Goal: Obtain resource: Download file/media

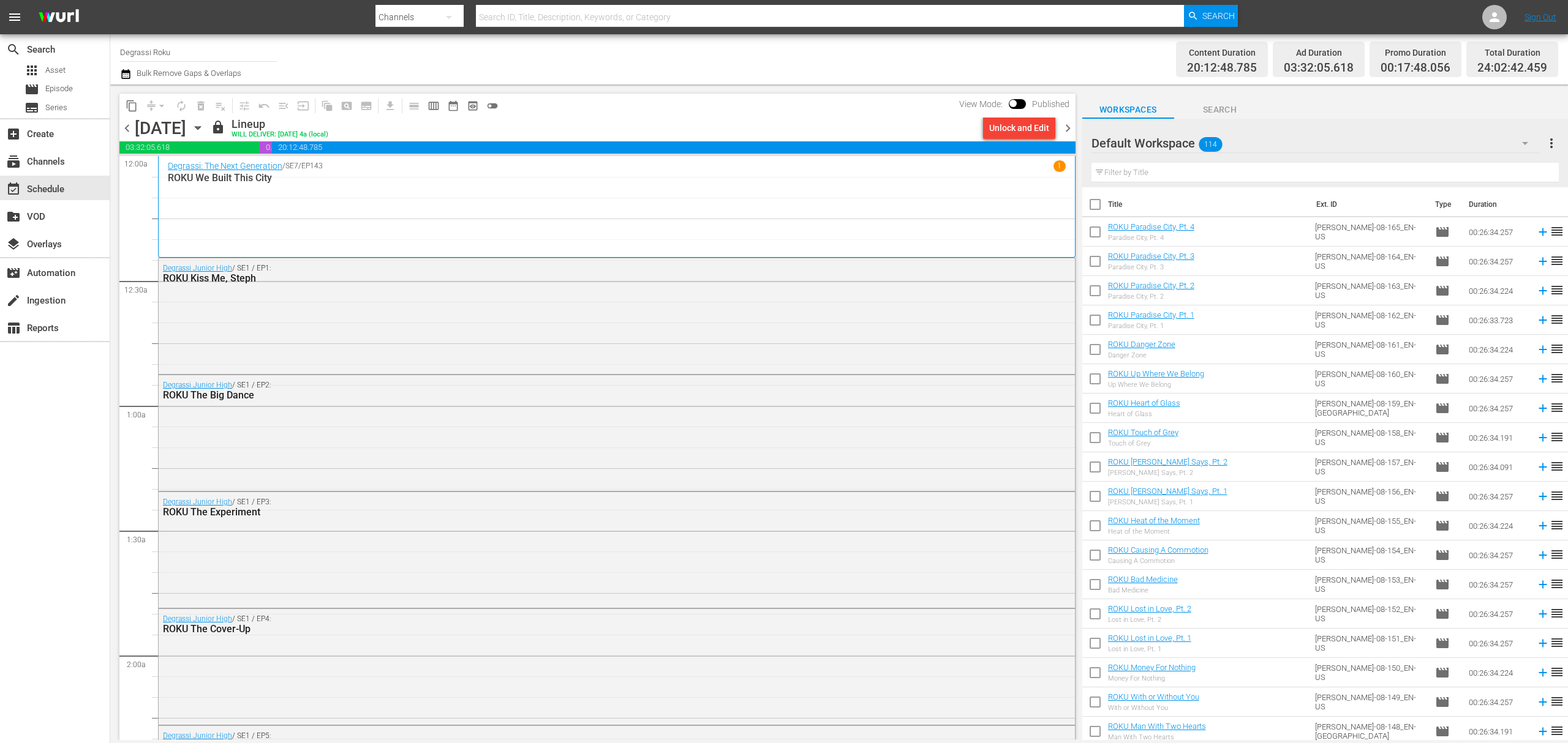
scroll to position [1633, 0]
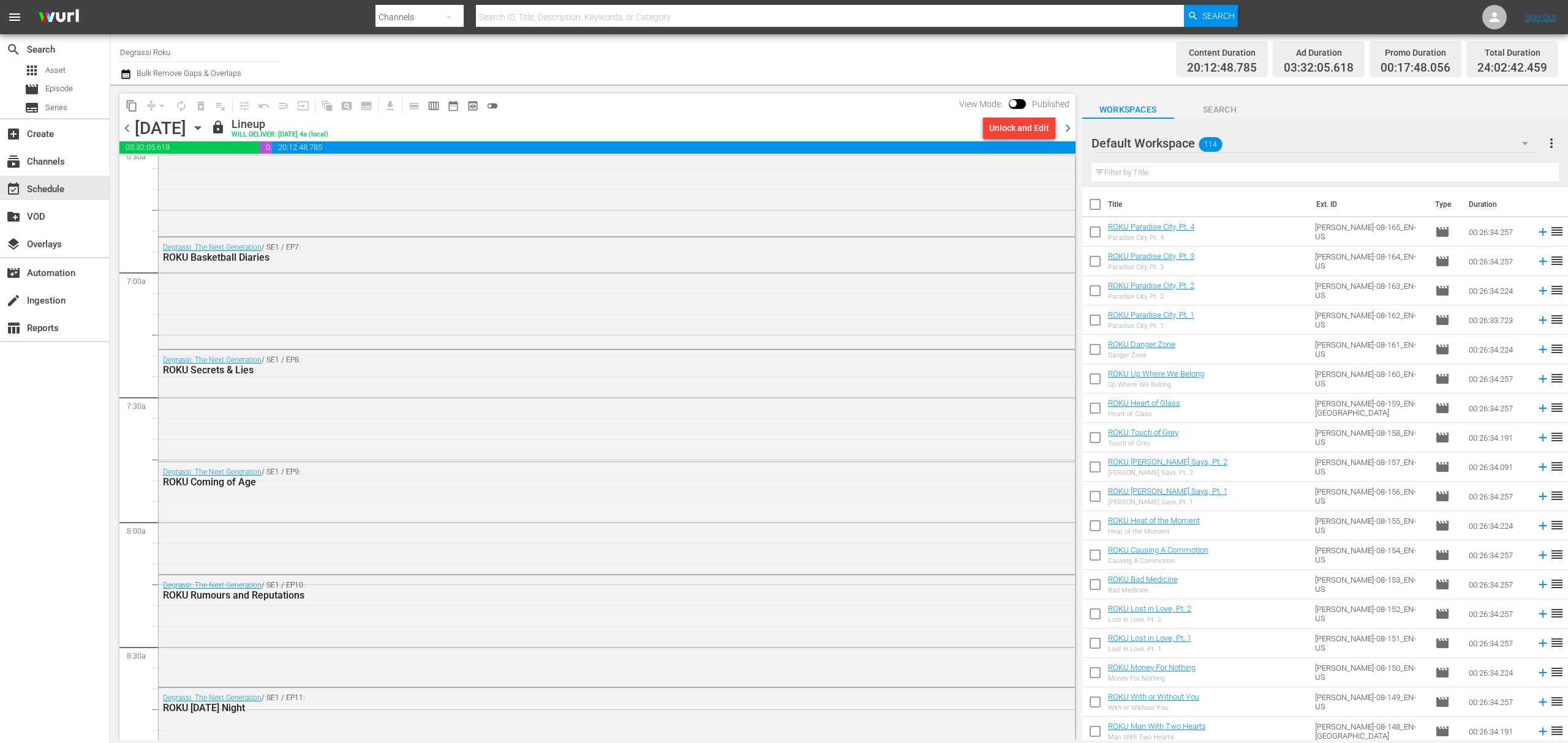
click at [82, 532] on div "search Search apps Asset movie Episode subtitles Series add_box Create subscrip…" at bounding box center [55, 406] width 111 height 743
click at [441, 245] on div "Degrassi: The Next Generation / SE1 / EP7: ROKU Basketball Diaries" at bounding box center [581, 253] width 838 height 20
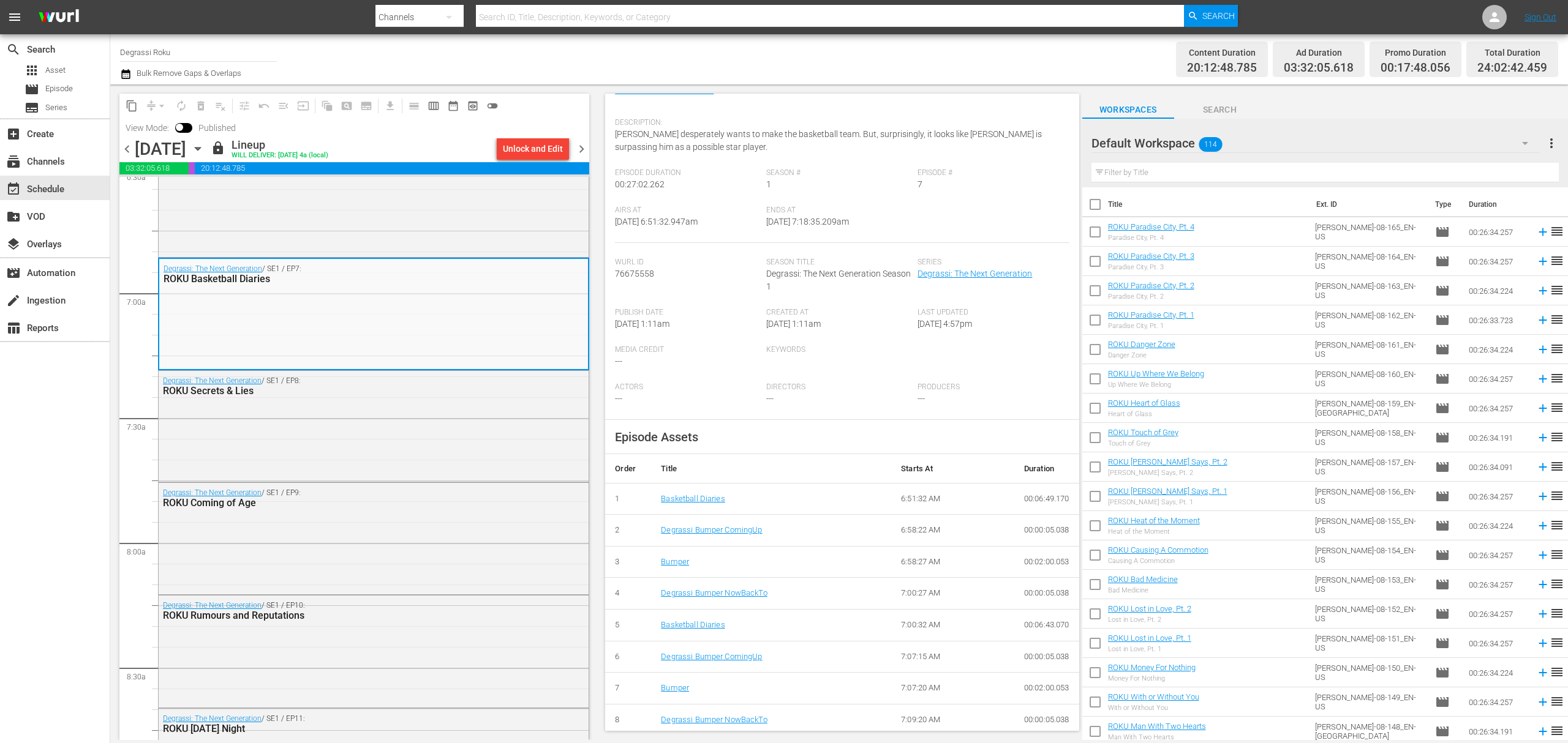
scroll to position [135, 0]
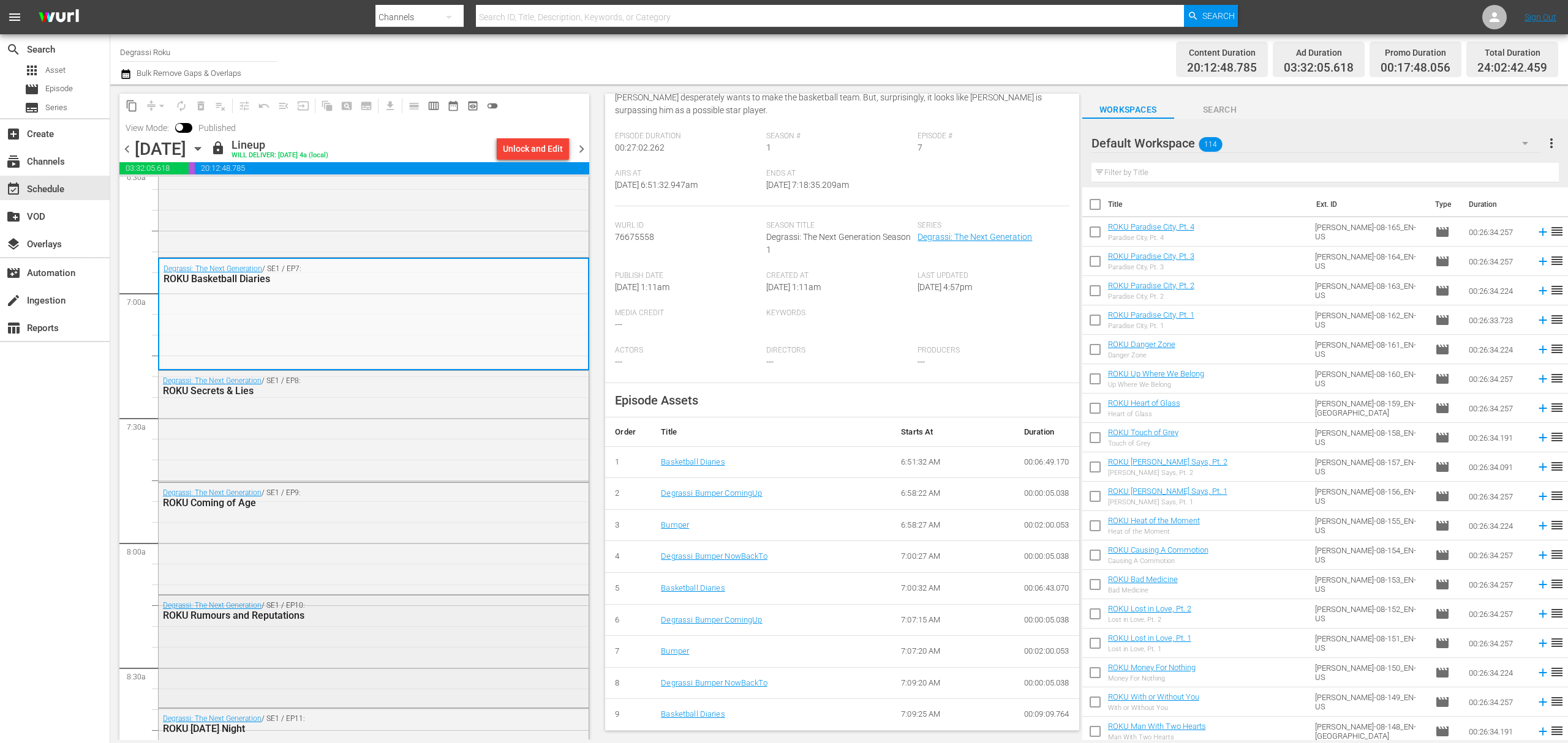
click at [484, 605] on div "Degrassi: The Next Generation / SE1 / EP10: ROKU Rumours and Reputations" at bounding box center [341, 611] width 358 height 20
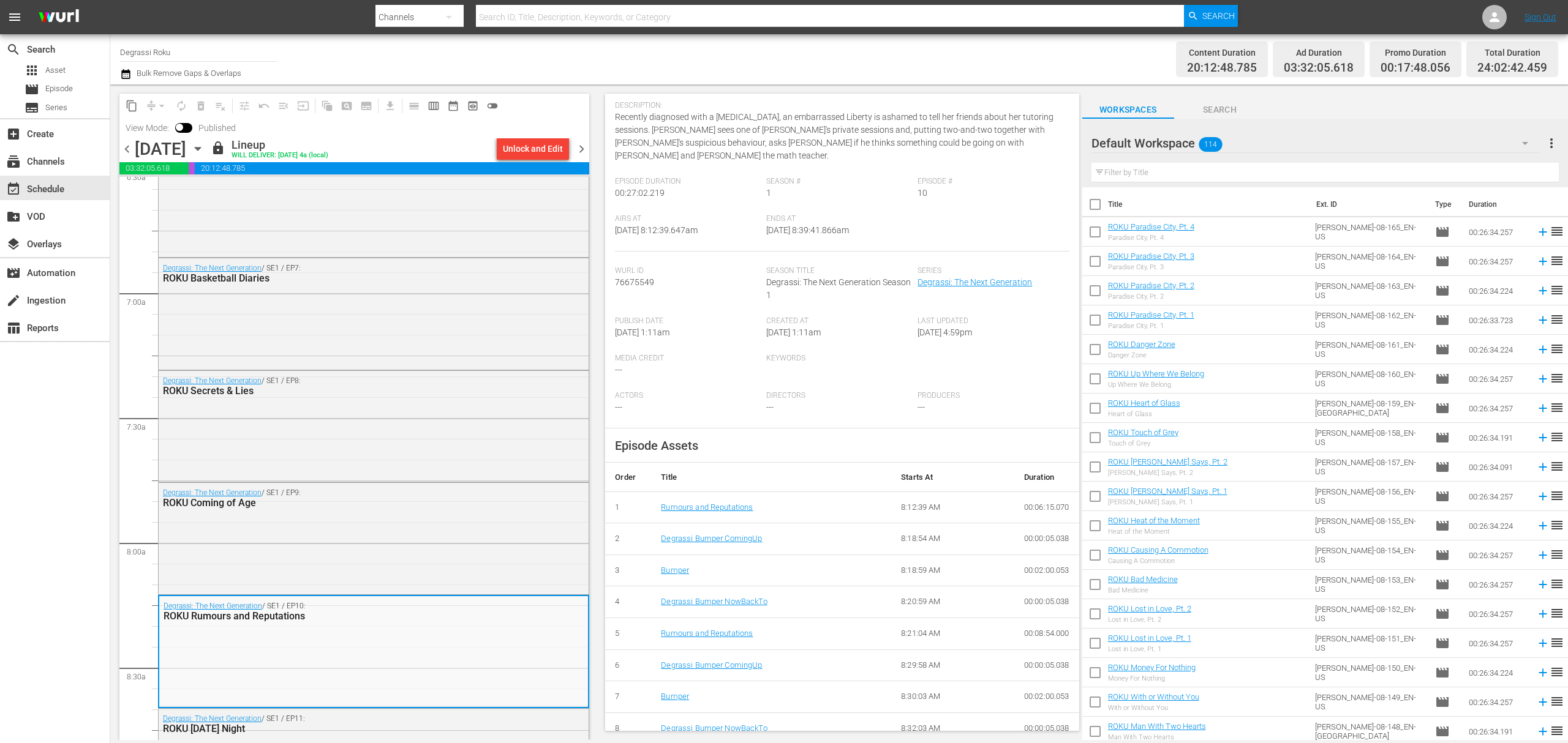
scroll to position [147, 0]
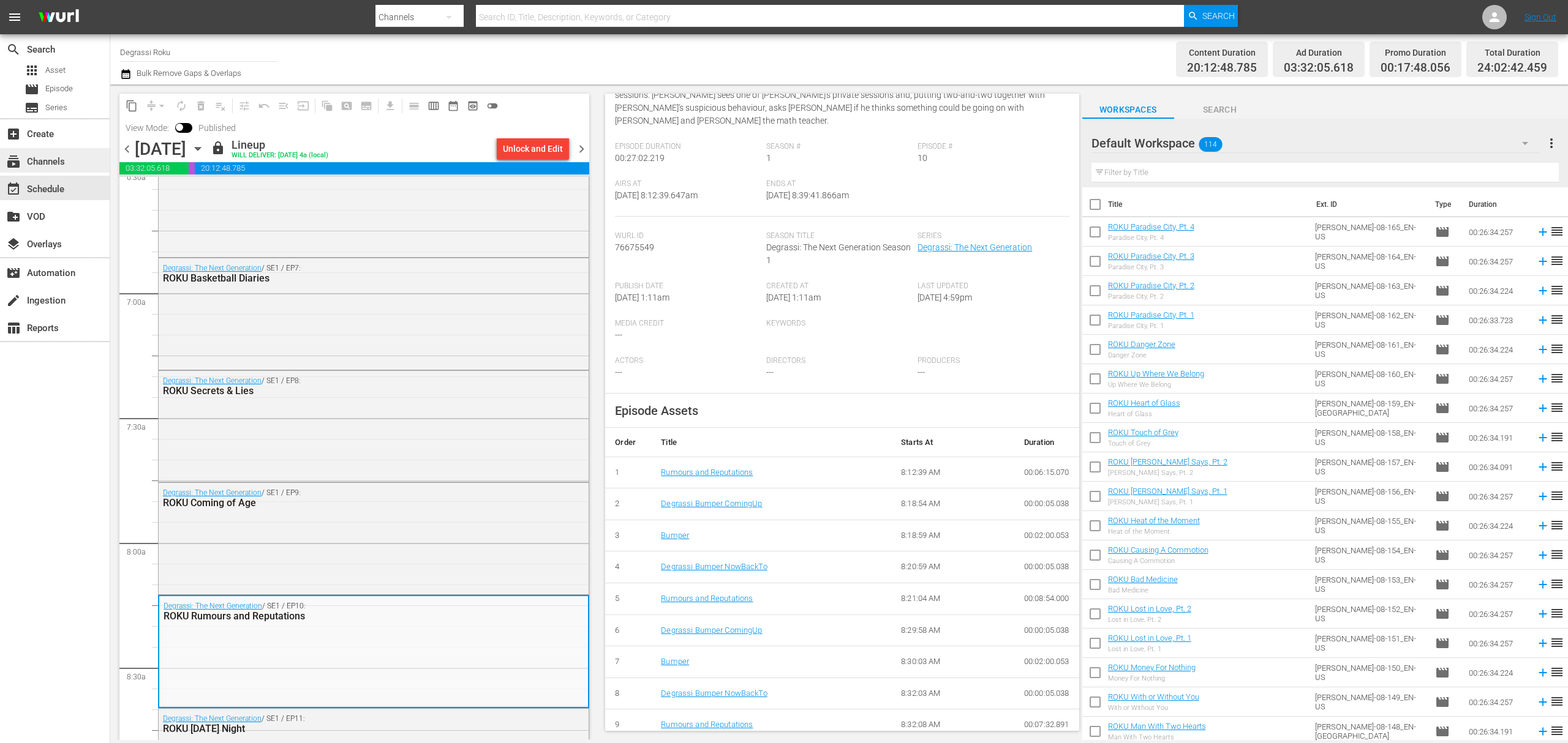
click at [81, 155] on div "subscriptions Channels" at bounding box center [54, 160] width 110 height 25
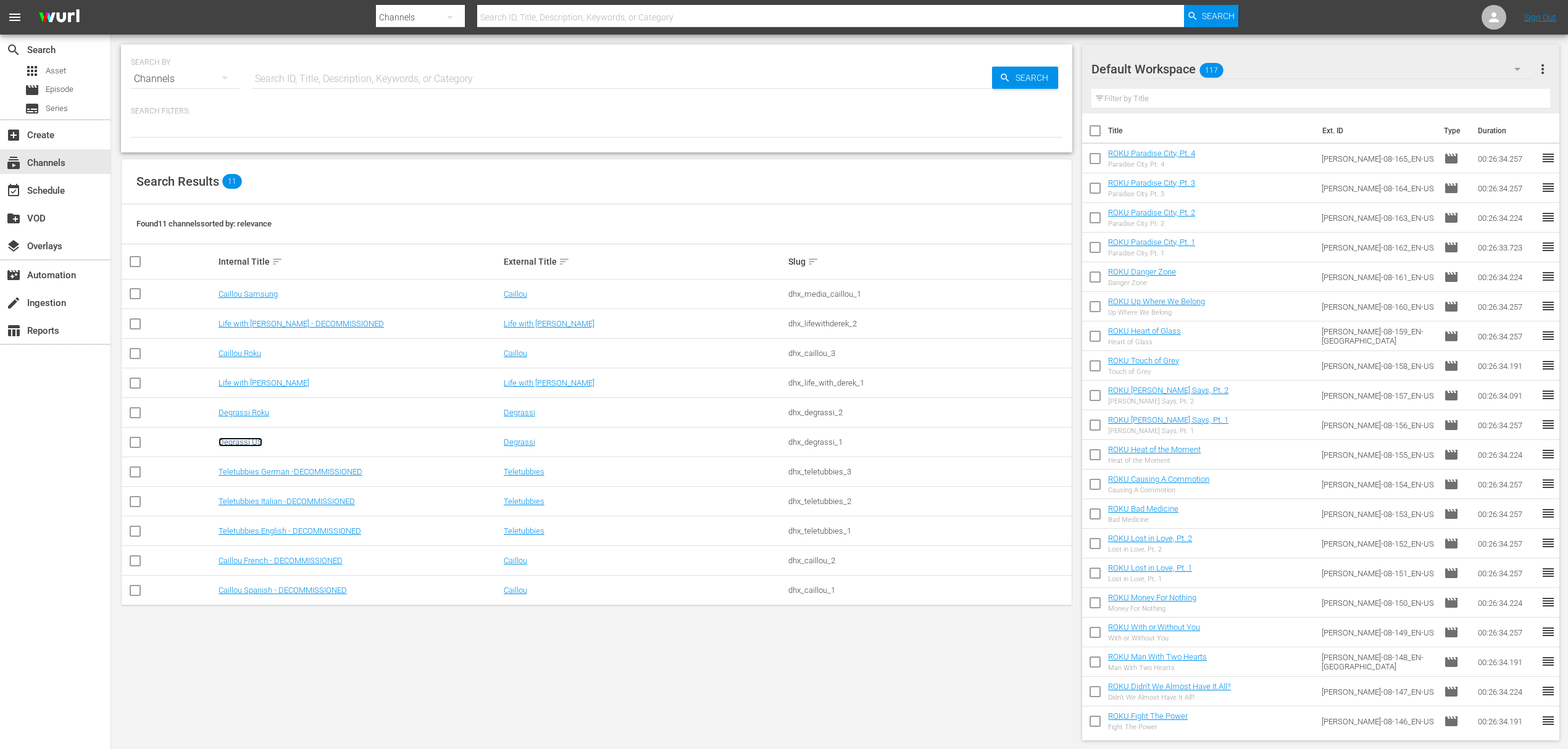
click at [257, 443] on link "Degrassi US" at bounding box center [240, 441] width 44 height 9
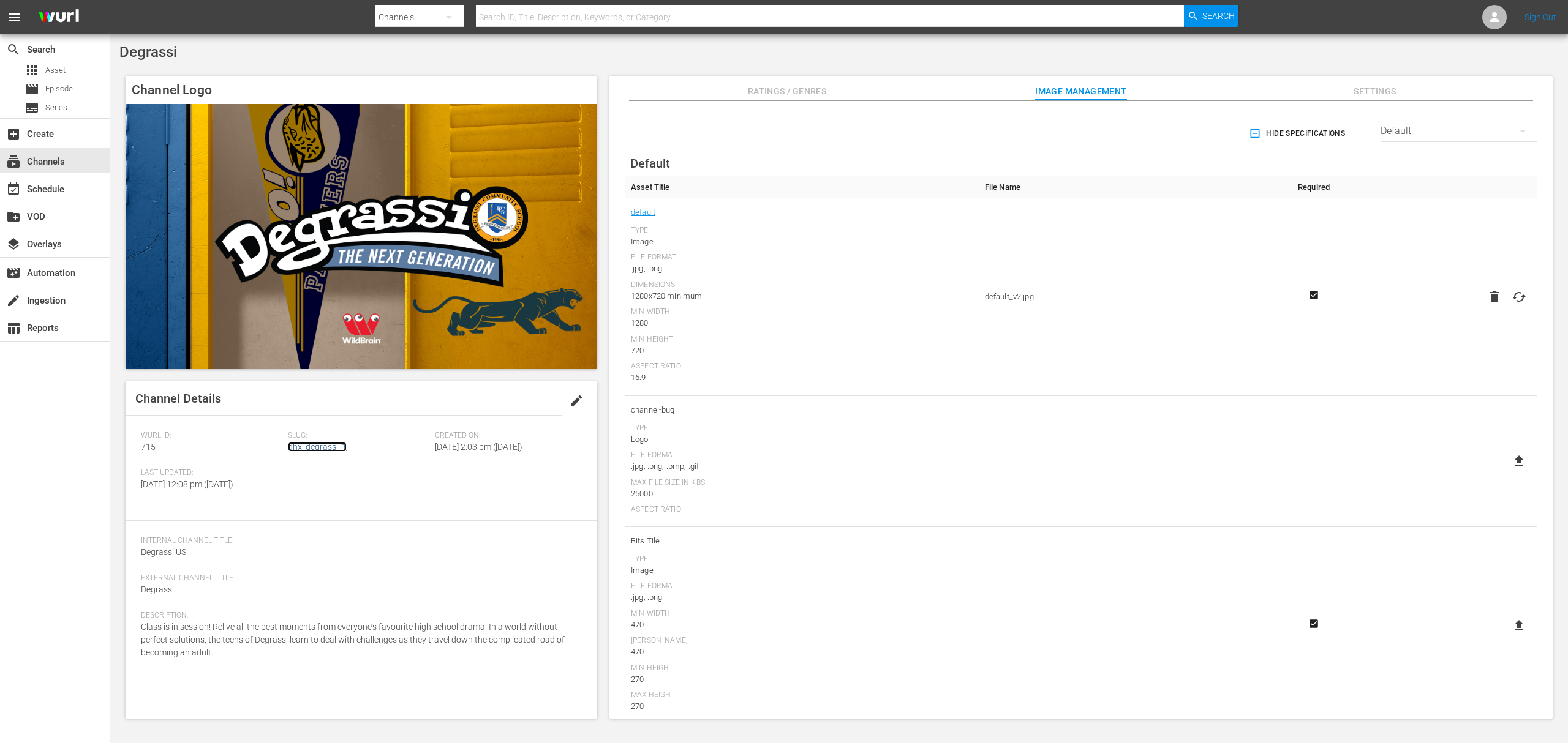
click at [326, 444] on link "dhx_degrassi_1" at bounding box center [316, 447] width 58 height 10
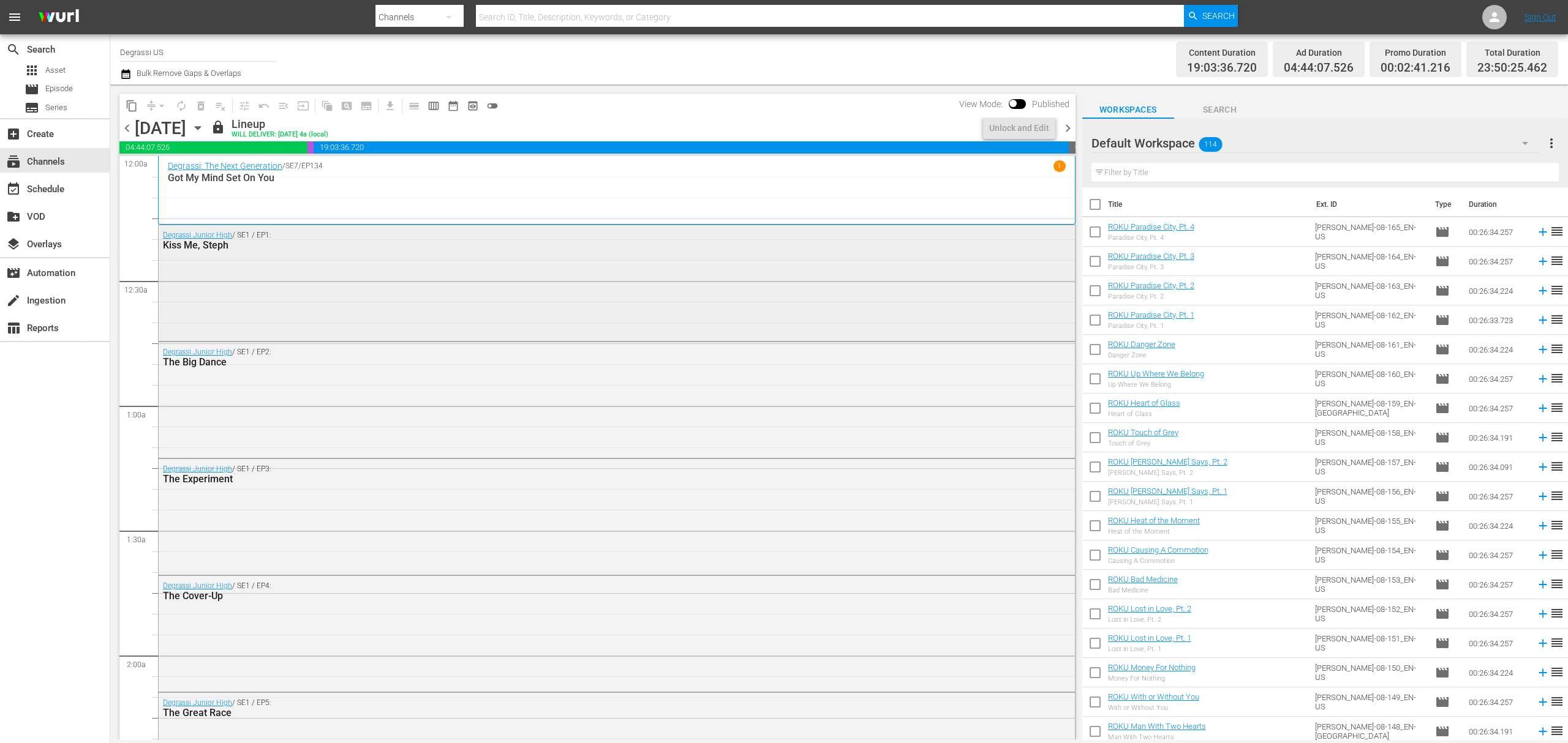
click at [603, 329] on div "Degrassi Junior High / SE1 / EP1: Kiss Me, Steph" at bounding box center [617, 281] width 916 height 113
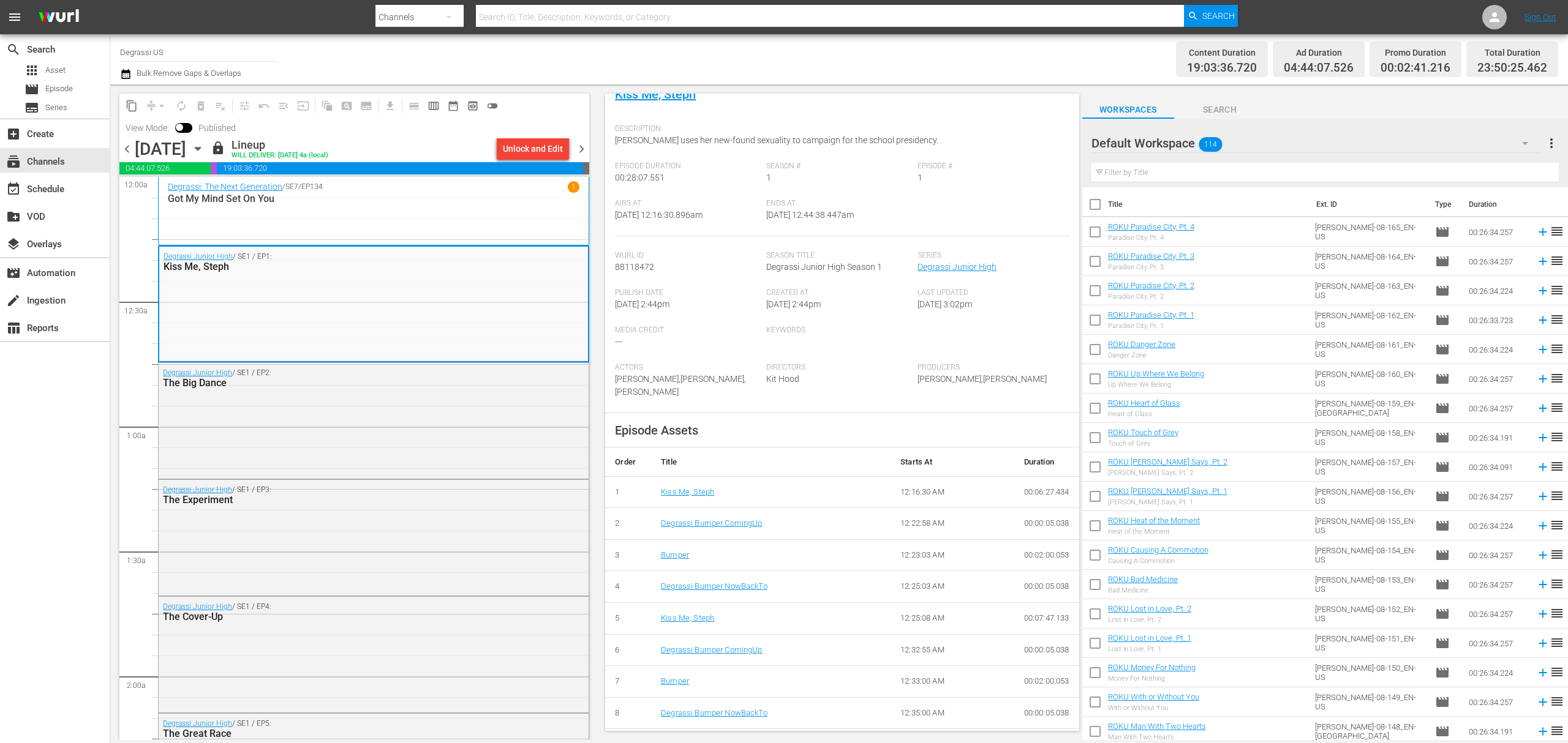
scroll to position [121, 0]
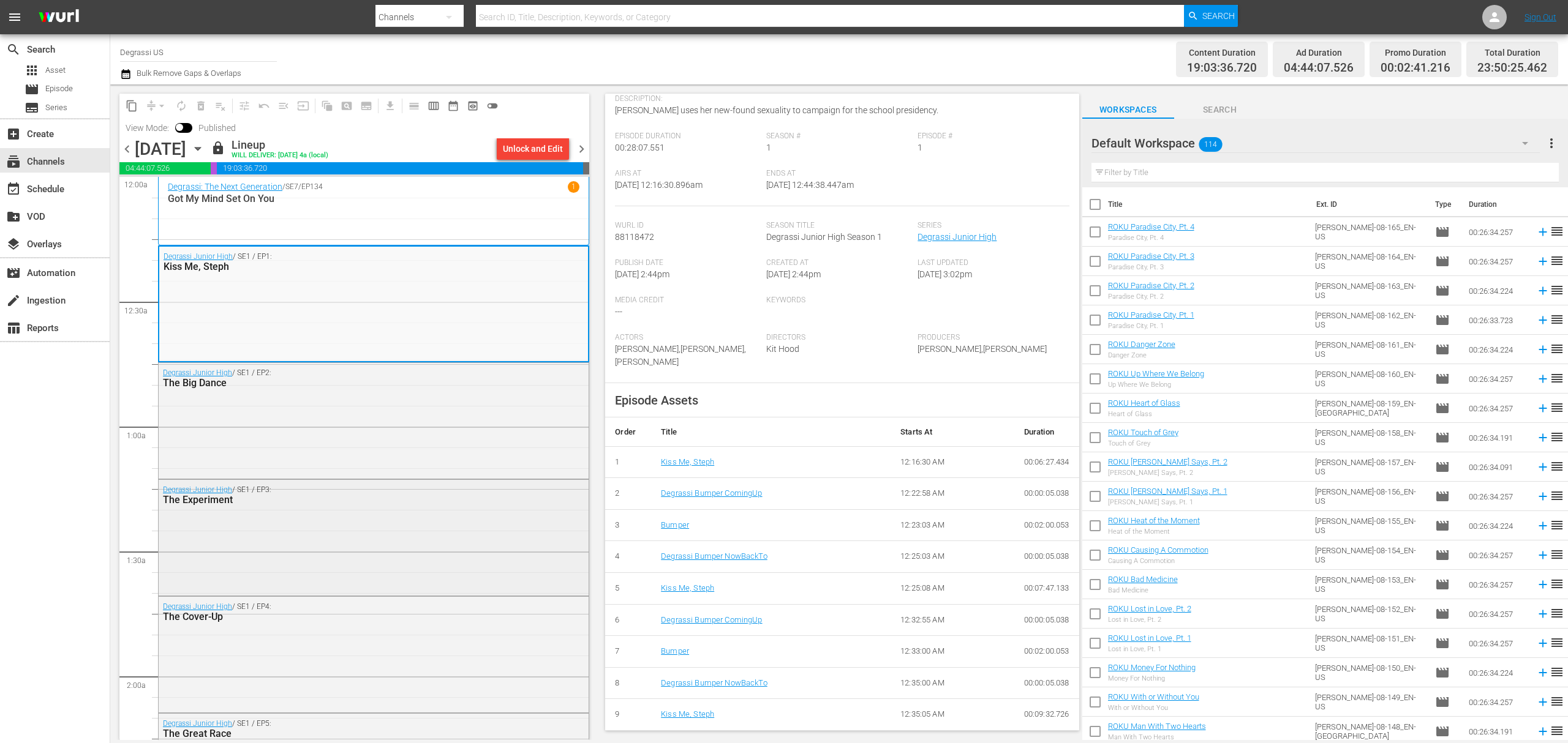
click at [479, 564] on div "Degrassi Junior High / SE1 / EP3: The Experiment" at bounding box center [373, 536] width 430 height 113
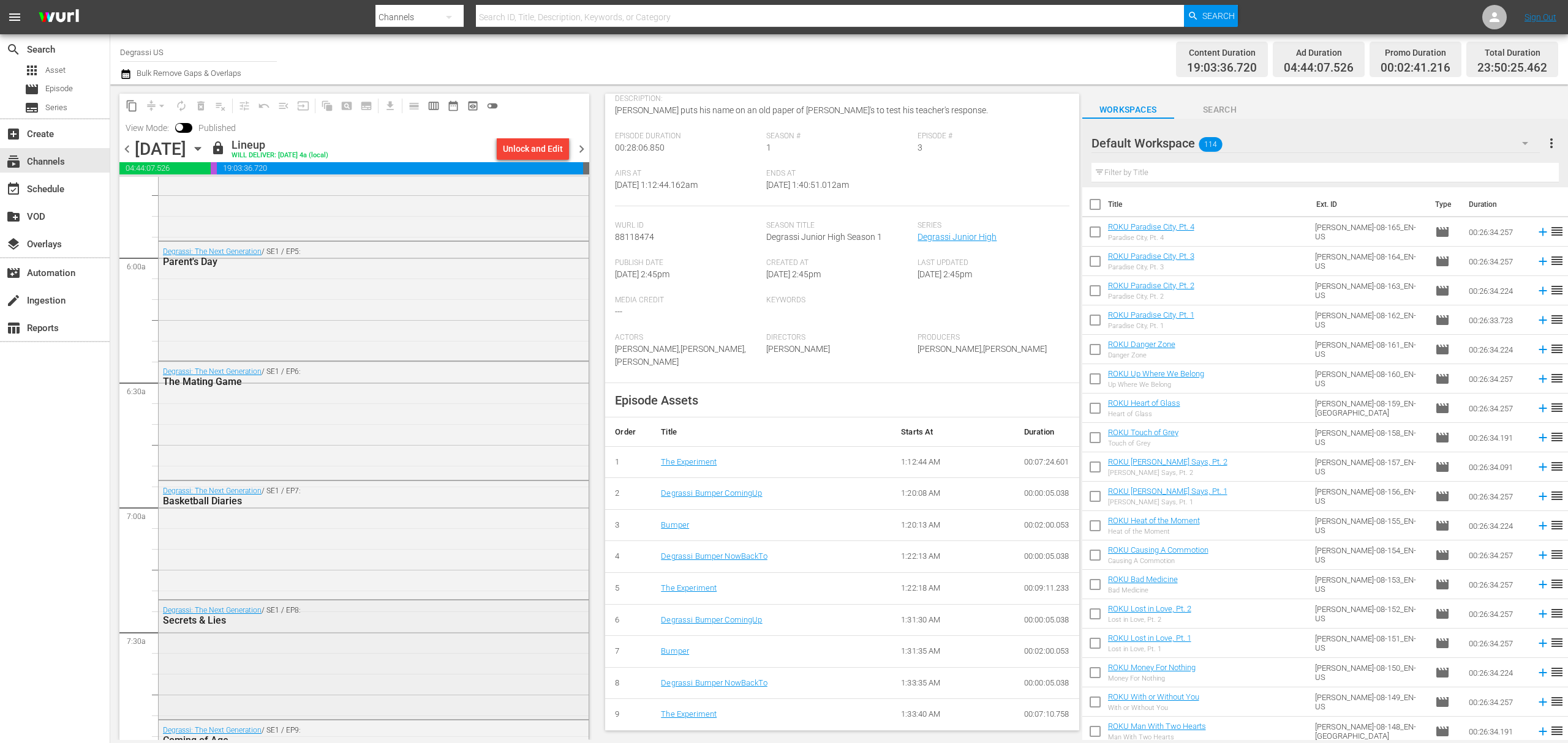
scroll to position [1470, 0]
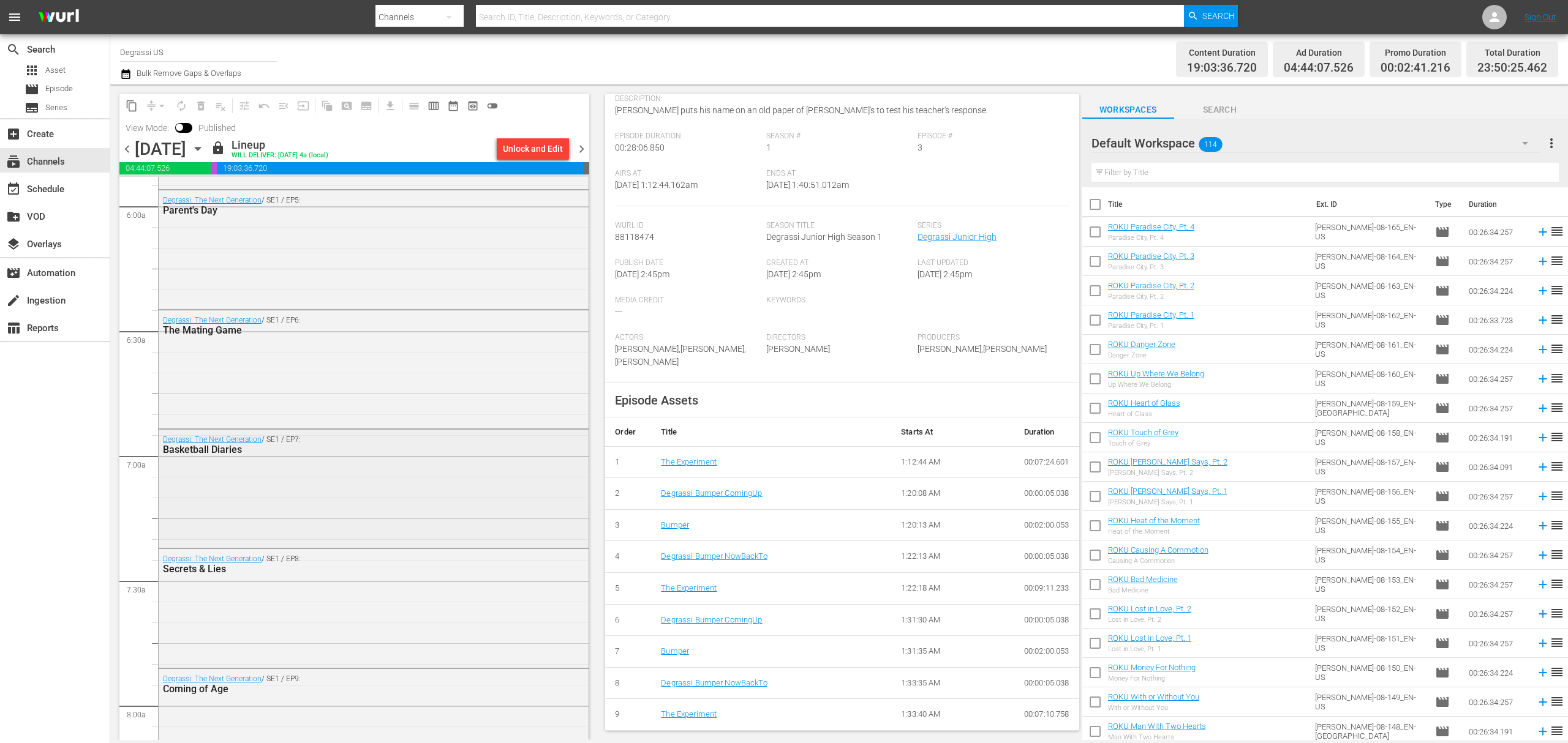
click at [461, 503] on div "Degrassi: The Next Generation / SE1 / EP7: Basketball Diaries" at bounding box center [373, 488] width 430 height 116
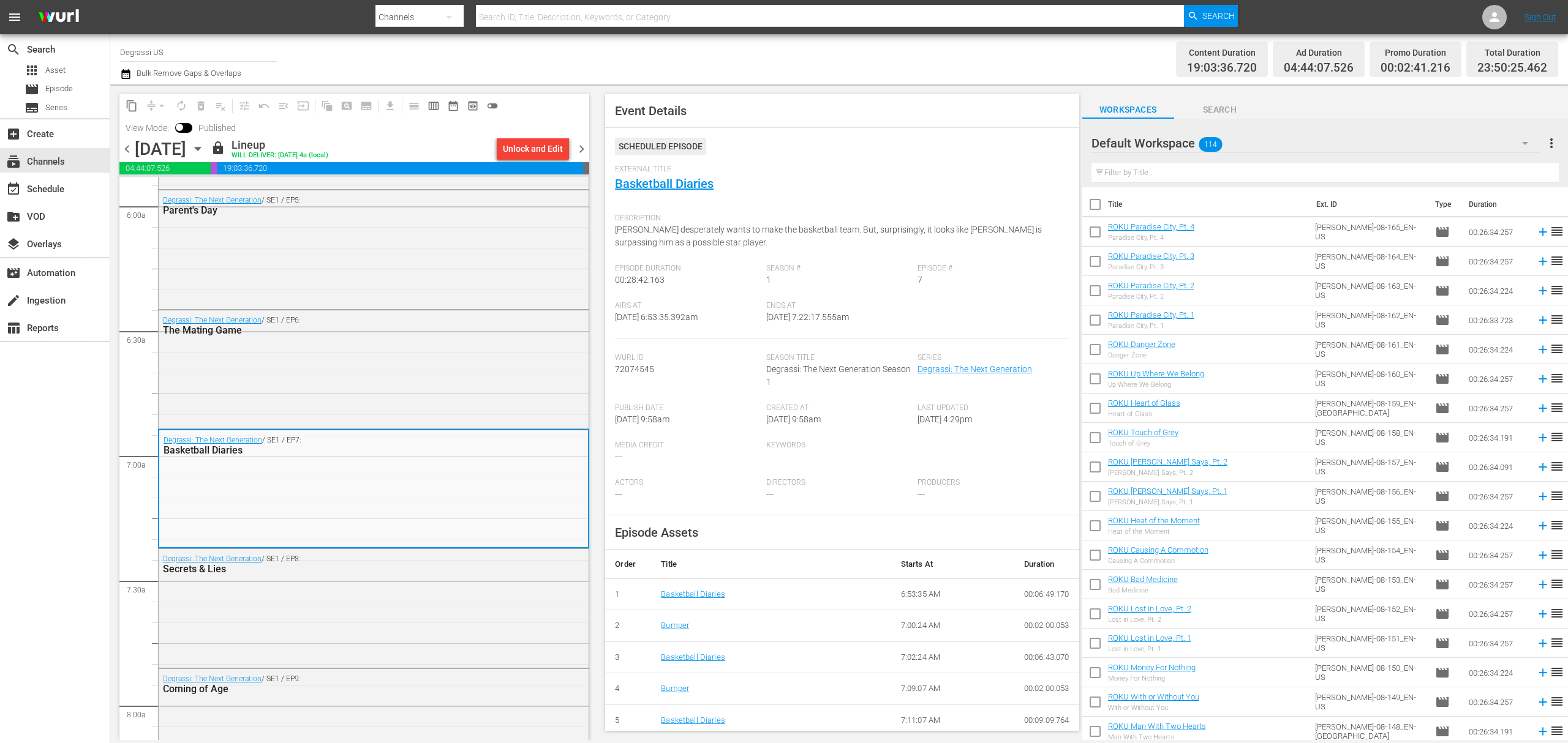
scroll to position [39, 0]
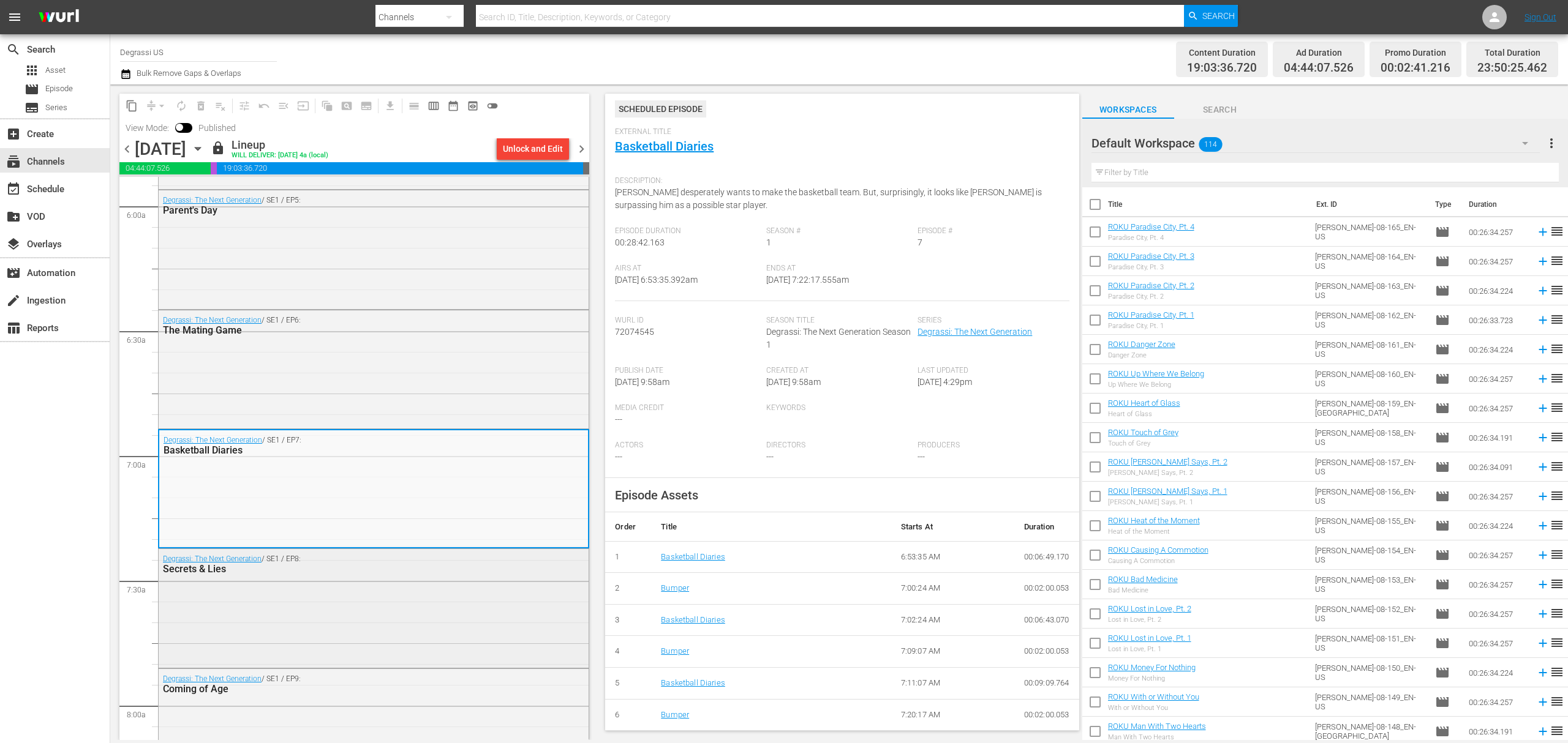
click at [287, 610] on div "Degrassi: The Next Generation / SE1 / EP8: Secrets & Lies" at bounding box center [373, 607] width 430 height 116
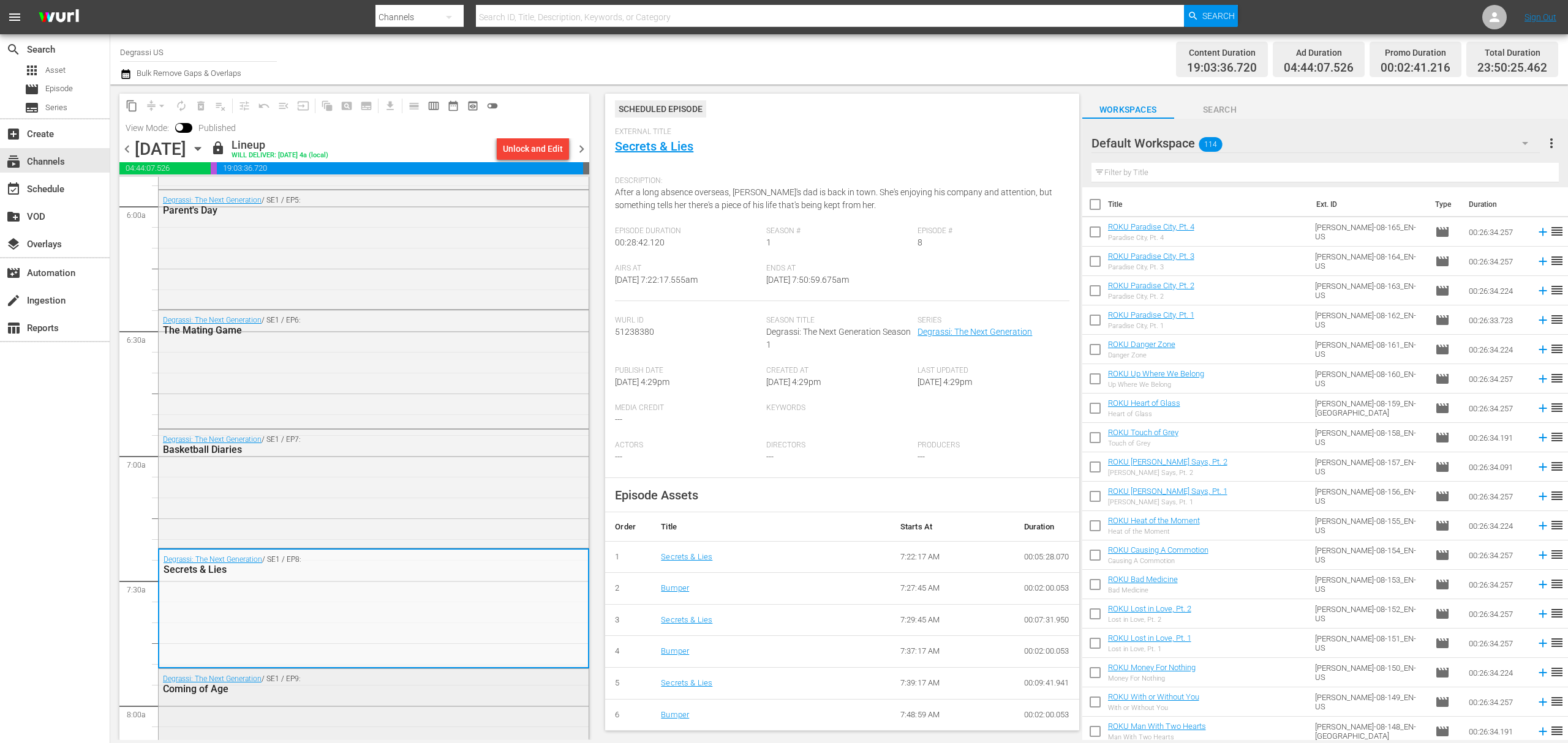
click at [254, 710] on div "Degrassi: The Next Generation / SE1 / EP9: Coming of Age" at bounding box center [373, 727] width 430 height 116
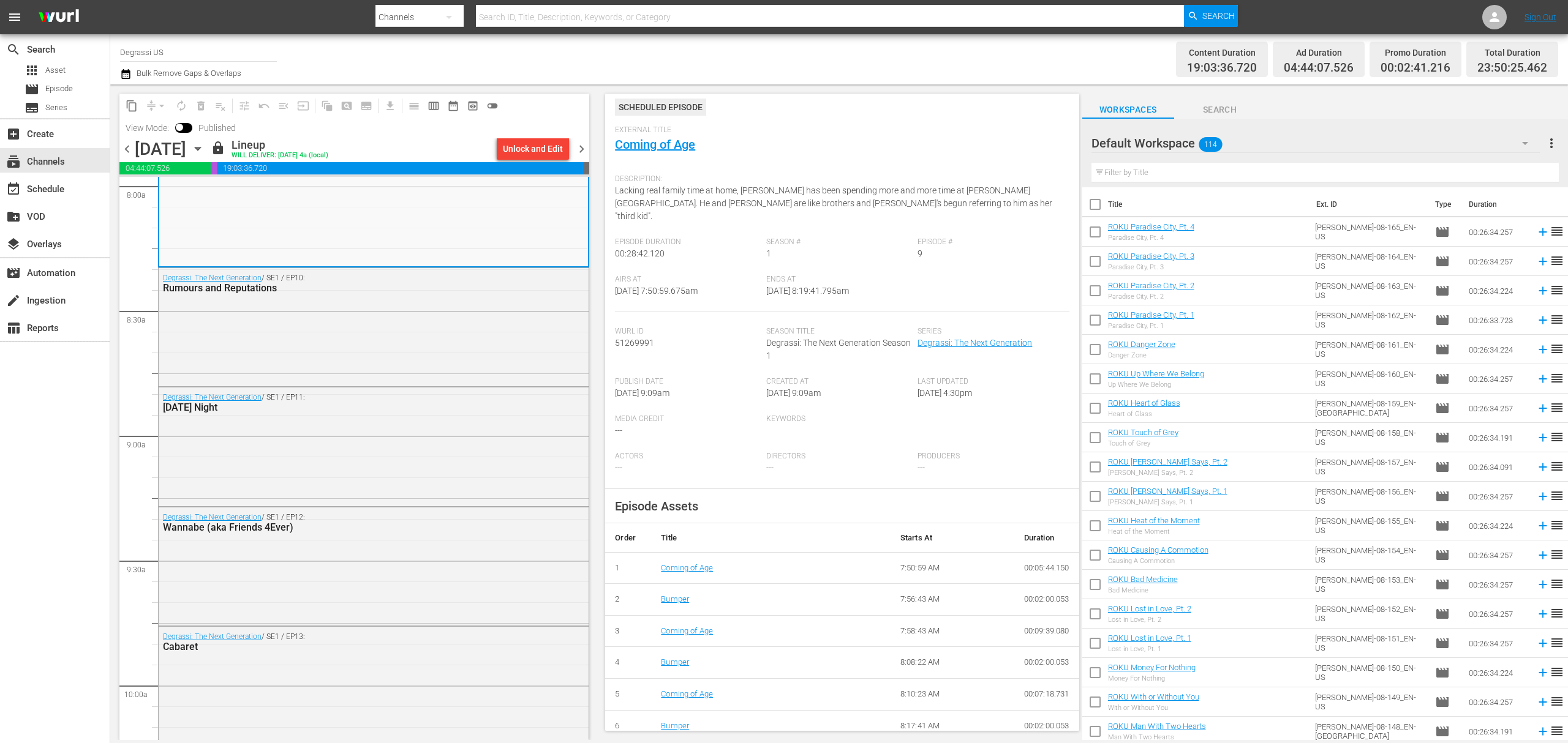
scroll to position [2449, 0]
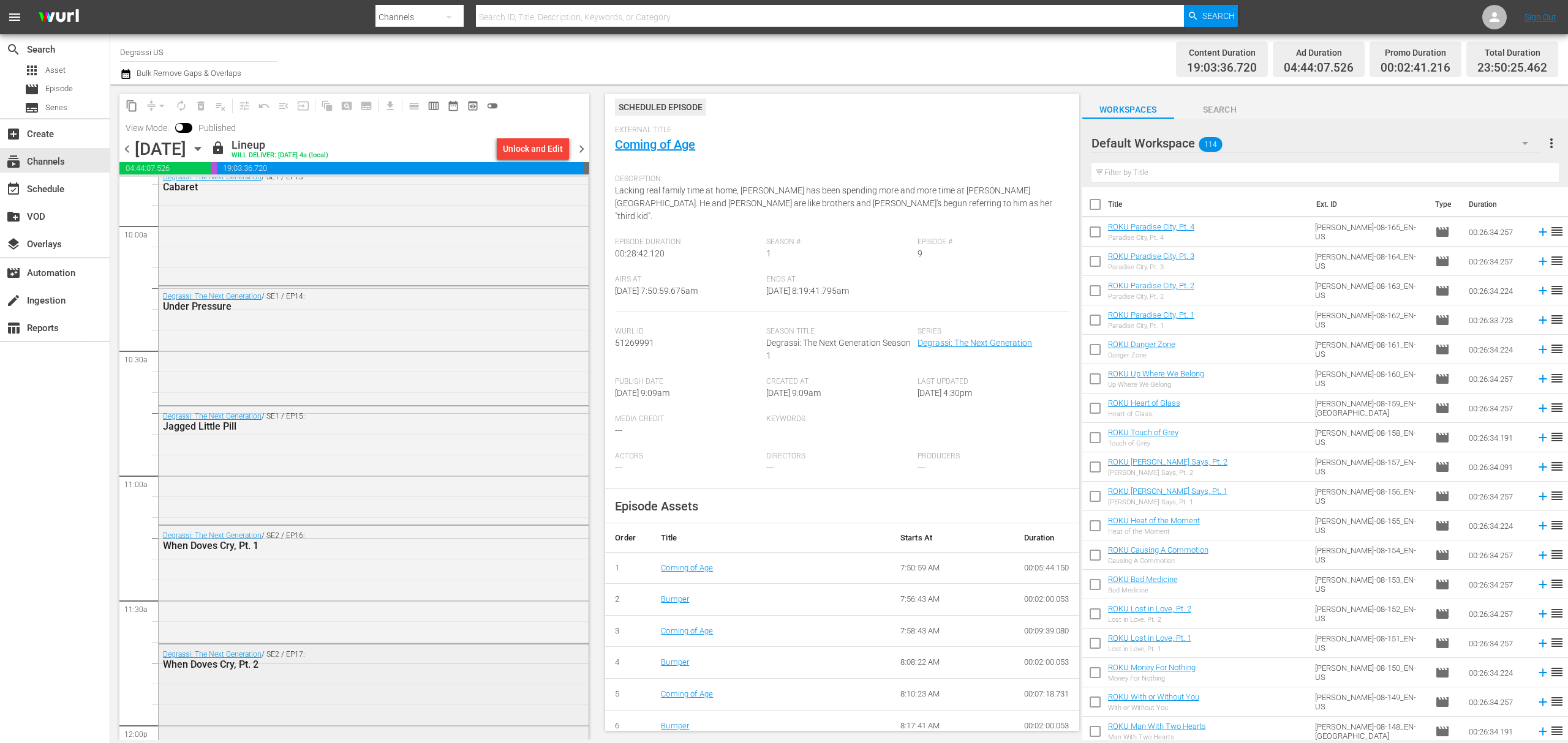
click at [352, 677] on div "Degrassi: The Next Generation / SE2 / EP17: When Doves Cry, Pt. 2" at bounding box center [373, 702] width 430 height 116
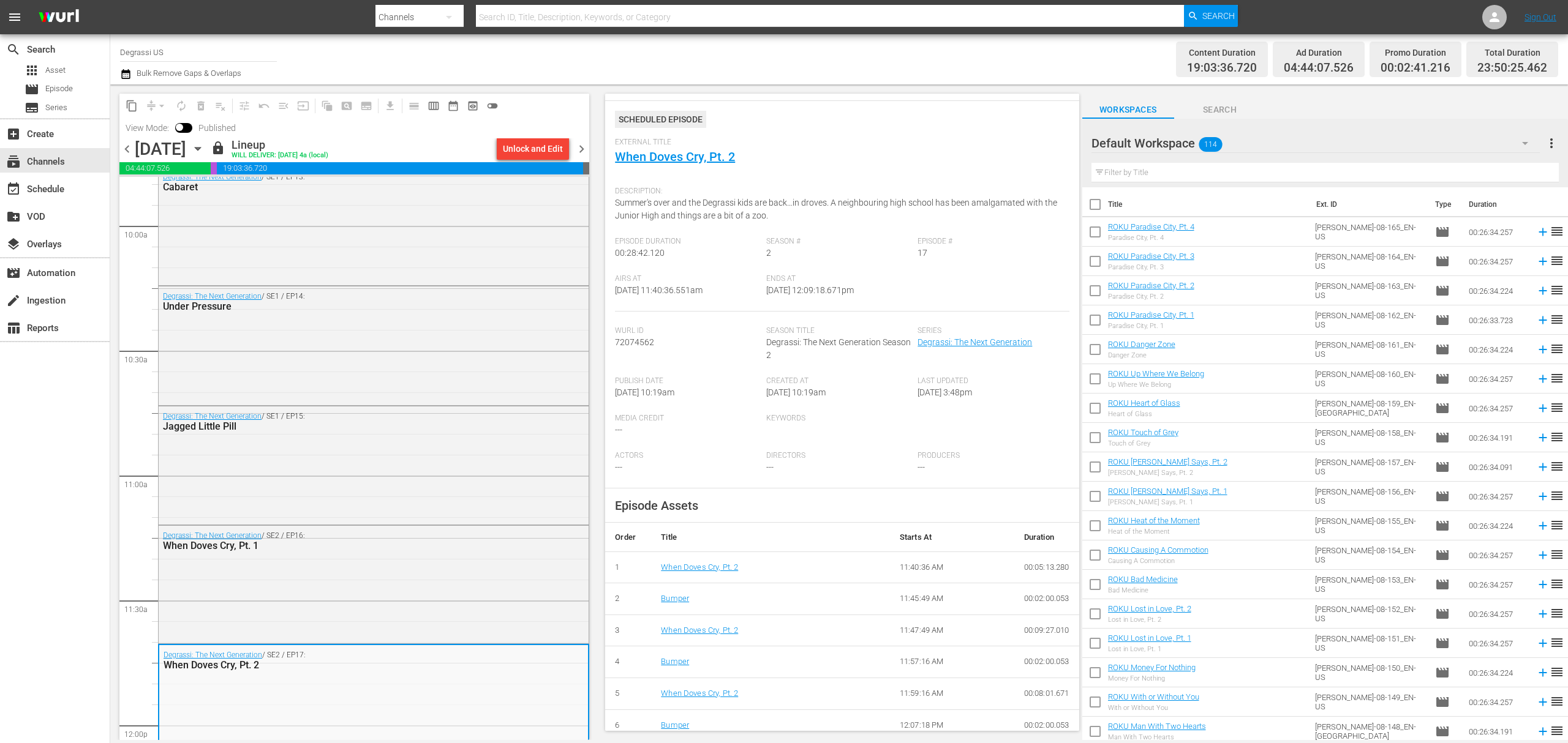
scroll to position [39, 0]
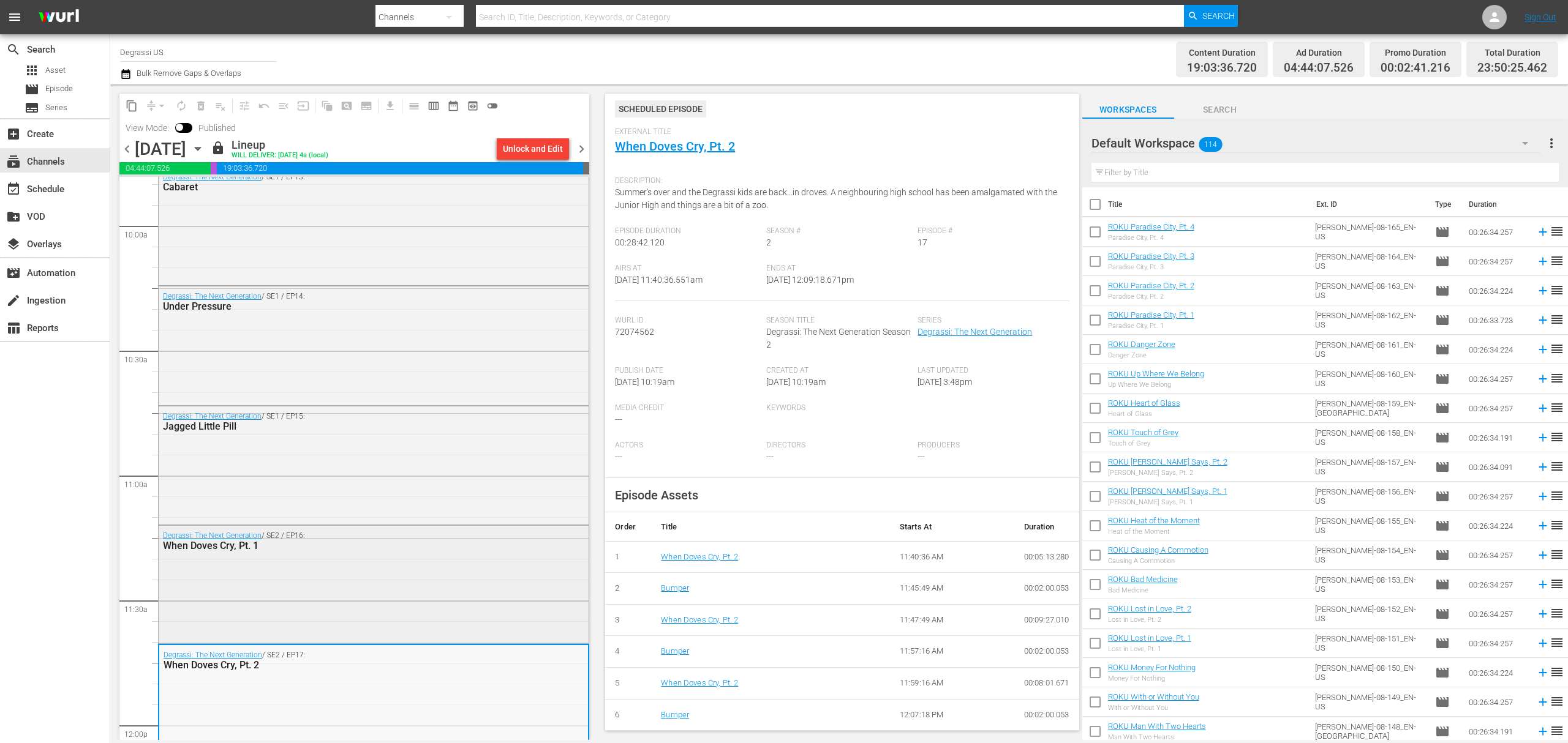
click at [273, 606] on div "Degrassi: The Next Generation / SE2 / EP16: When Doves Cry, Pt. 1" at bounding box center [373, 584] width 430 height 116
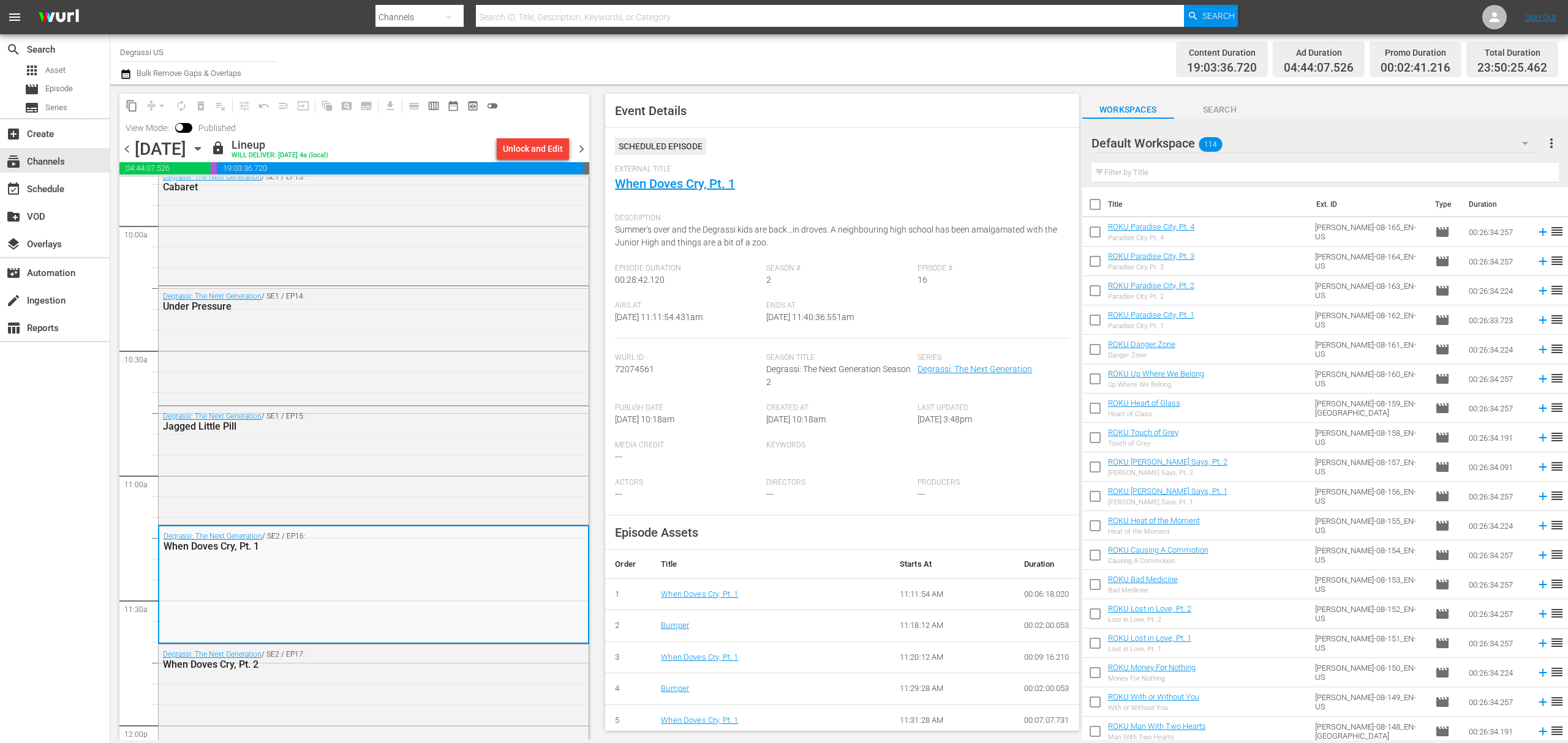
click at [204, 147] on icon "button" at bounding box center [198, 148] width 14 height 14
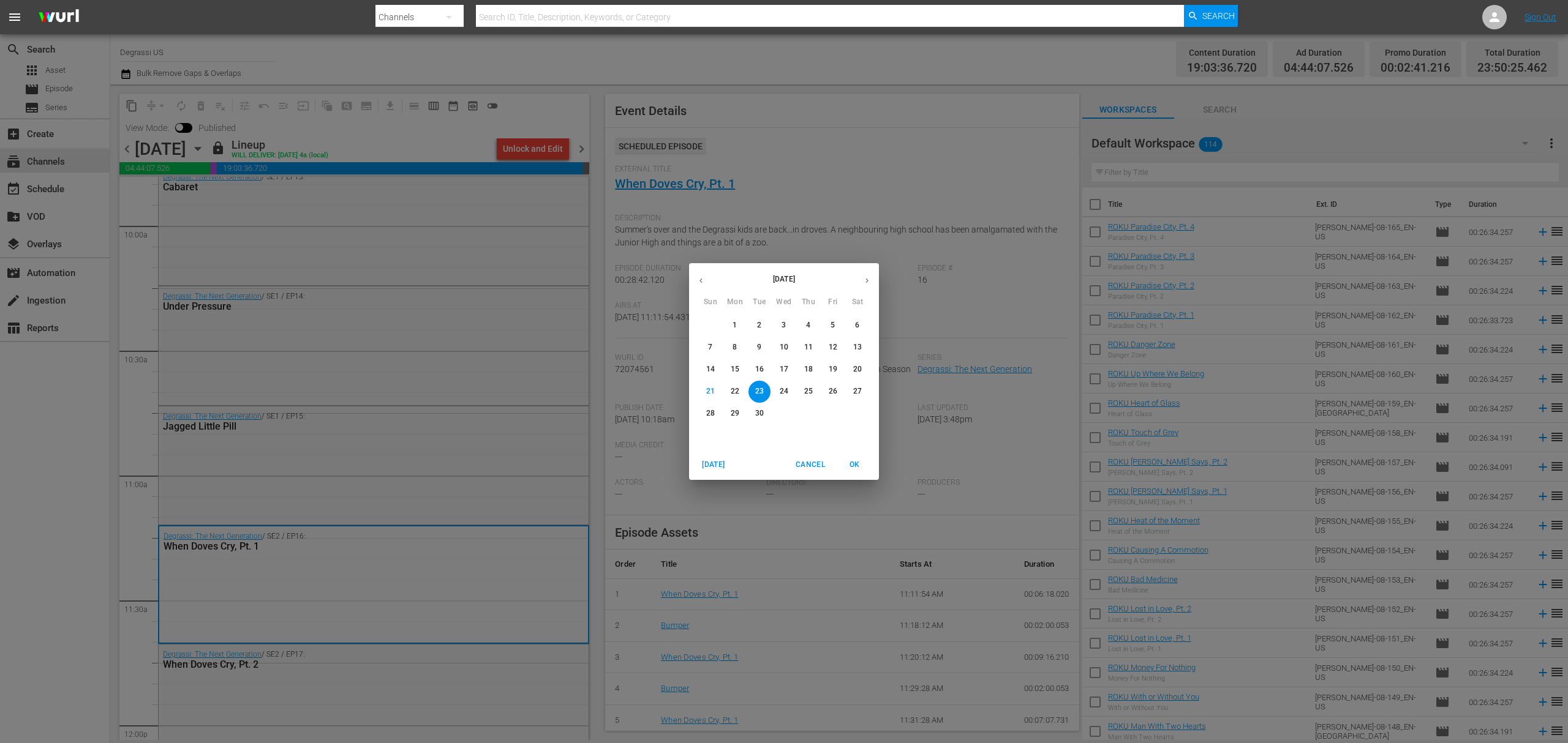
click at [736, 416] on p "29" at bounding box center [734, 413] width 9 height 10
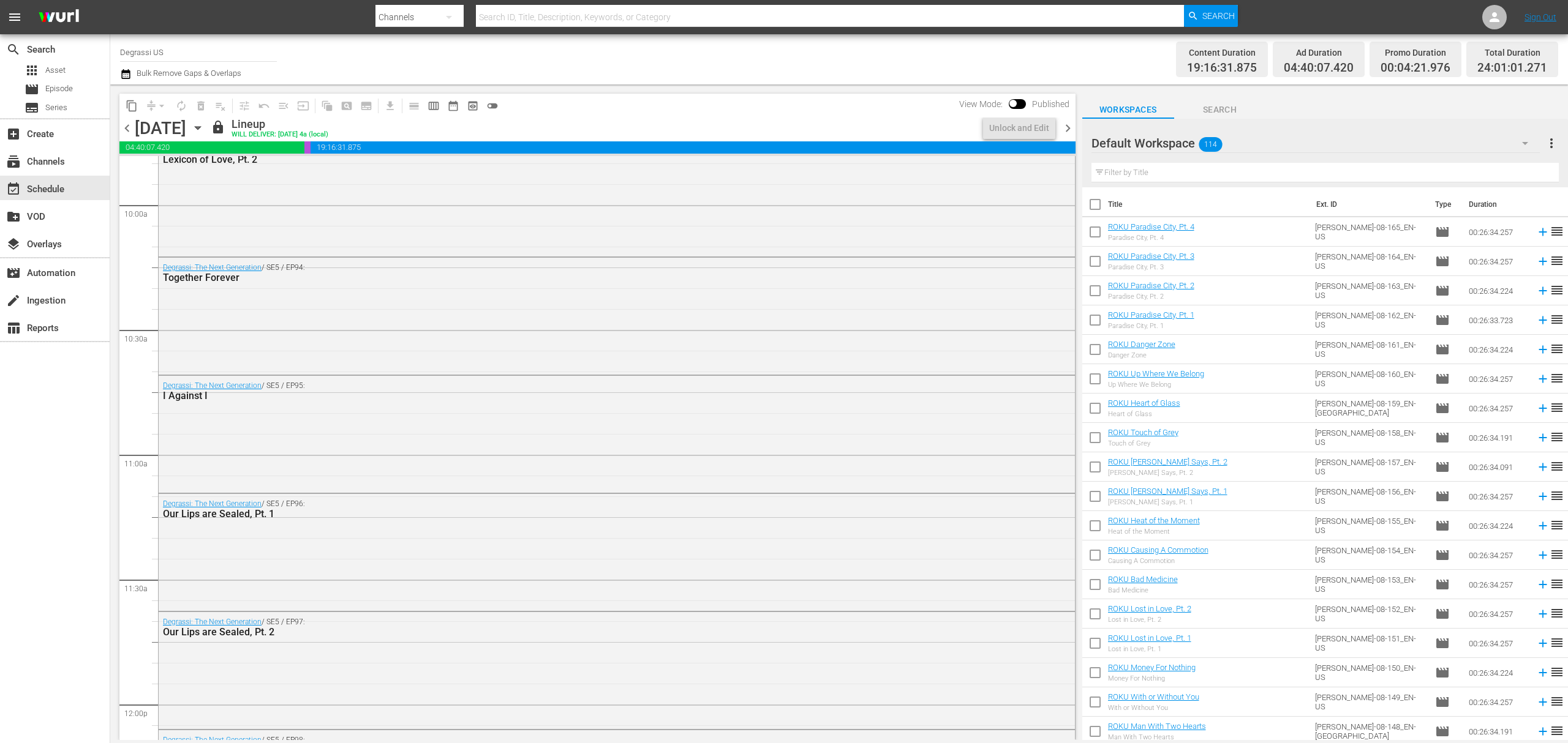
scroll to position [2261, 0]
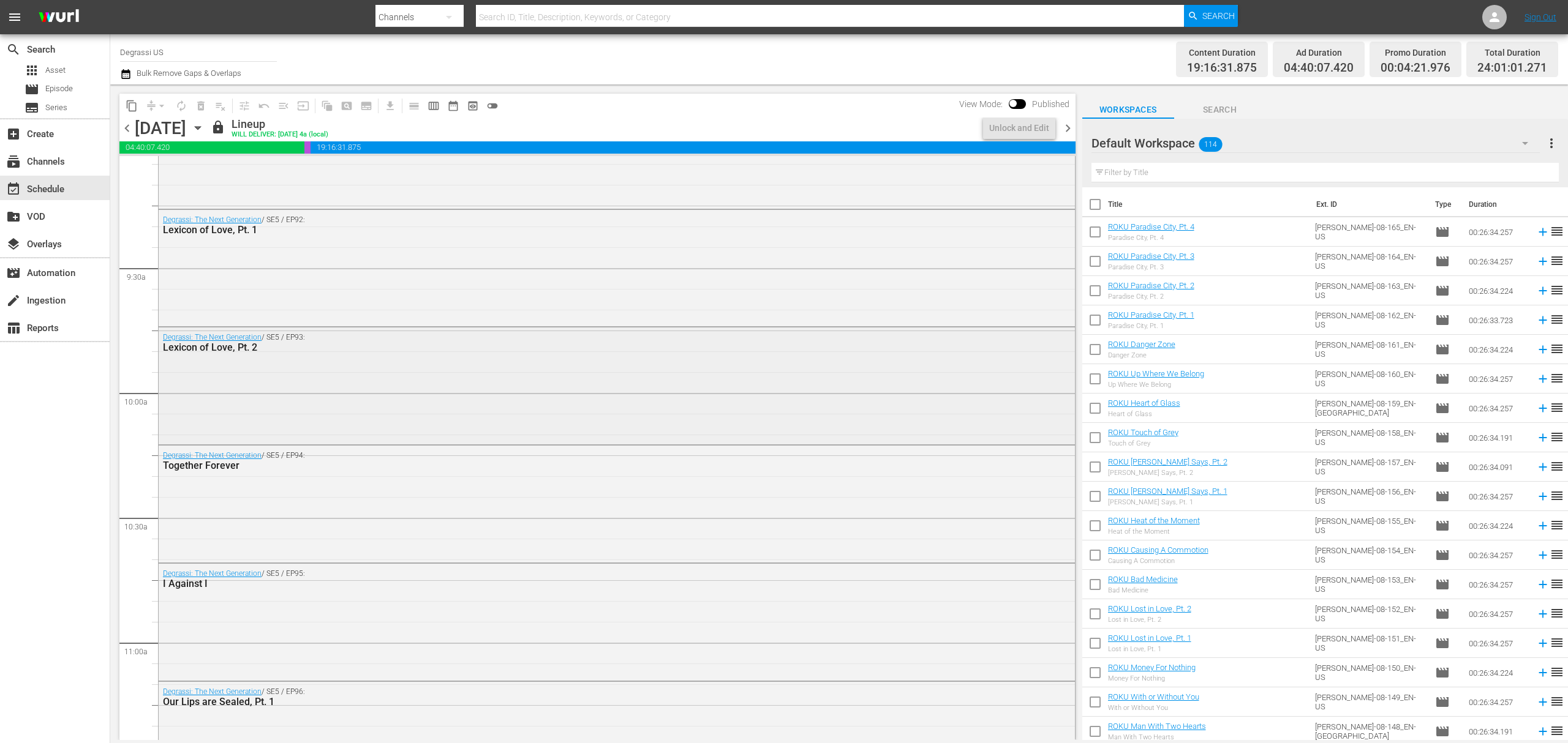
click at [327, 388] on div "Degrassi: The Next Generation / SE5 / EP93: Lexicon of Love, Pt. 2" at bounding box center [617, 384] width 916 height 114
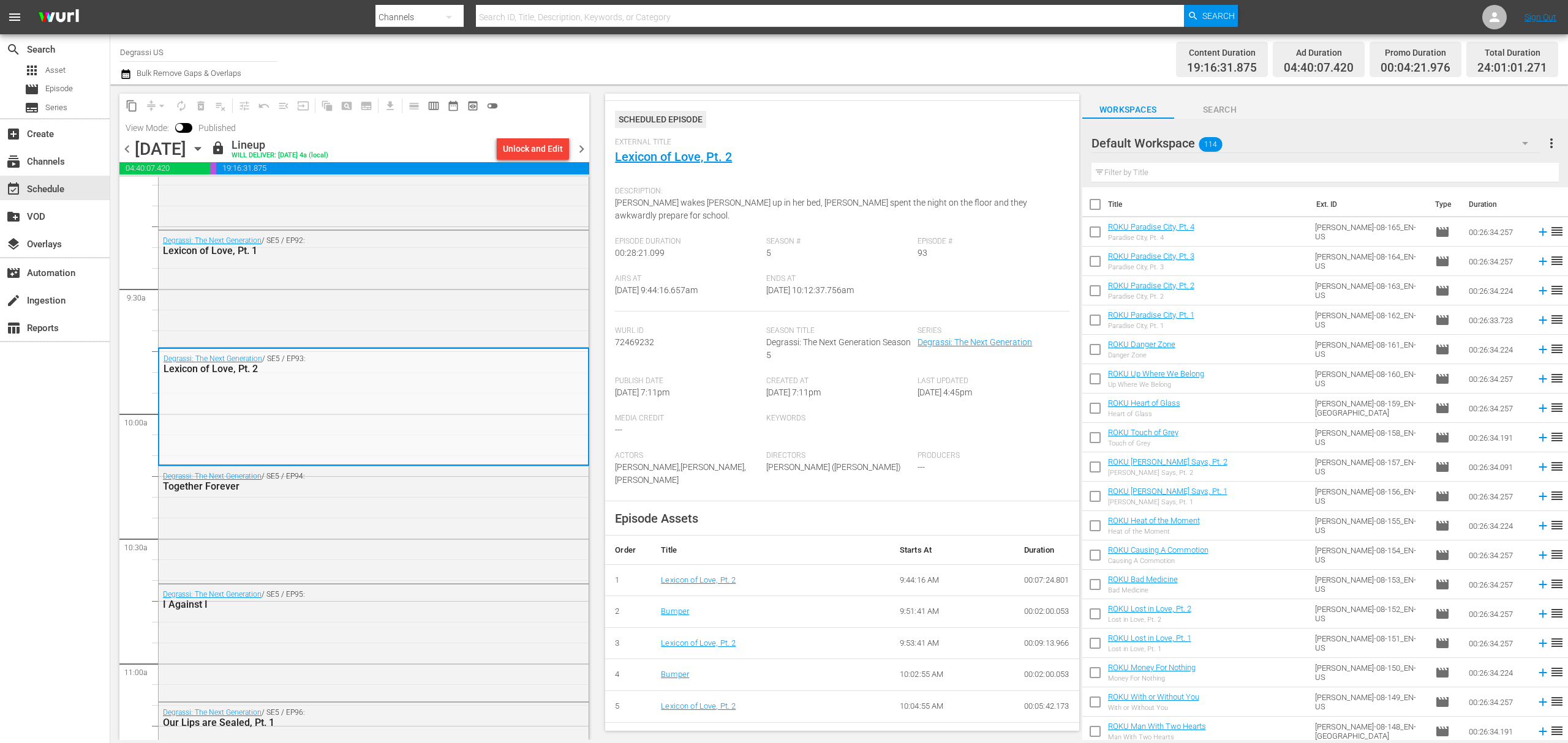
scroll to position [39, 0]
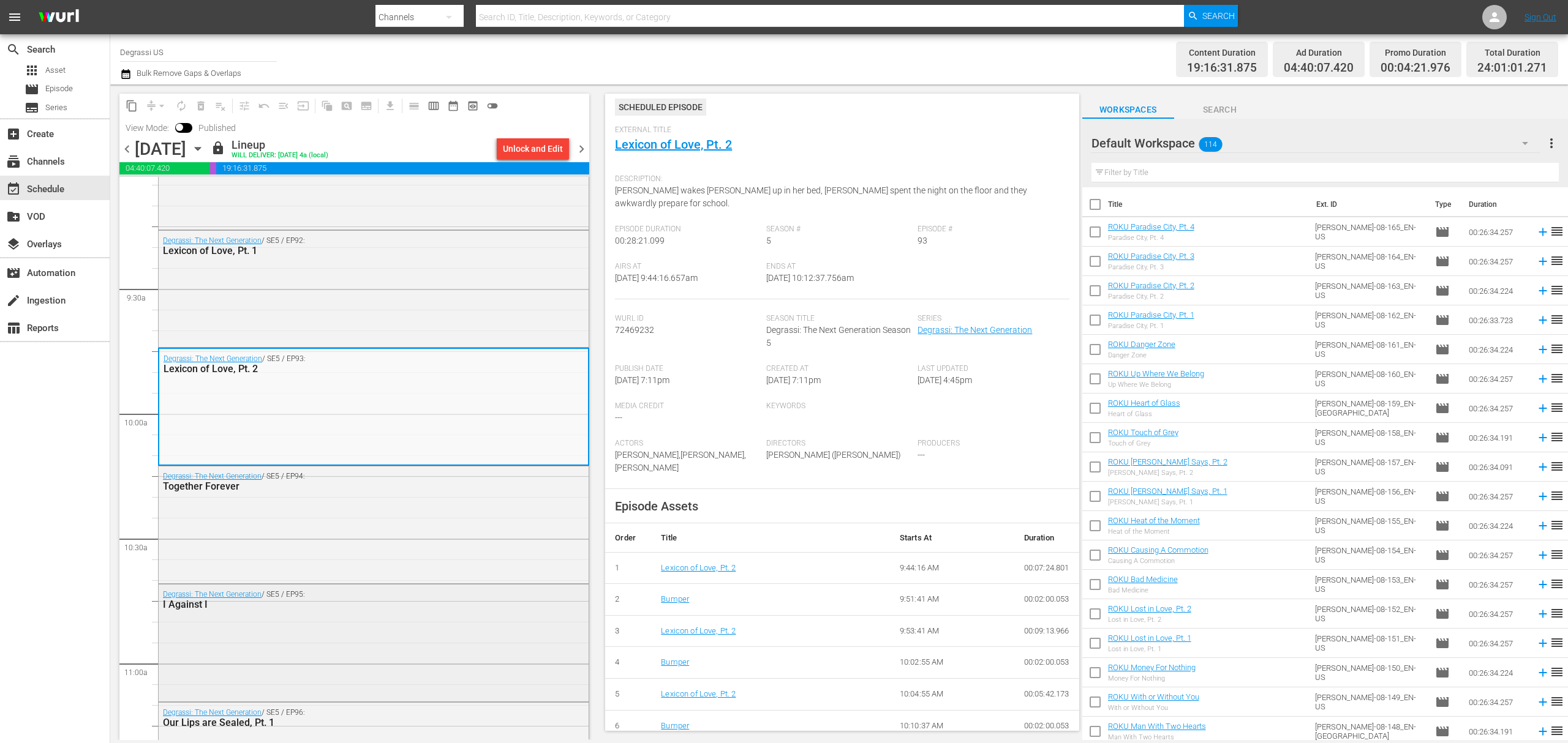
click at [321, 684] on div "Degrassi: The Next Generation / SE5 / EP95: I Against I" at bounding box center [373, 641] width 430 height 114
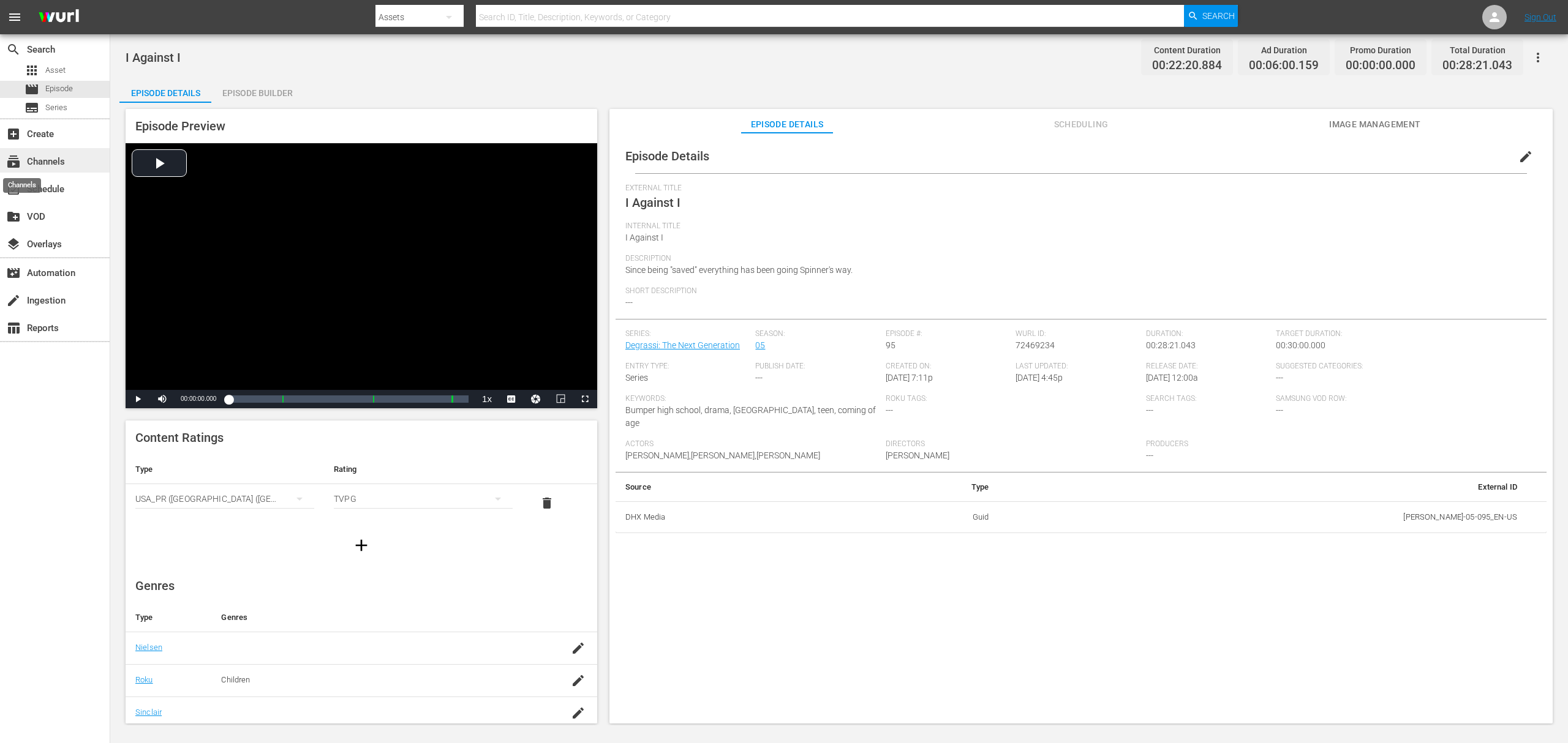
click at [18, 165] on span "subscriptions" at bounding box center [14, 162] width 14 height 14
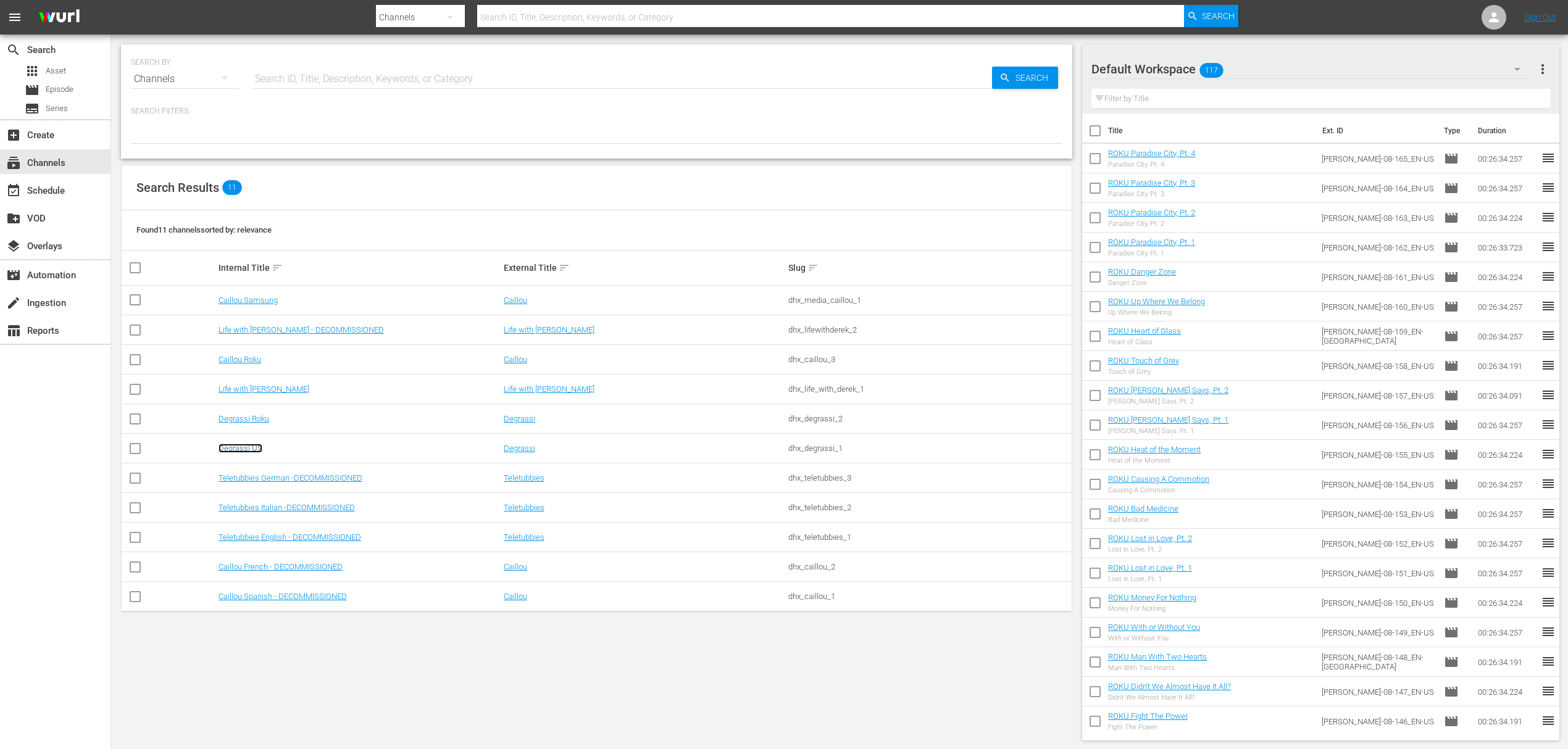
click at [245, 445] on link "Degrassi US" at bounding box center [240, 448] width 44 height 9
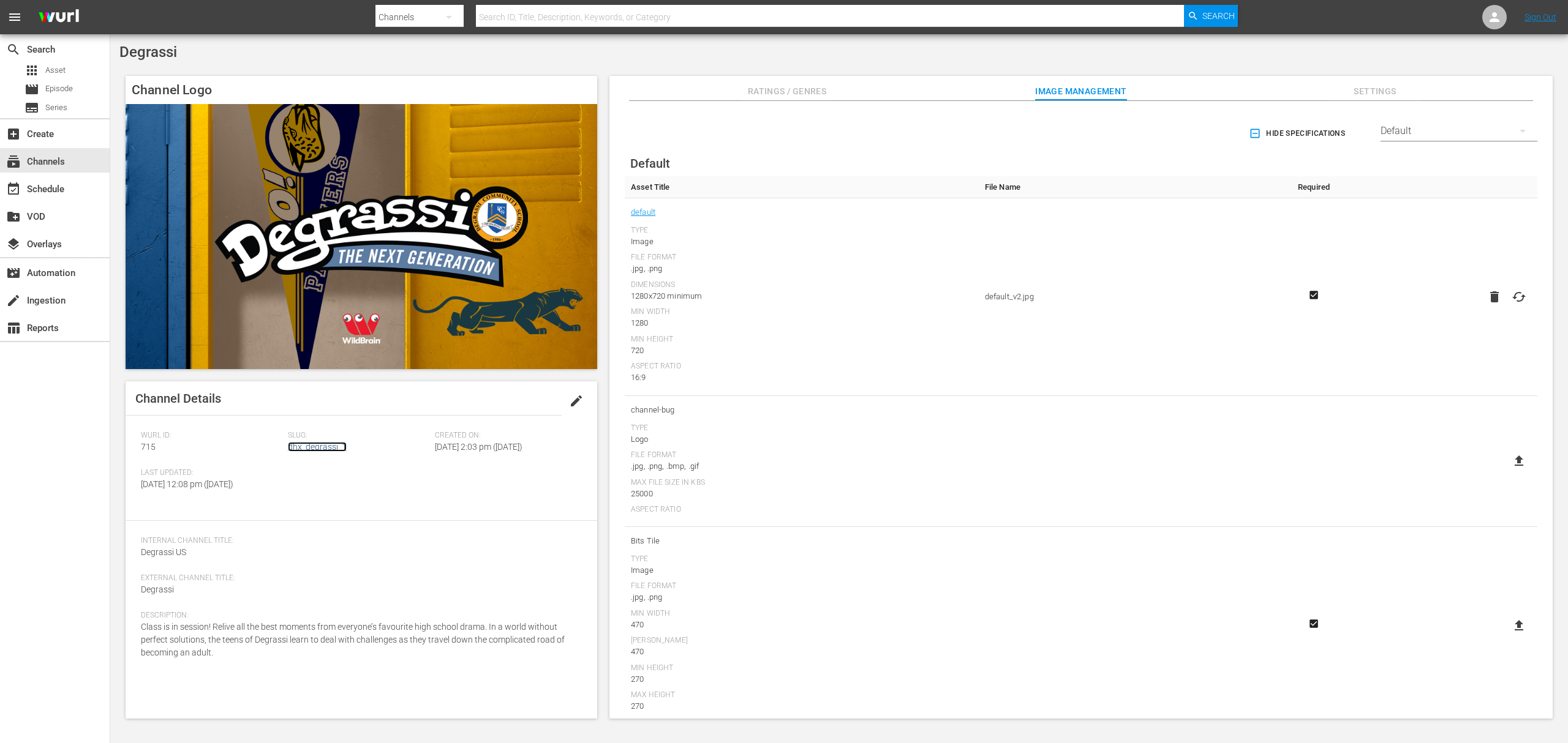
click at [319, 449] on link "dhx_degrassi_1" at bounding box center [316, 447] width 58 height 10
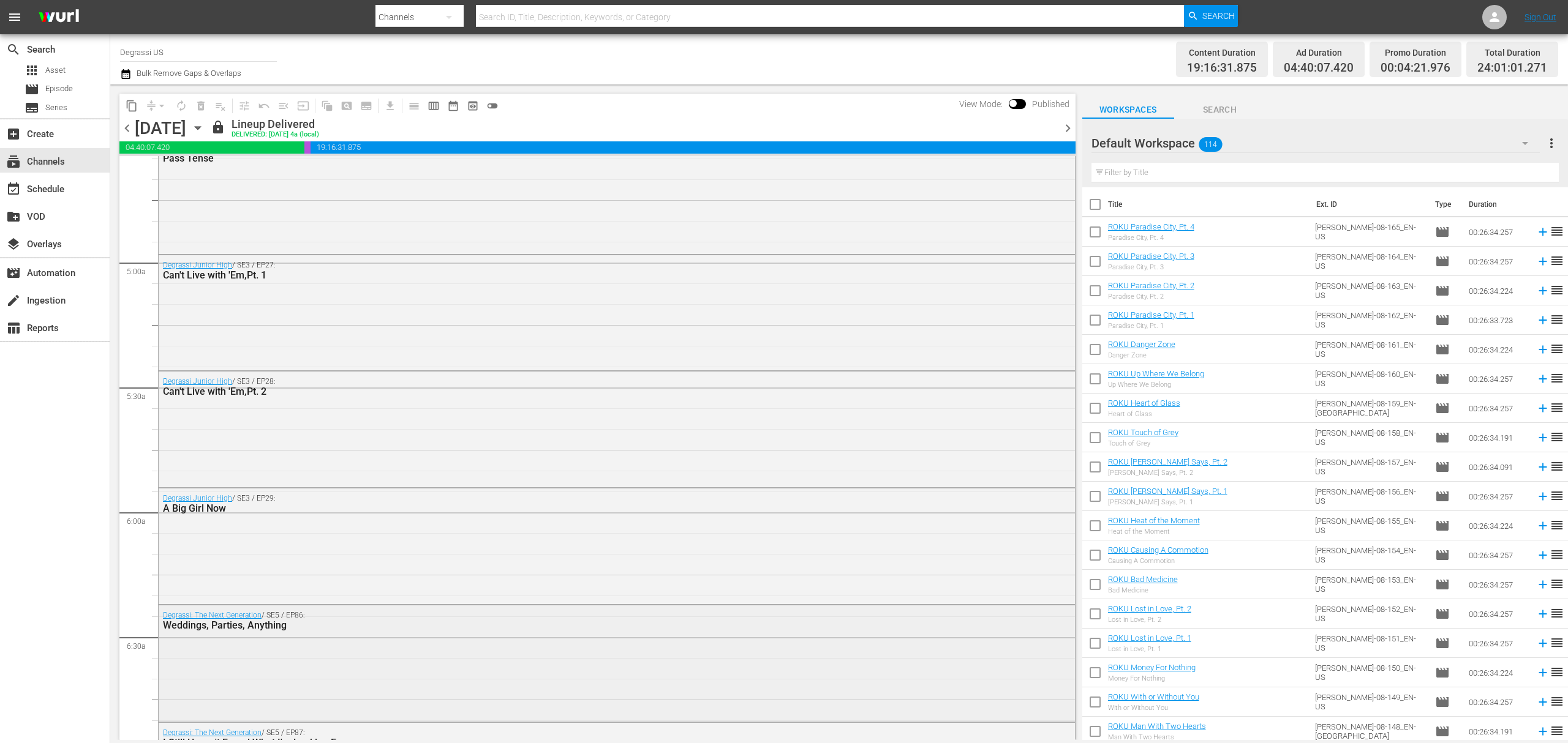
scroll to position [1796, 0]
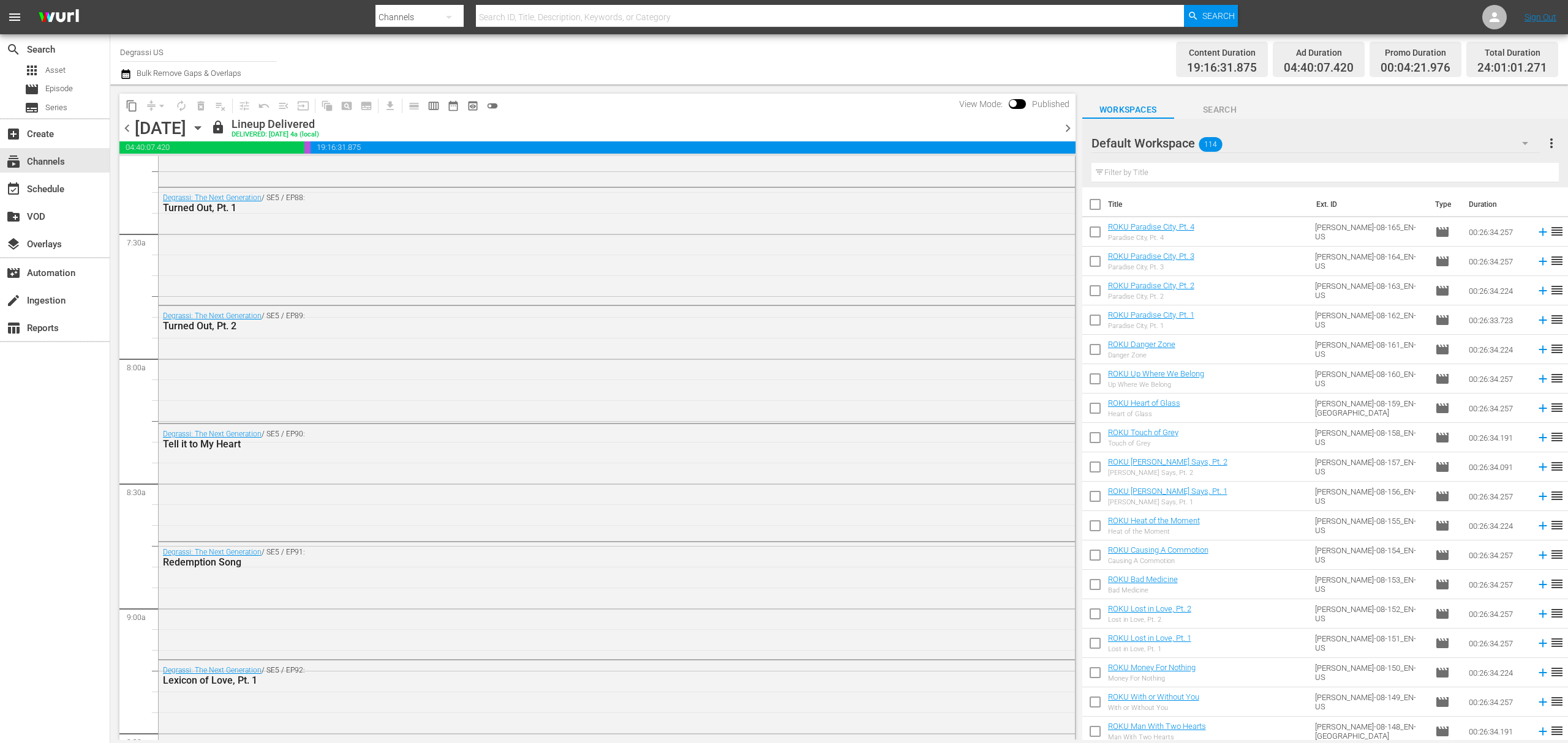
click at [459, 540] on div "Degrassi: The Next Generation / SE5 / EP90: Tell it to My Heart" at bounding box center [617, 483] width 918 height 118
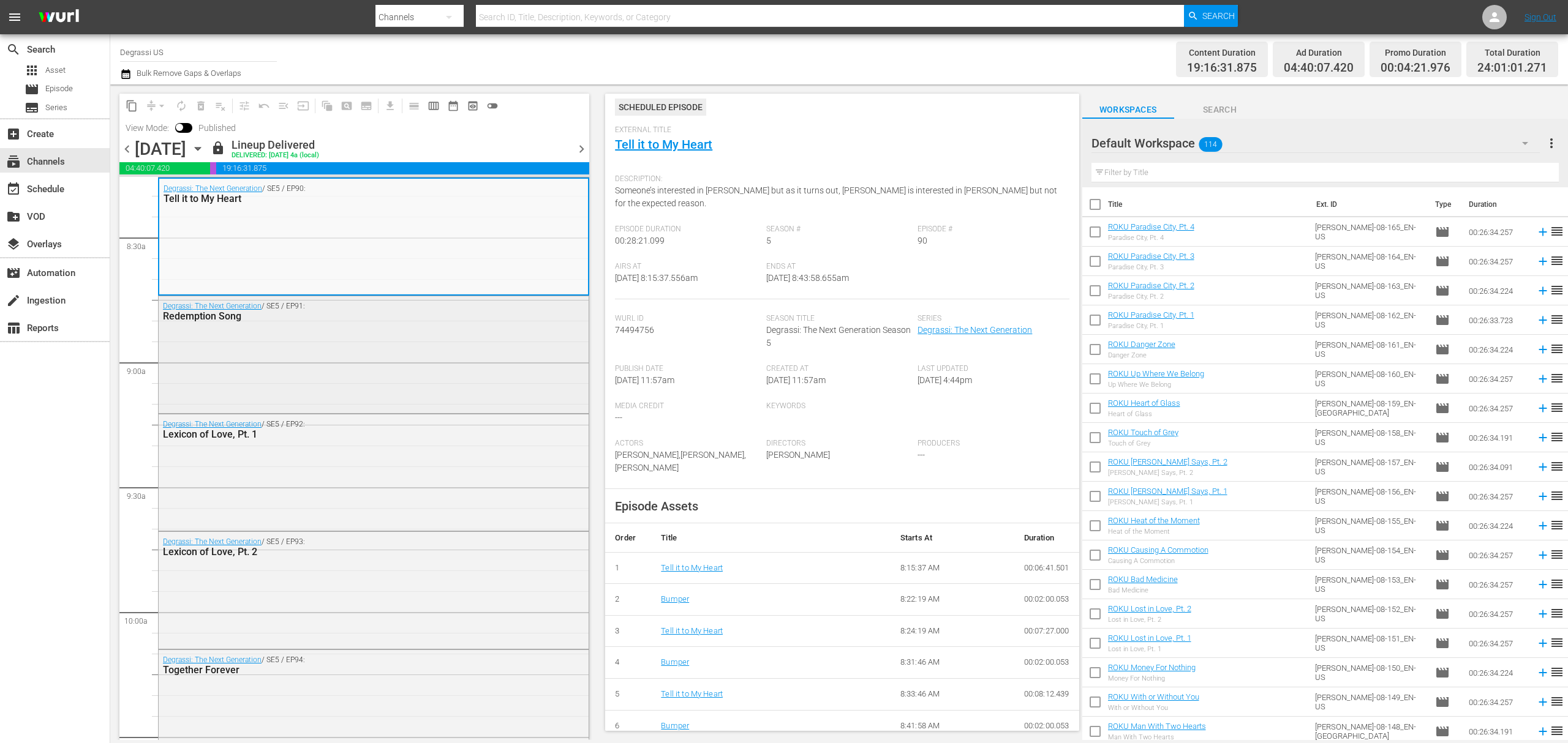
scroll to position [2123, 0]
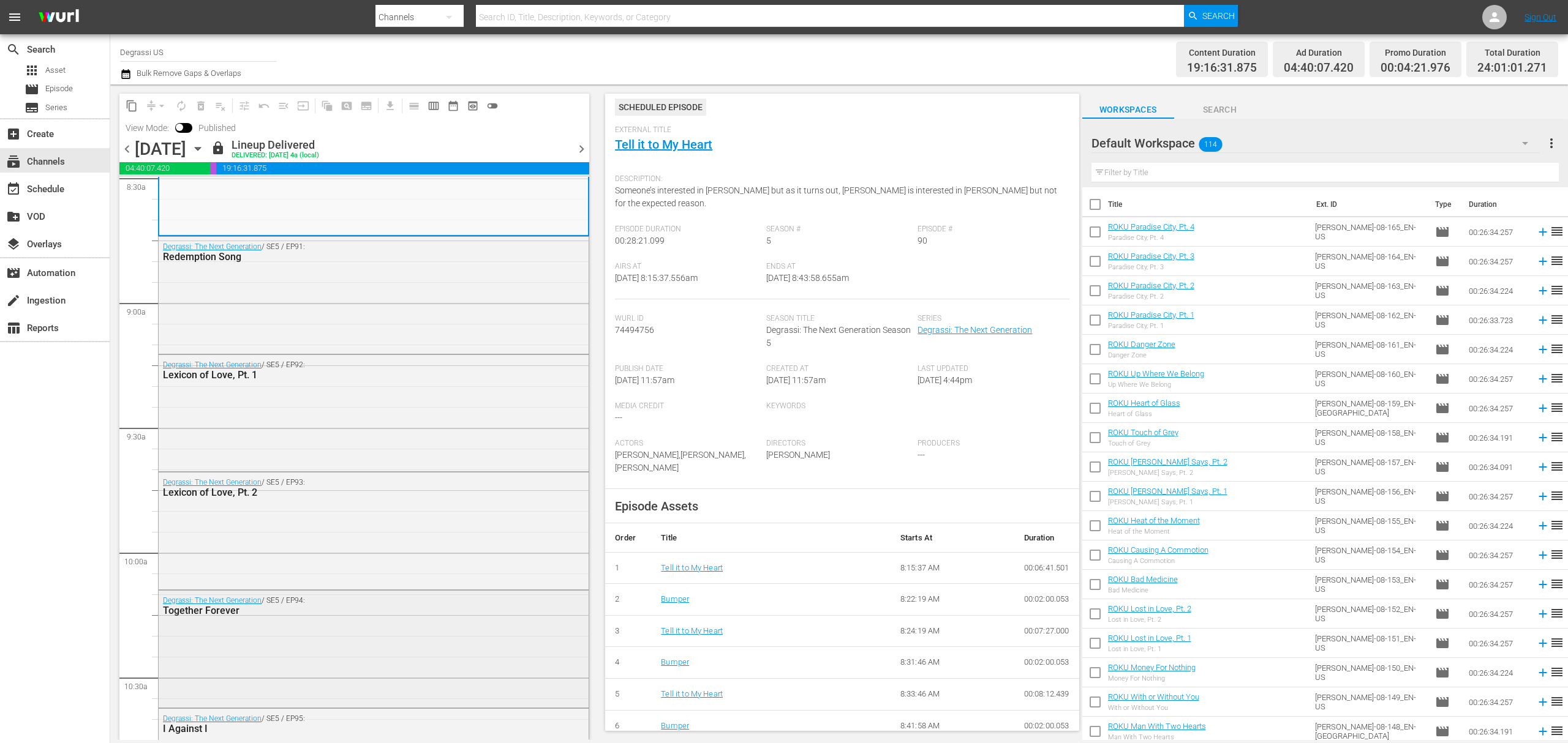
click at [221, 557] on div "Degrassi: The Next Generation / SE5 / EP94: Together Forever" at bounding box center [373, 648] width 430 height 114
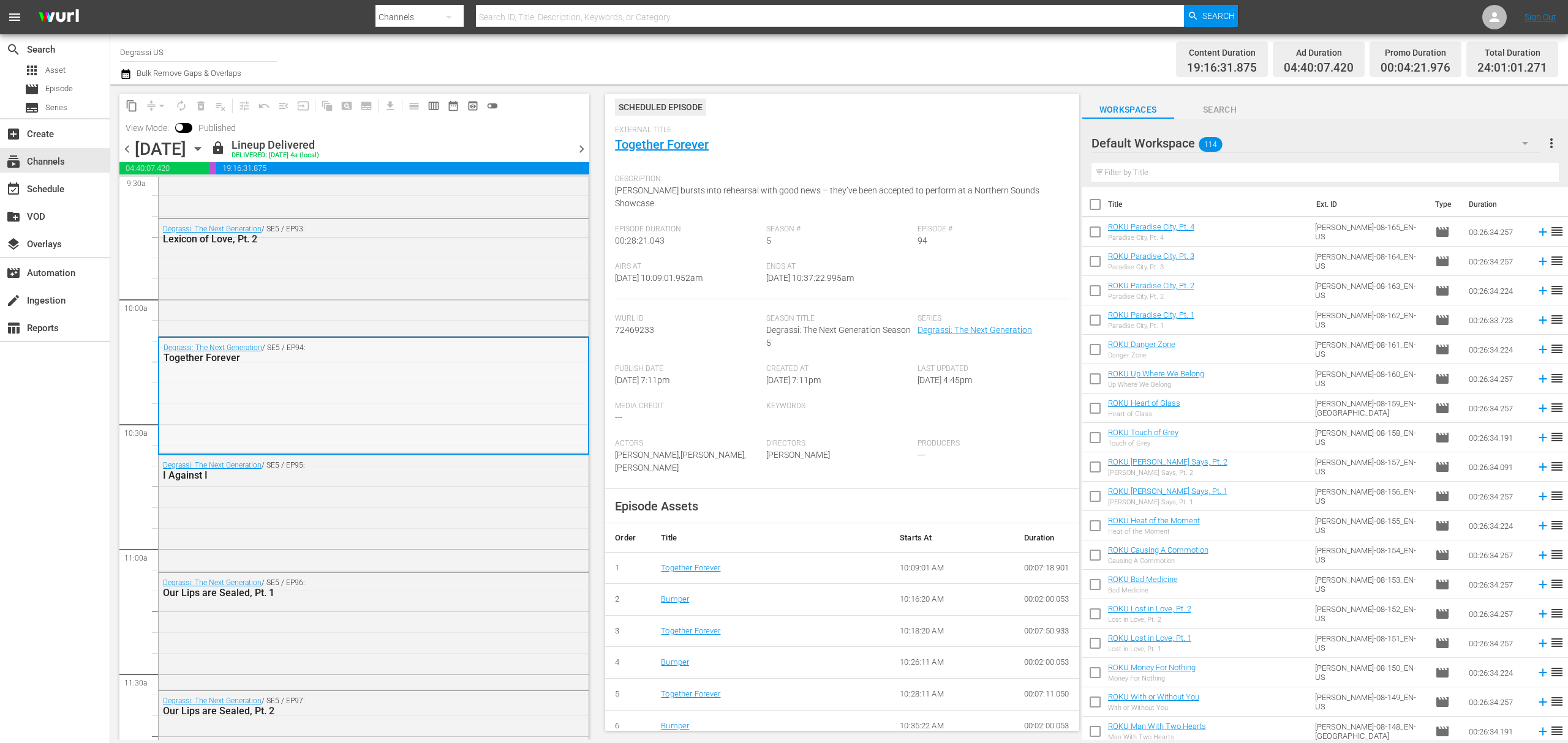
scroll to position [2939, 0]
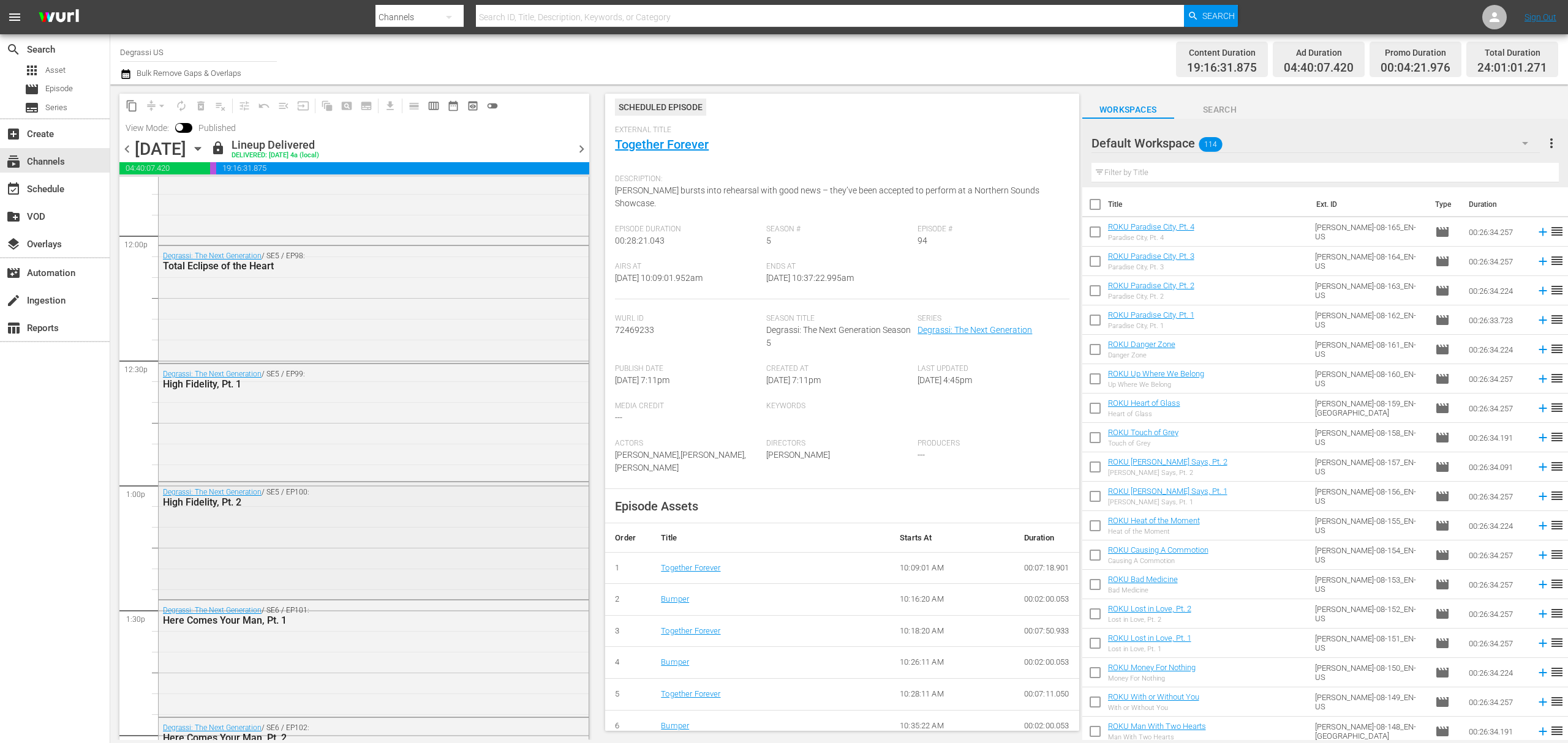
click at [454, 557] on div "Degrassi: The Next Generation / SE5 / EP100: High Fidelity, Pt. 2" at bounding box center [373, 540] width 430 height 114
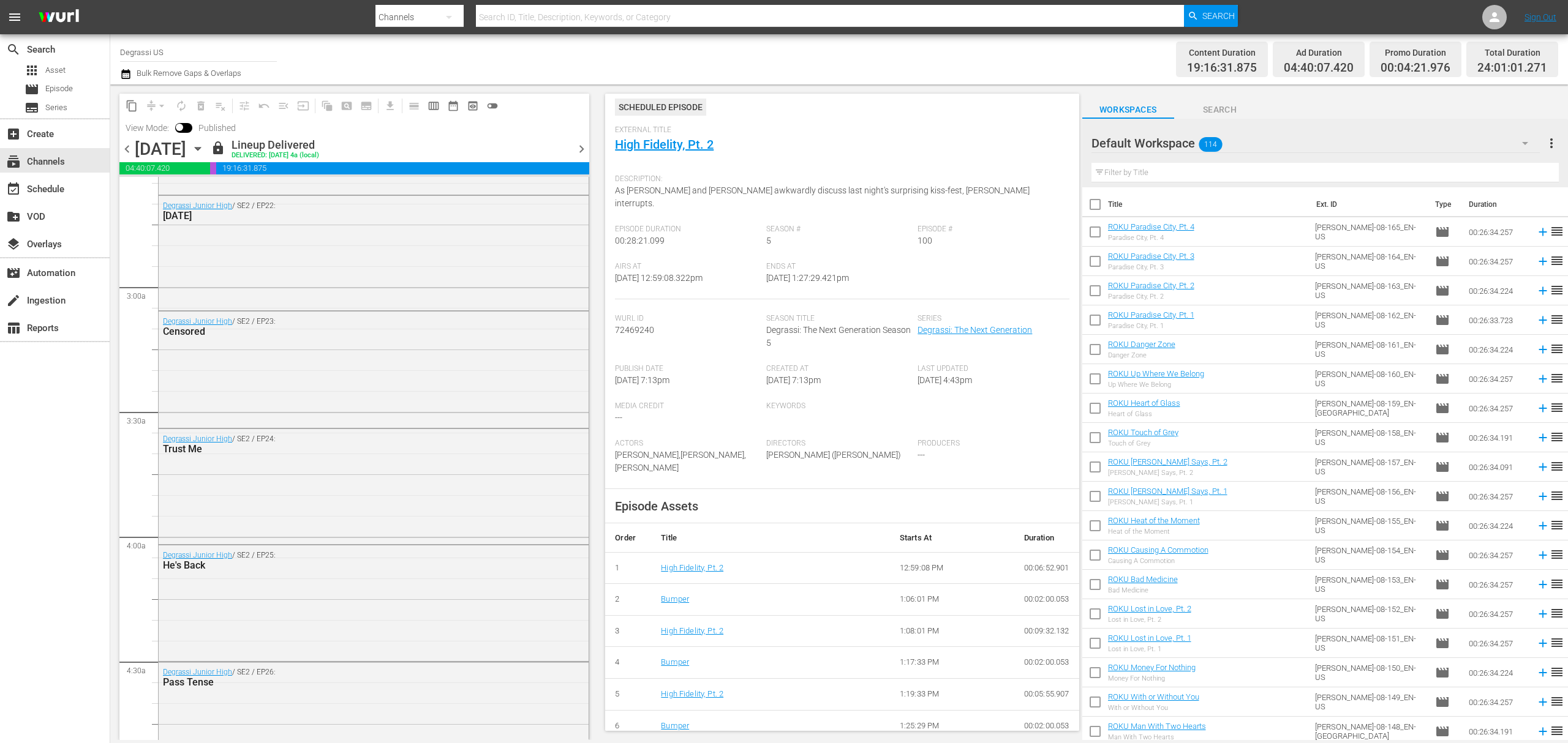
scroll to position [0, 0]
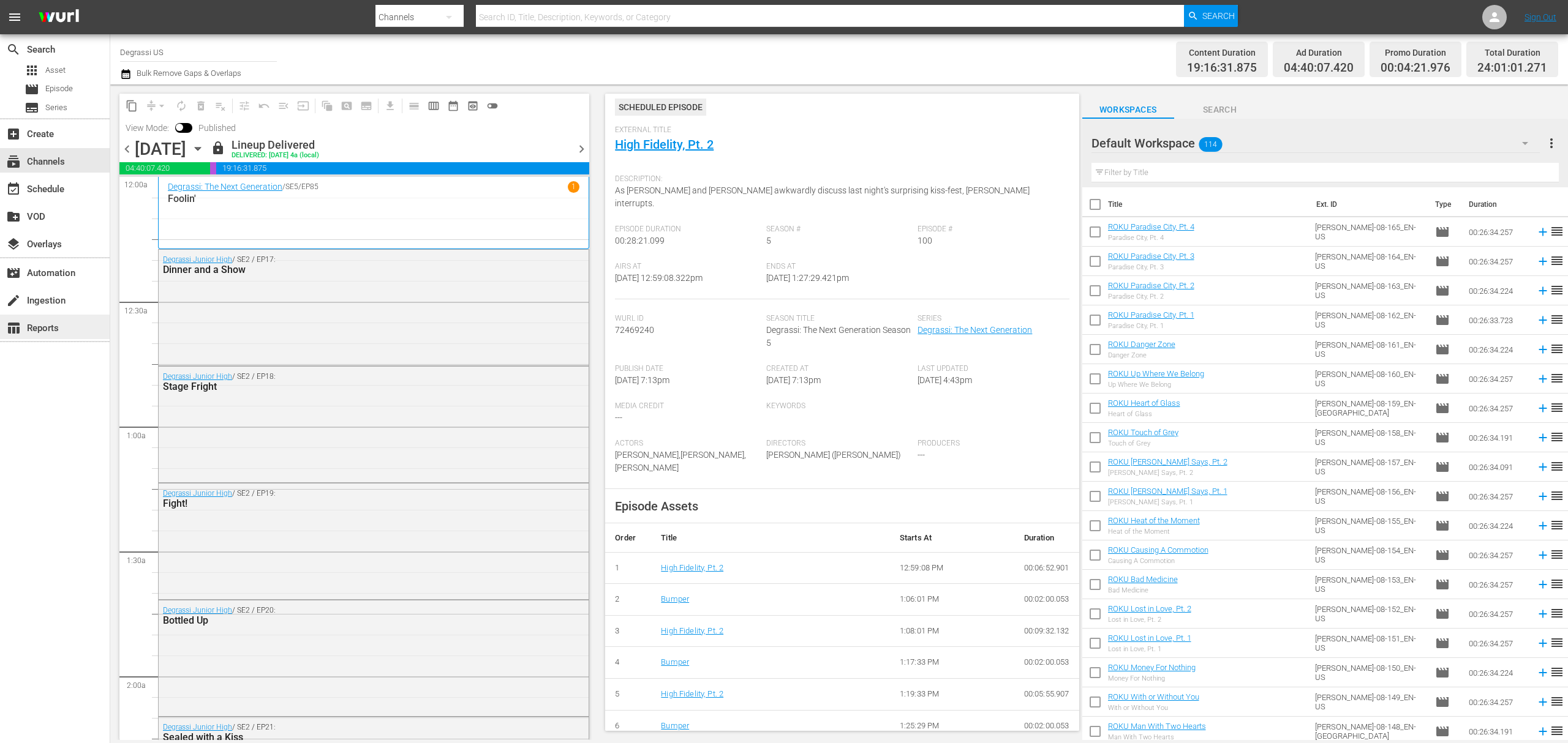
click at [66, 329] on div "table_chart Reports" at bounding box center [34, 327] width 69 height 11
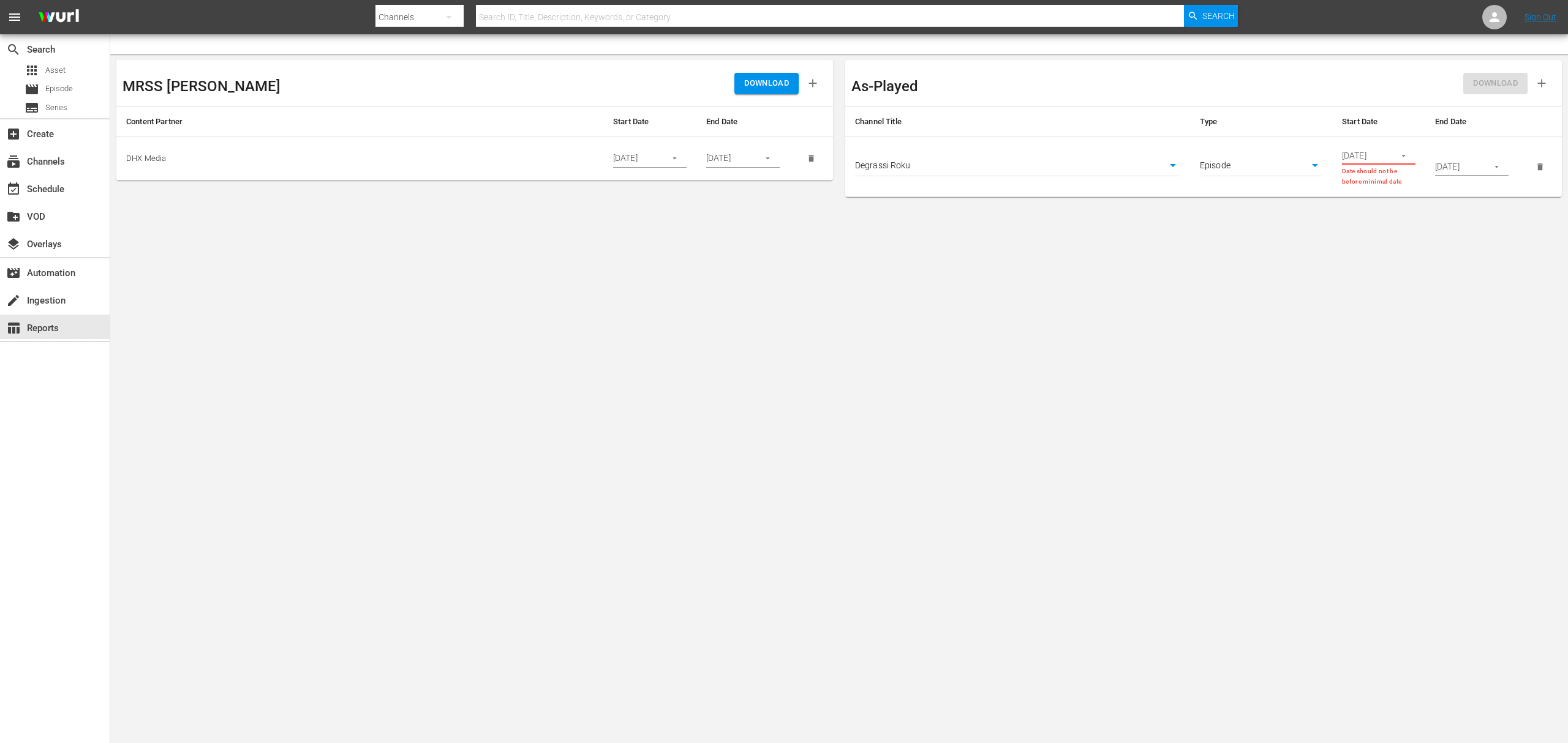
click at [1176, 159] on body "menu Search By Channels Search ID, Title, Description, Keywords, or Category Se…" at bounding box center [784, 372] width 1568 height 743
click at [1176, 342] on div at bounding box center [784, 372] width 1568 height 743
click at [1176, 160] on body "menu Search By Channels Search ID, Title, Description, Keywords, or Category Se…" at bounding box center [784, 372] width 1568 height 743
click at [1176, 140] on li "Asset" at bounding box center [1260, 146] width 123 height 20
type input "asset"
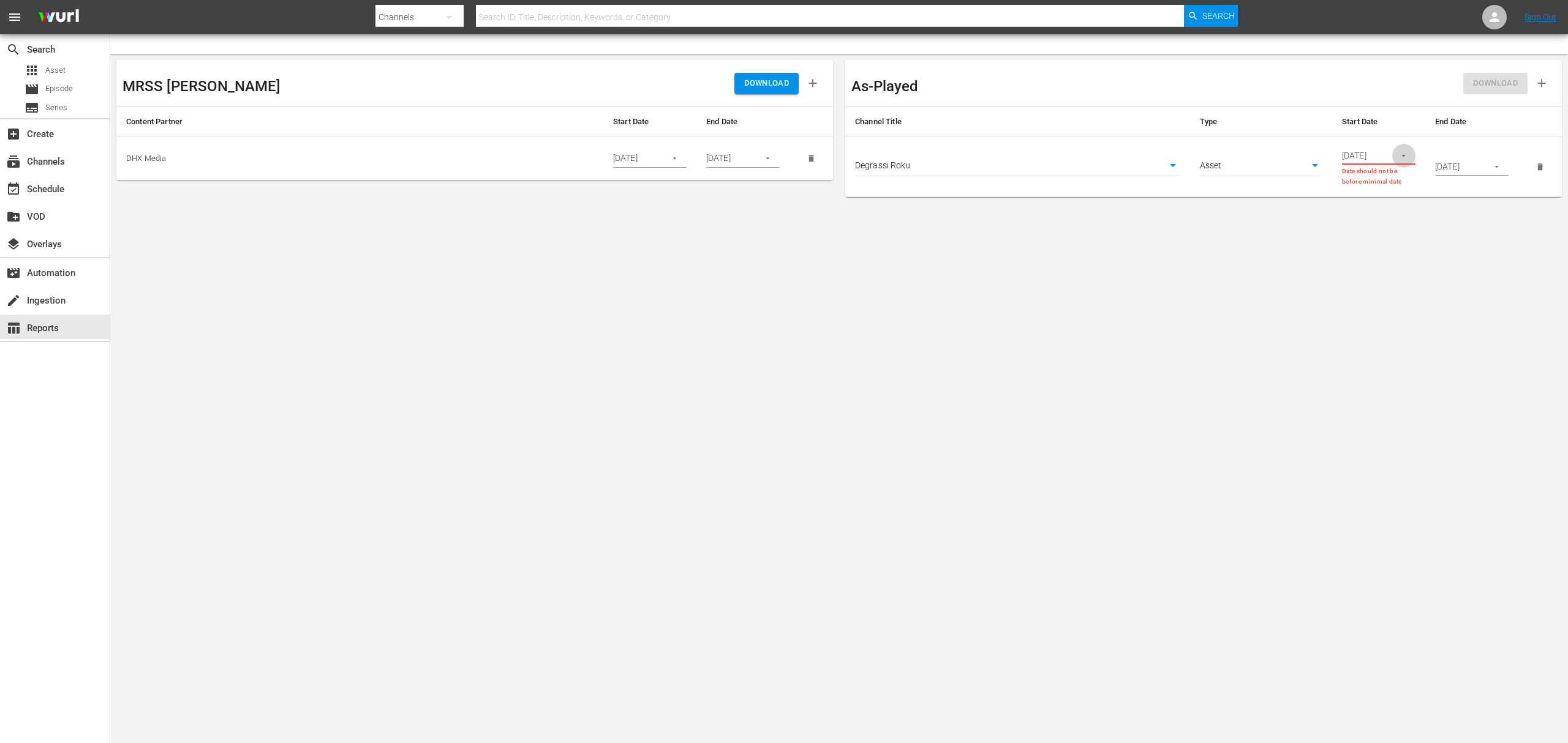
click at [1176, 150] on button "button" at bounding box center [1404, 156] width 24 height 24
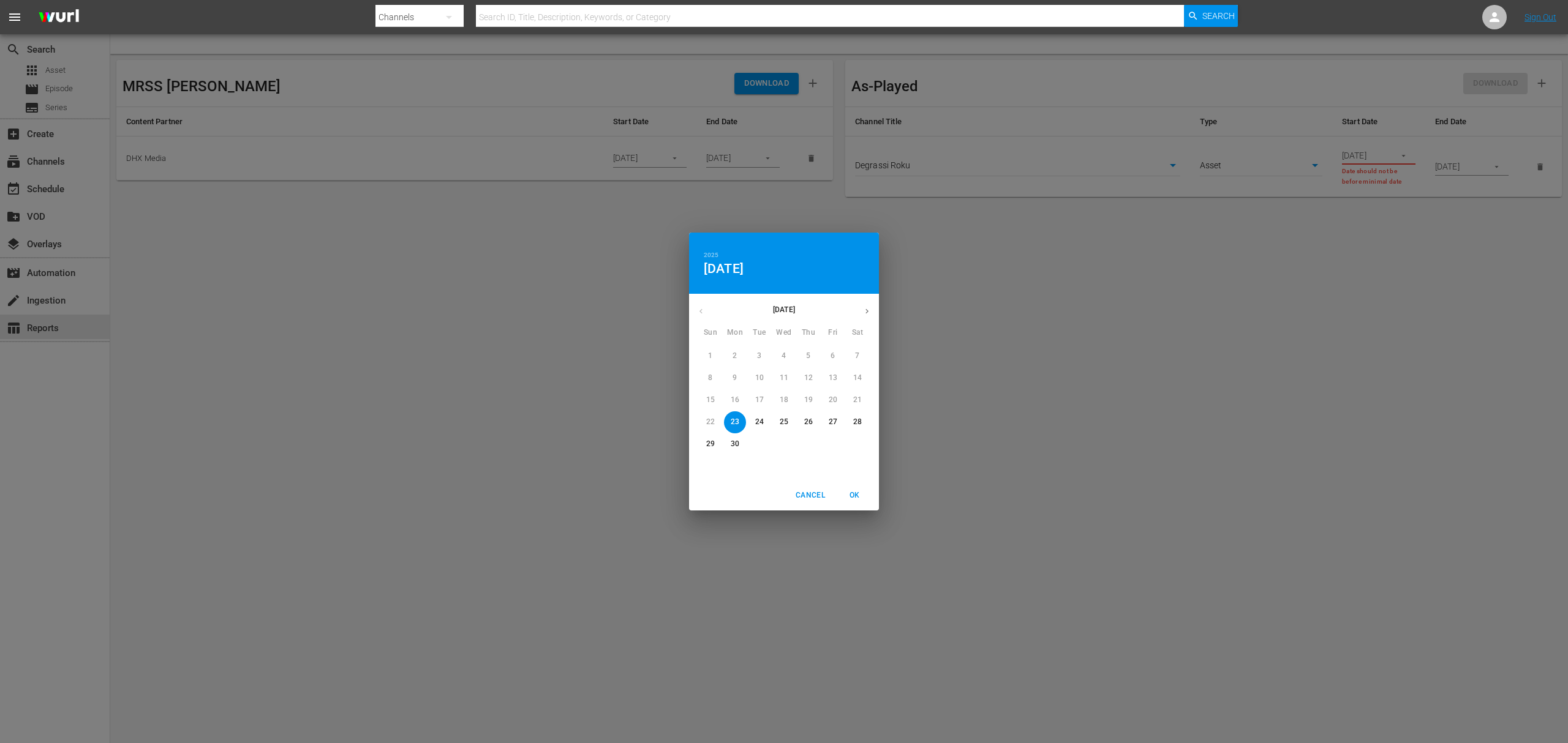
click at [733, 430] on button "23" at bounding box center [735, 423] width 22 height 22
click at [730, 447] on p "30" at bounding box center [734, 444] width 9 height 10
click at [728, 428] on button "23" at bounding box center [735, 423] width 22 height 22
click at [1176, 167] on div "2025 Mon, Jun 23 June 2025 Sun Mon Tue Wed Thu Fri Sat 1 2 3 4 5 6 7 8 9 10 11 …" at bounding box center [784, 372] width 1568 height 743
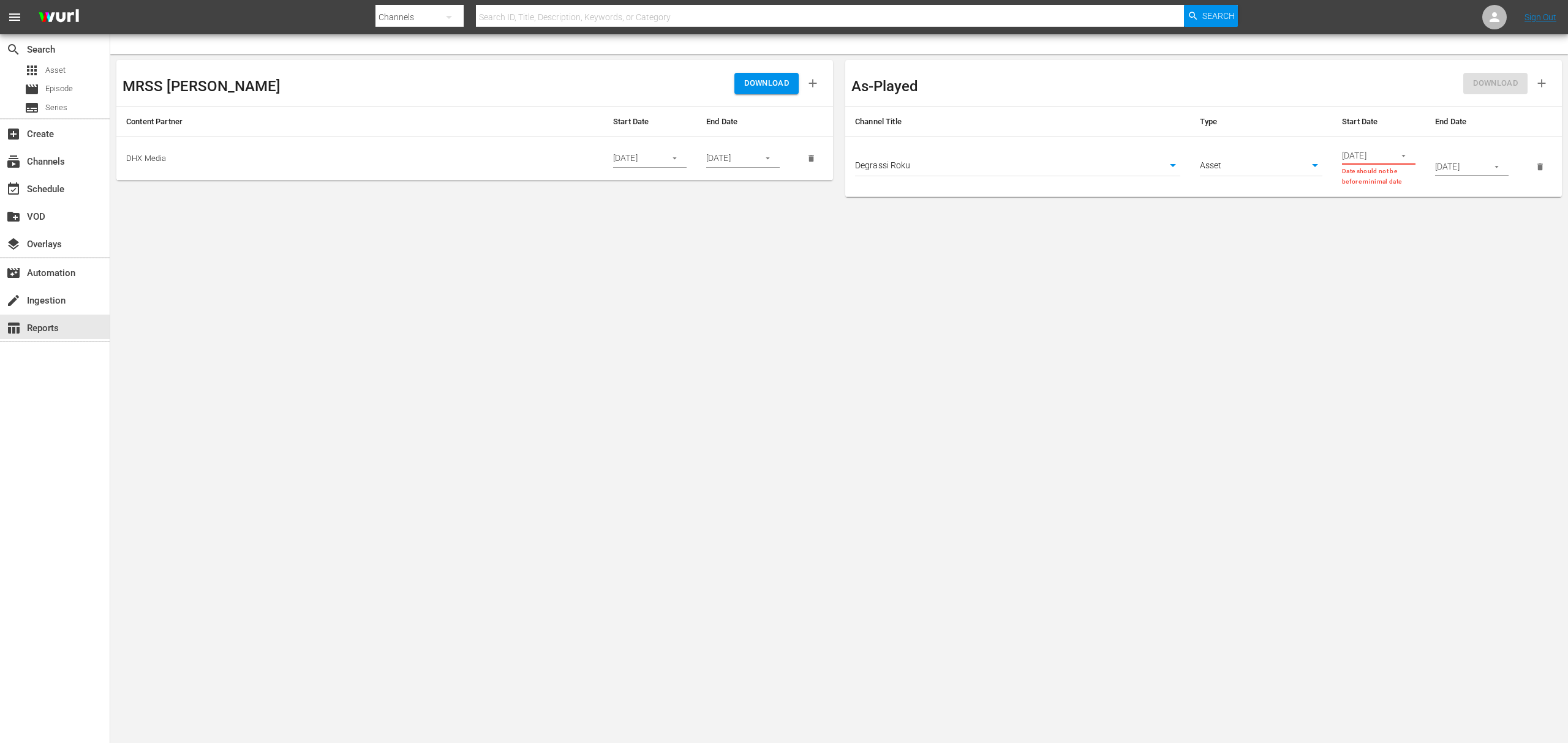
click at [1176, 168] on input "09/28/2024" at bounding box center [1457, 167] width 45 height 18
click at [1176, 158] on button "button" at bounding box center [1497, 167] width 24 height 24
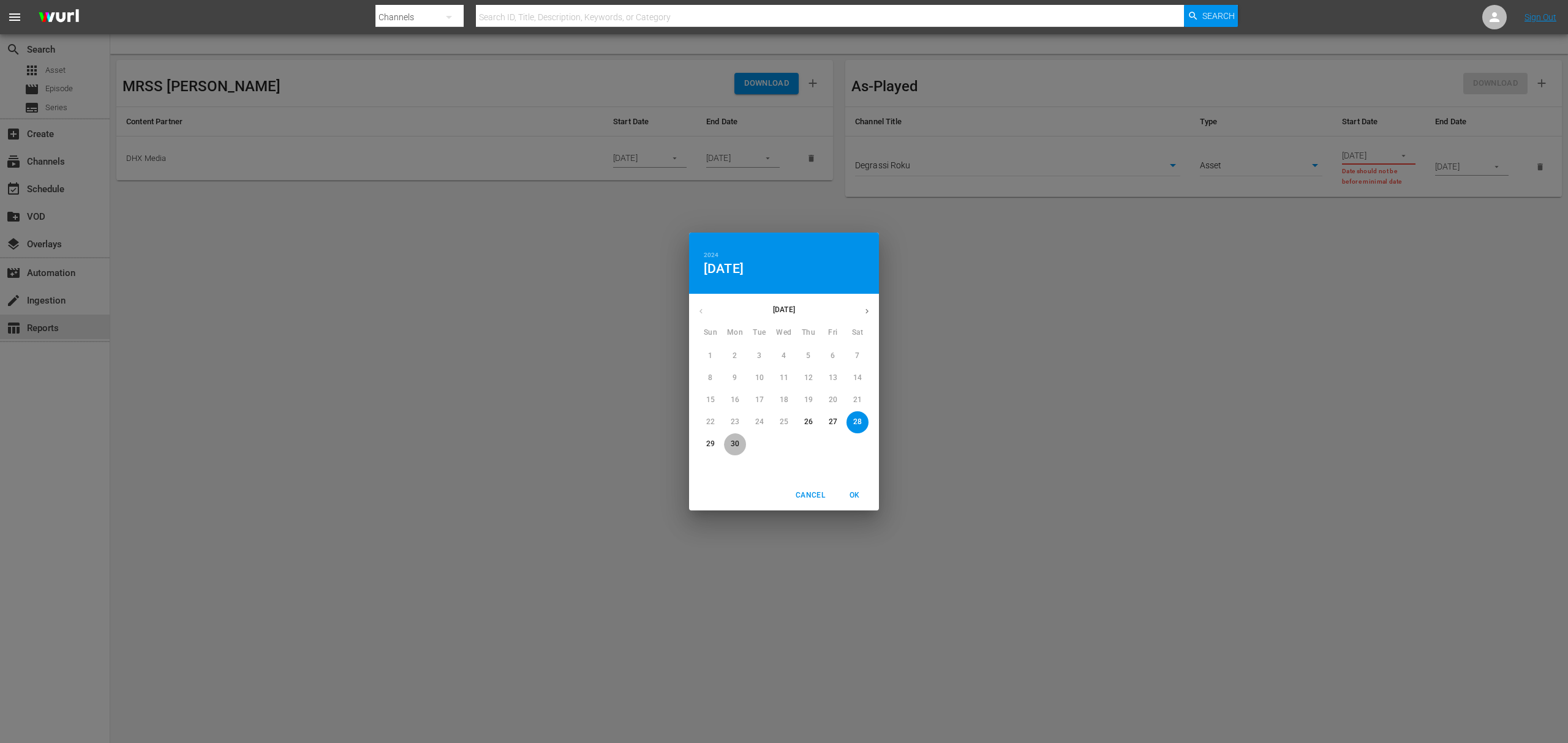
click at [729, 446] on span "30" at bounding box center [735, 444] width 22 height 10
click at [1003, 439] on div "2024 Mon, Sep 30 September 2024 Sun Mon Tue Wed Thu Fri Sat 1 2 3 4 5 6 7 8 9 1…" at bounding box center [784, 372] width 1568 height 743
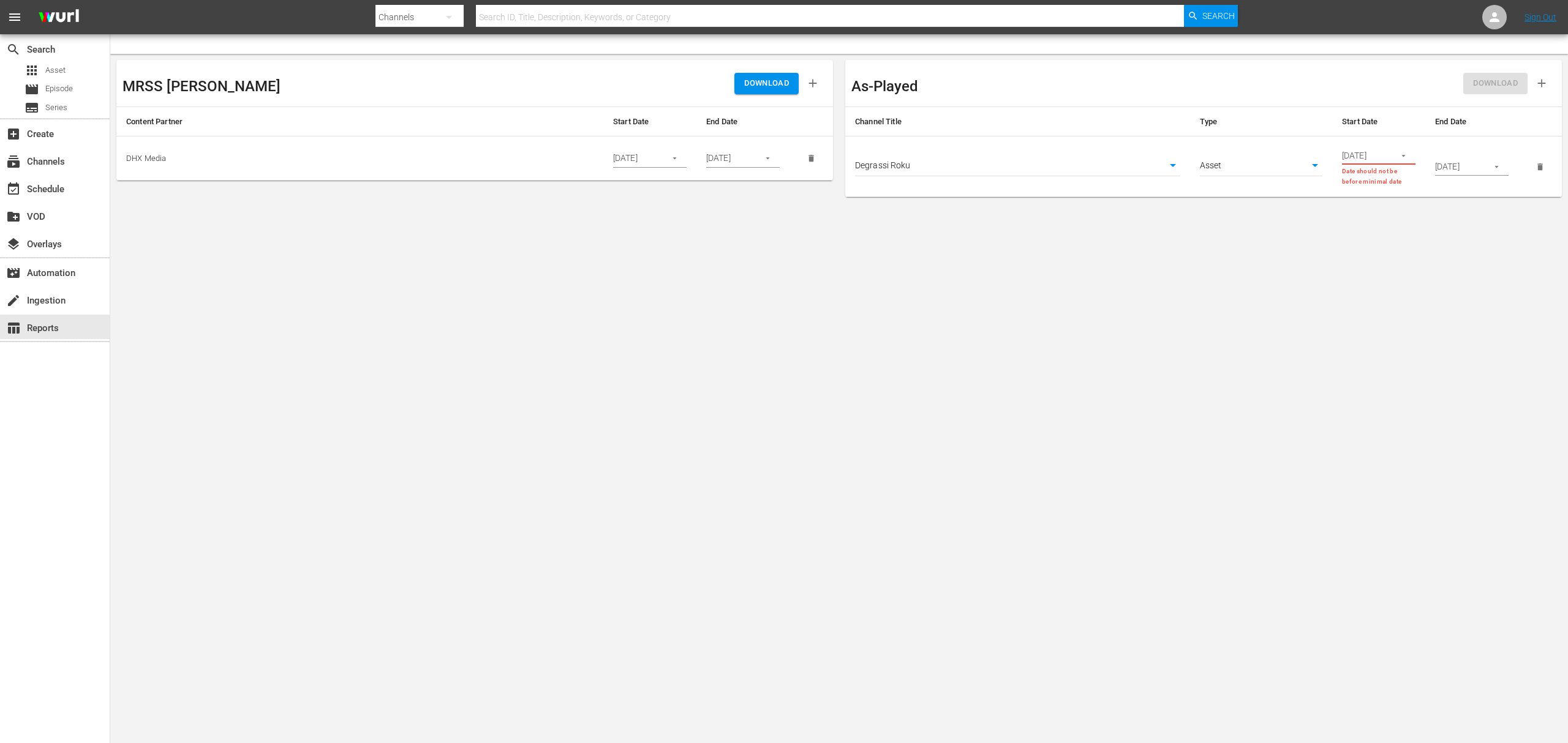
click at [1044, 163] on body "menu Search By Channels Search ID, Title, Description, Keywords, or Category Se…" at bounding box center [784, 372] width 1568 height 743
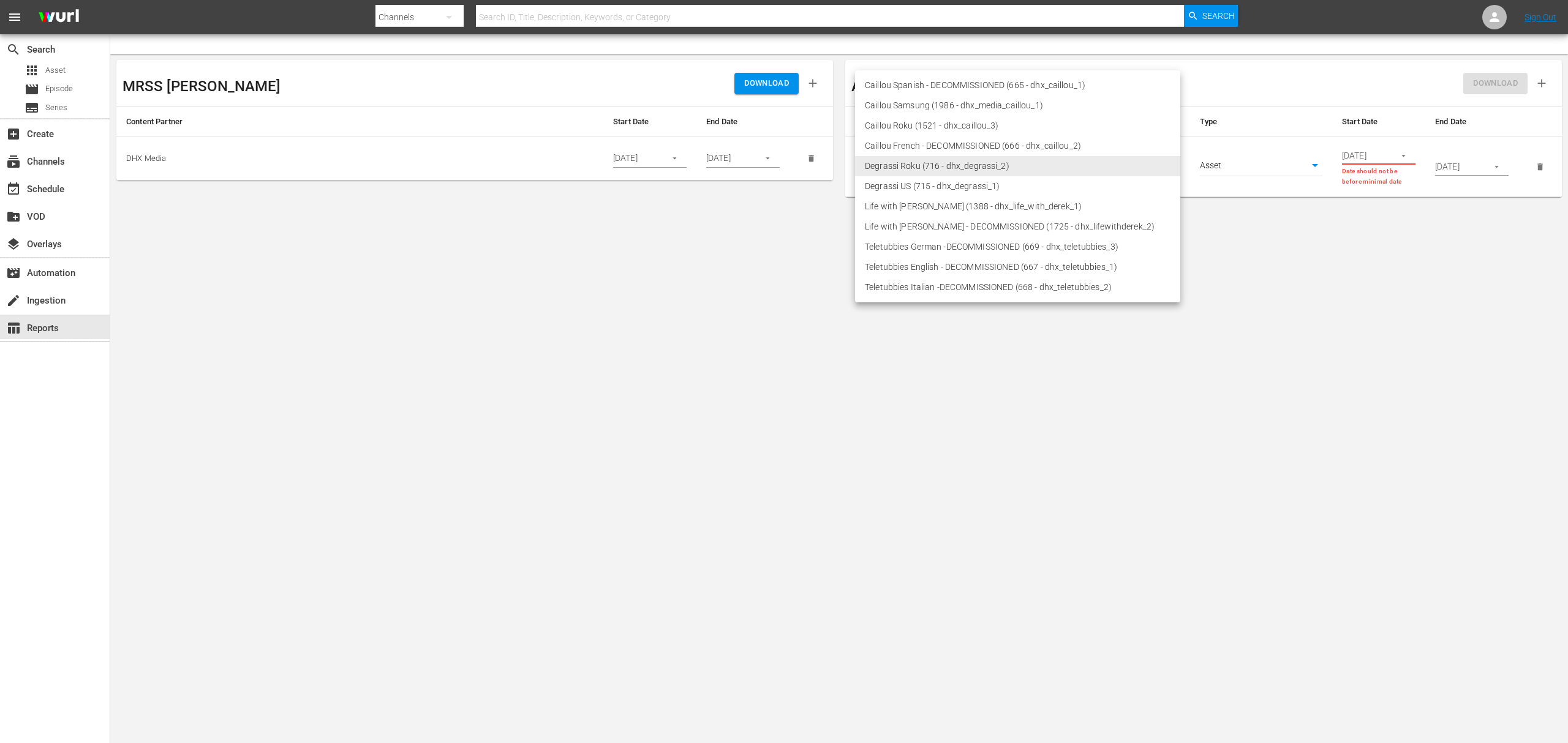
click at [1176, 353] on div at bounding box center [784, 372] width 1568 height 743
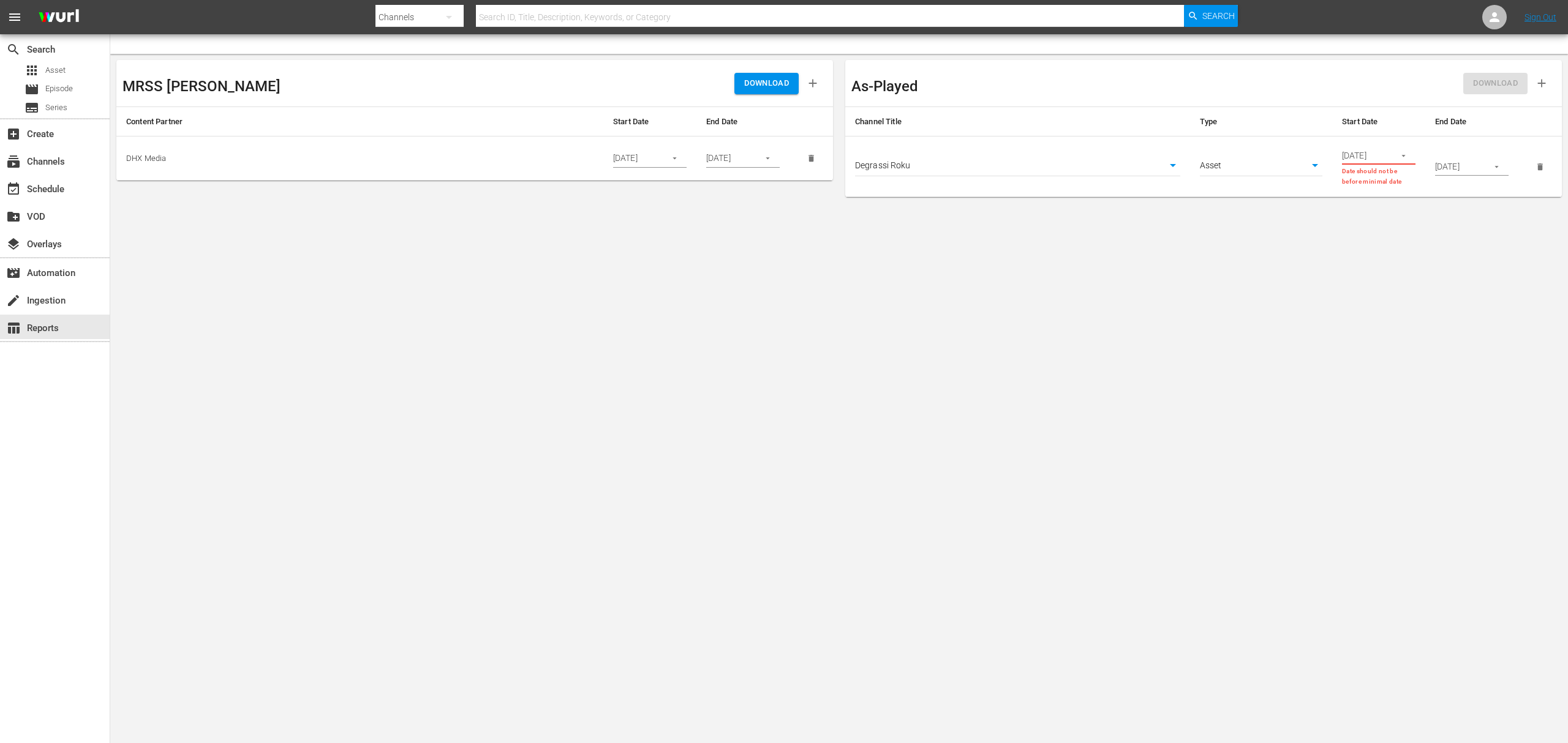
click at [1043, 158] on body "menu Search By Channels Search ID, Title, Description, Keywords, or Category Se…" at bounding box center [784, 372] width 1568 height 743
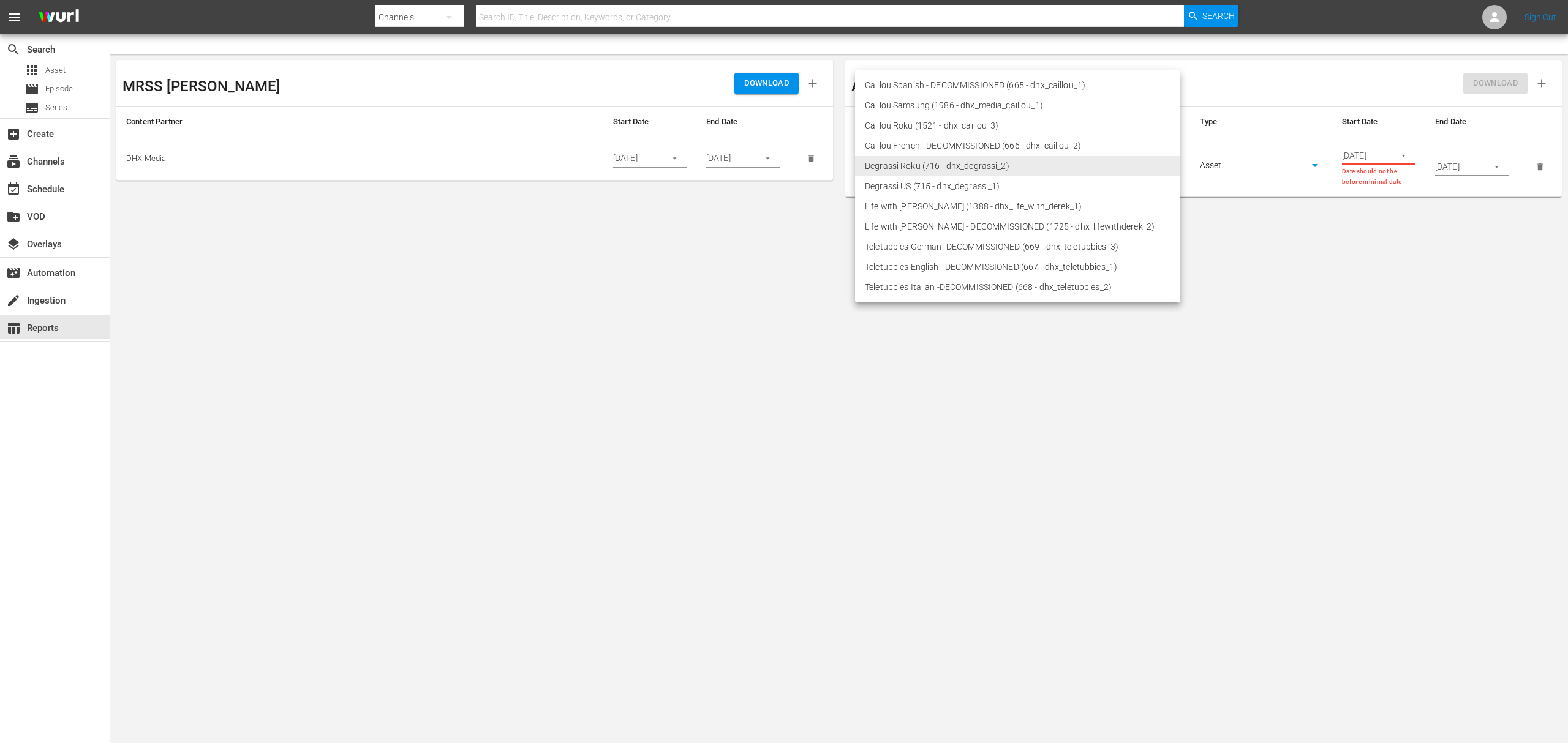
click at [899, 182] on li "Degrassi US (715 - dhx_degrassi_1)" at bounding box center [1018, 186] width 325 height 20
type input "715"
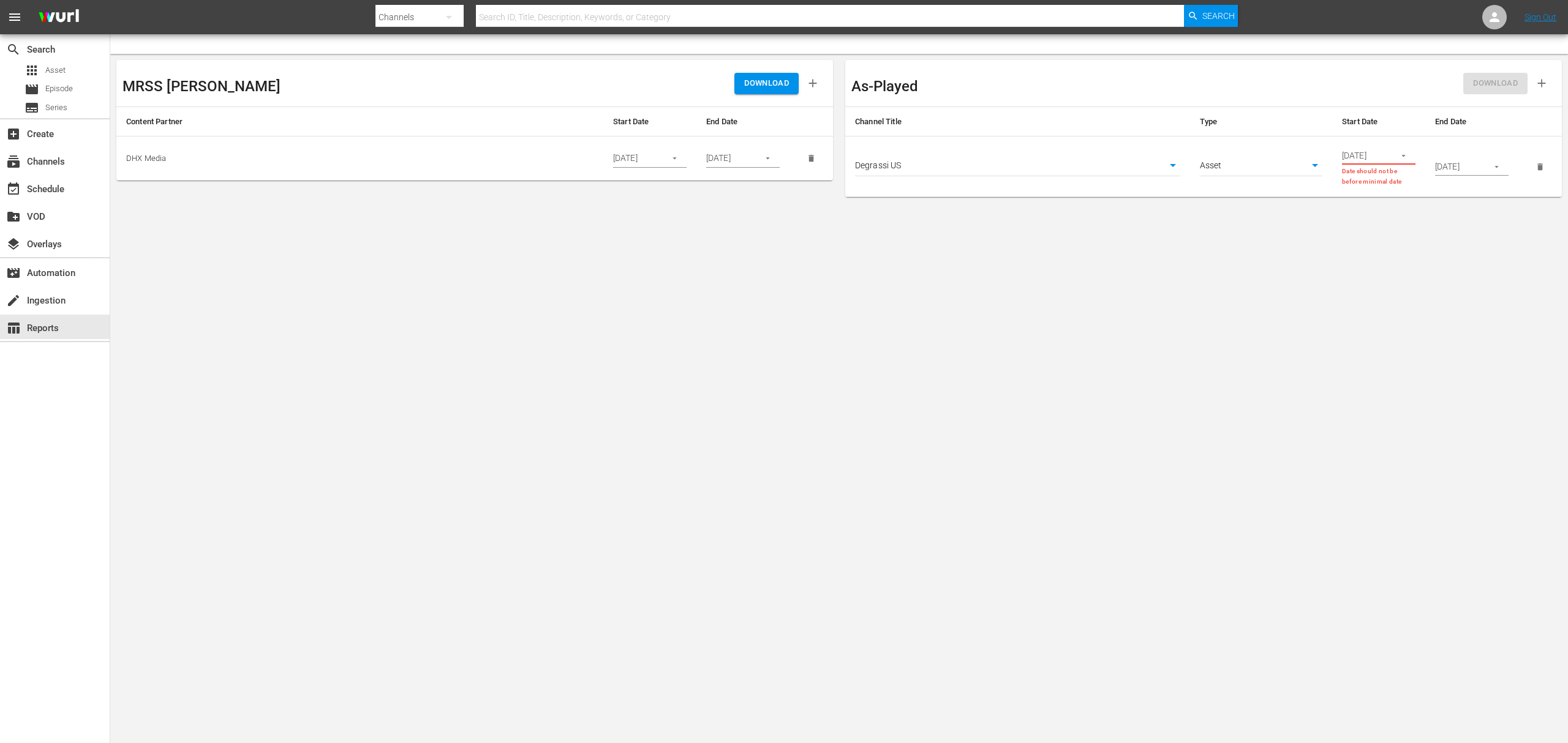
click at [1176, 147] on button "button" at bounding box center [1404, 156] width 24 height 24
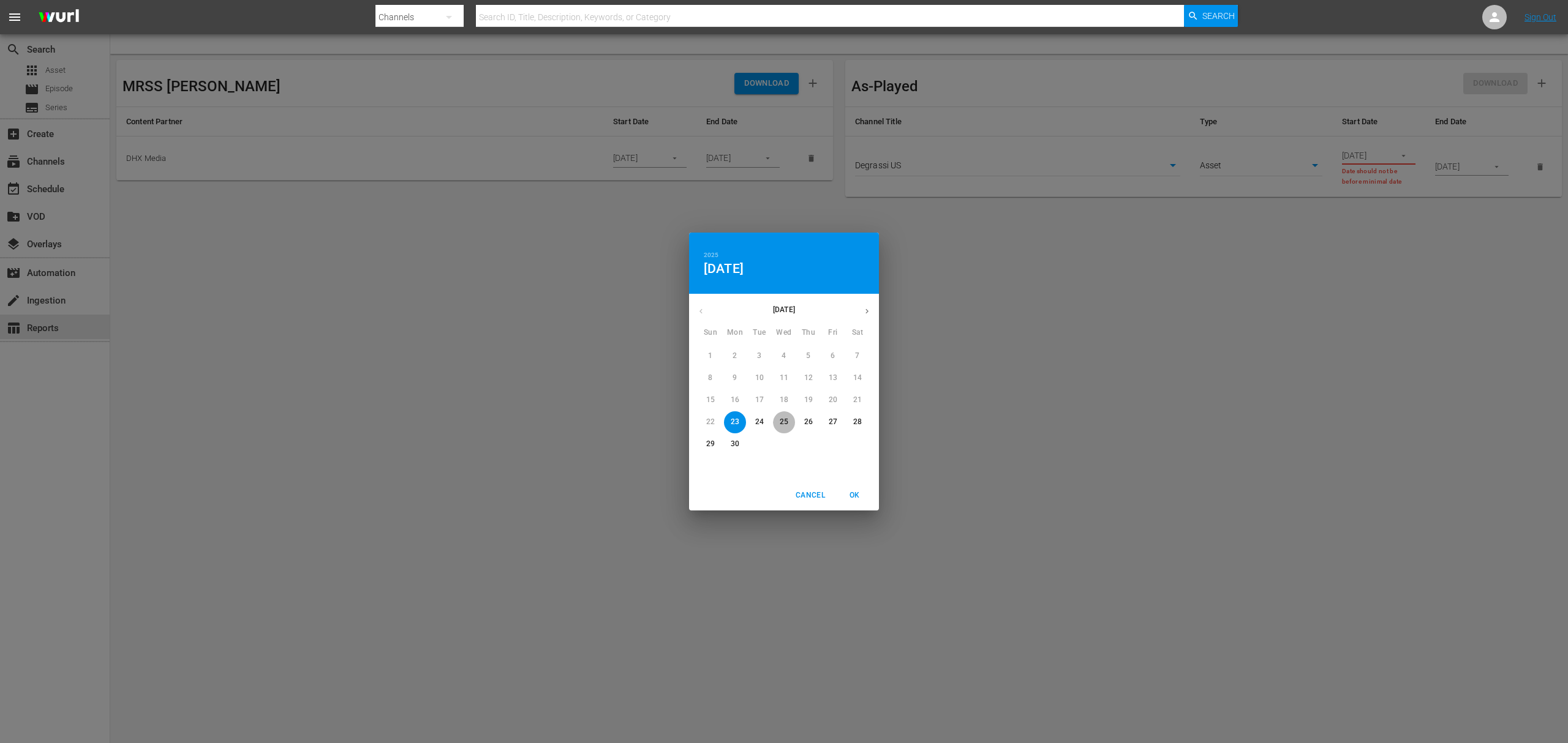
click at [794, 422] on span "25" at bounding box center [784, 422] width 22 height 10
click at [736, 351] on div "2" at bounding box center [734, 356] width 25 height 22
click at [853, 495] on span "OK" at bounding box center [854, 496] width 30 height 13
type input "06/25/2025"
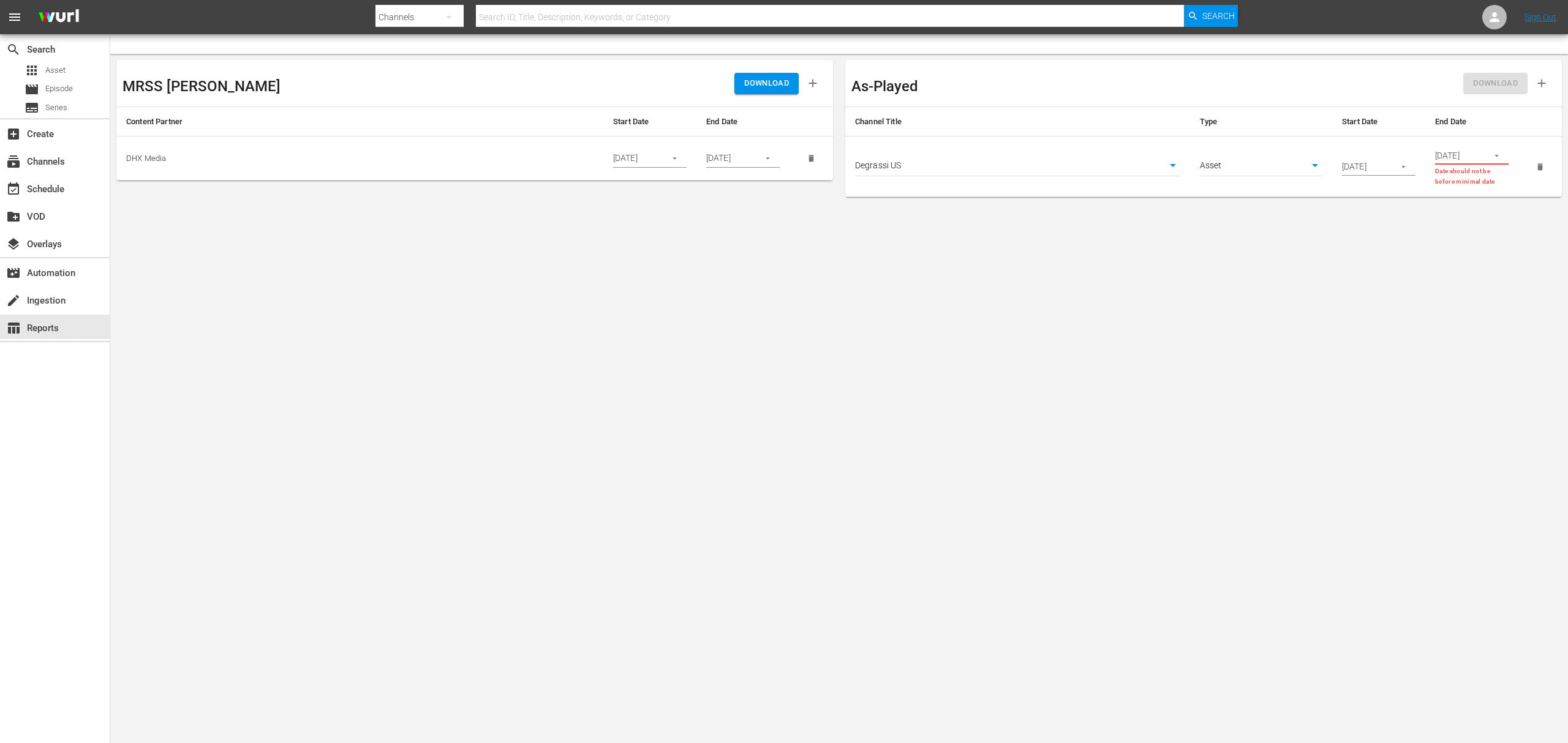
click at [1176, 151] on input "09/28/2024" at bounding box center [1457, 155] width 45 height 18
click at [1176, 157] on icon "button" at bounding box center [1496, 155] width 9 height 9
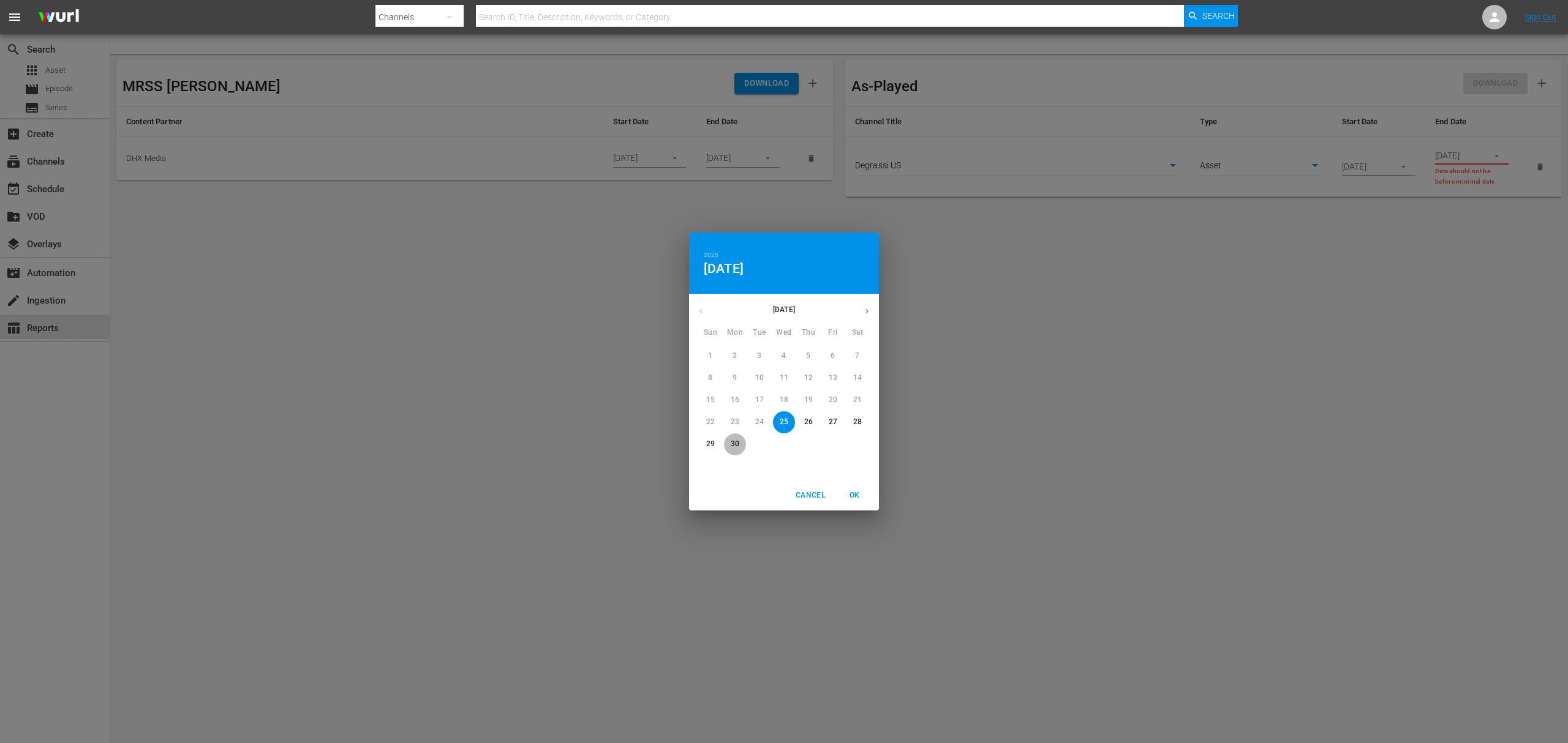
click at [740, 442] on span "30" at bounding box center [735, 444] width 22 height 10
click at [866, 491] on span "OK" at bounding box center [854, 496] width 30 height 13
type input "06/30/2025"
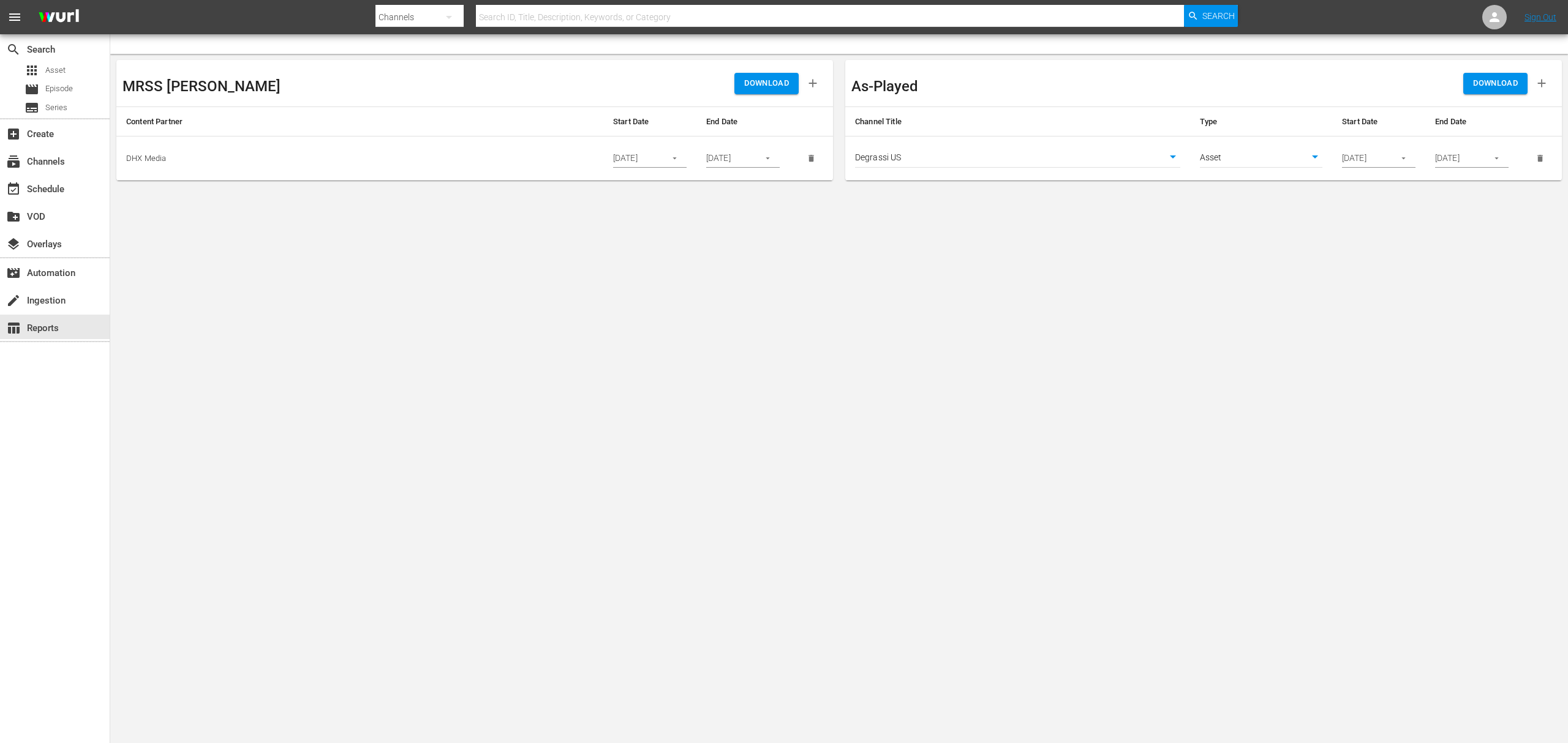
click at [1176, 446] on body "menu Search By Channels Search ID, Title, Description, Keywords, or Category Se…" at bounding box center [784, 372] width 1568 height 743
click at [1176, 77] on span "DOWNLOAD" at bounding box center [1495, 84] width 45 height 14
click at [1007, 150] on body "menu Search By Channels Search ID, Title, Description, Keywords, or Category Se…" at bounding box center [784, 372] width 1568 height 743
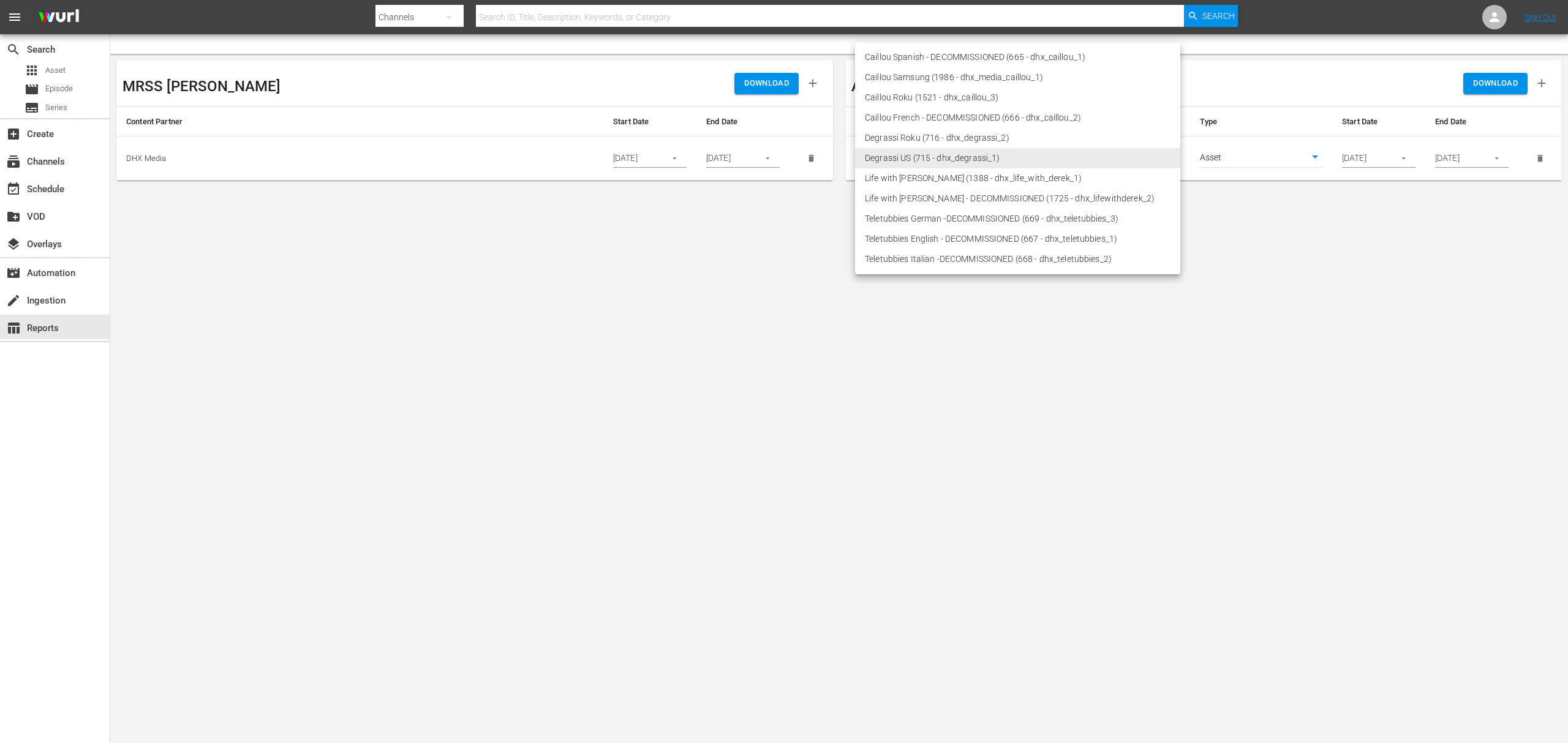
click at [963, 137] on li "Degrassi Roku (716 - dhx_degrassi_2)" at bounding box center [1018, 138] width 325 height 20
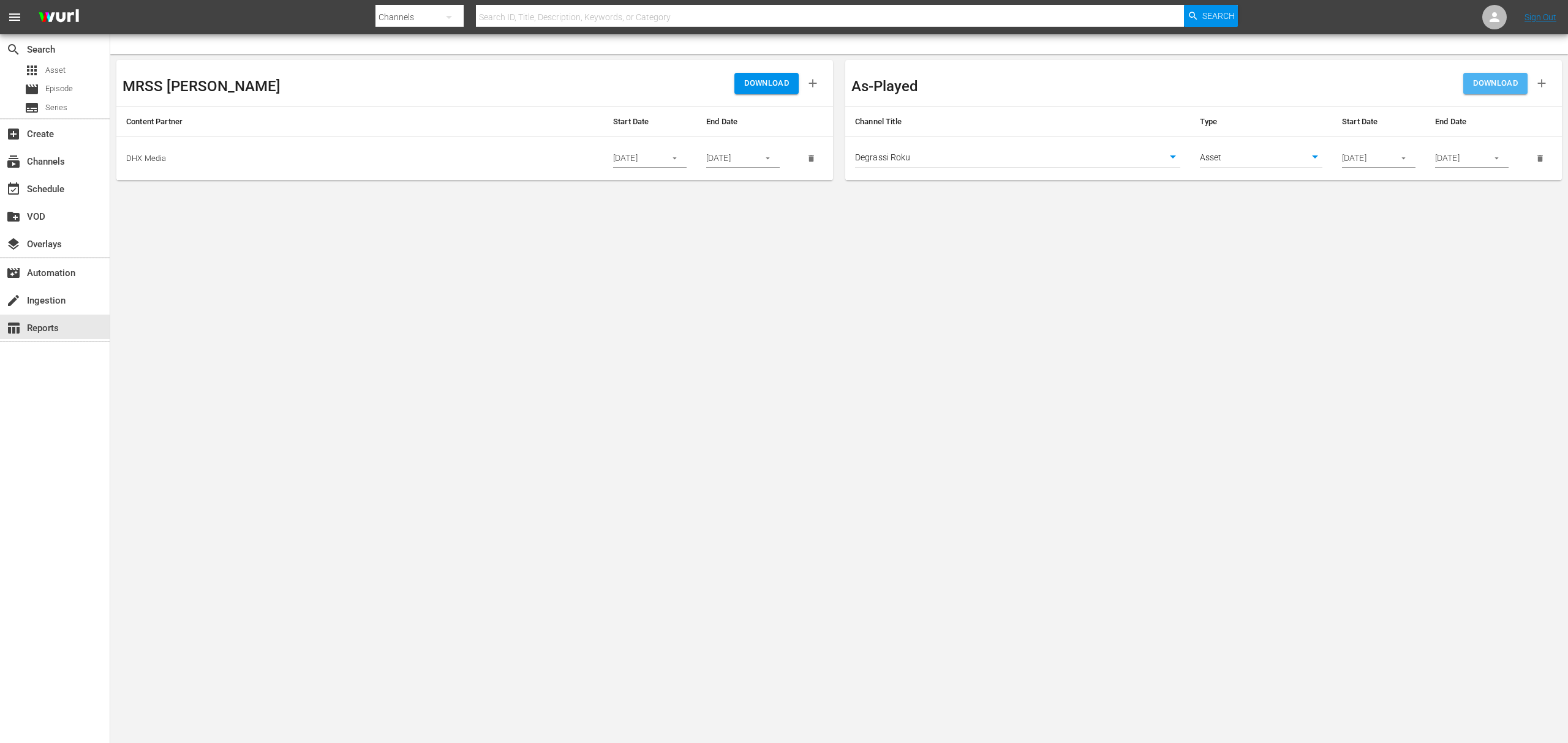
click at [1176, 89] on button "DOWNLOAD" at bounding box center [1495, 83] width 64 height 22
click at [1019, 163] on body "menu Search By Channels Search ID, Title, Description, Keywords, or Category Se…" at bounding box center [784, 372] width 1568 height 743
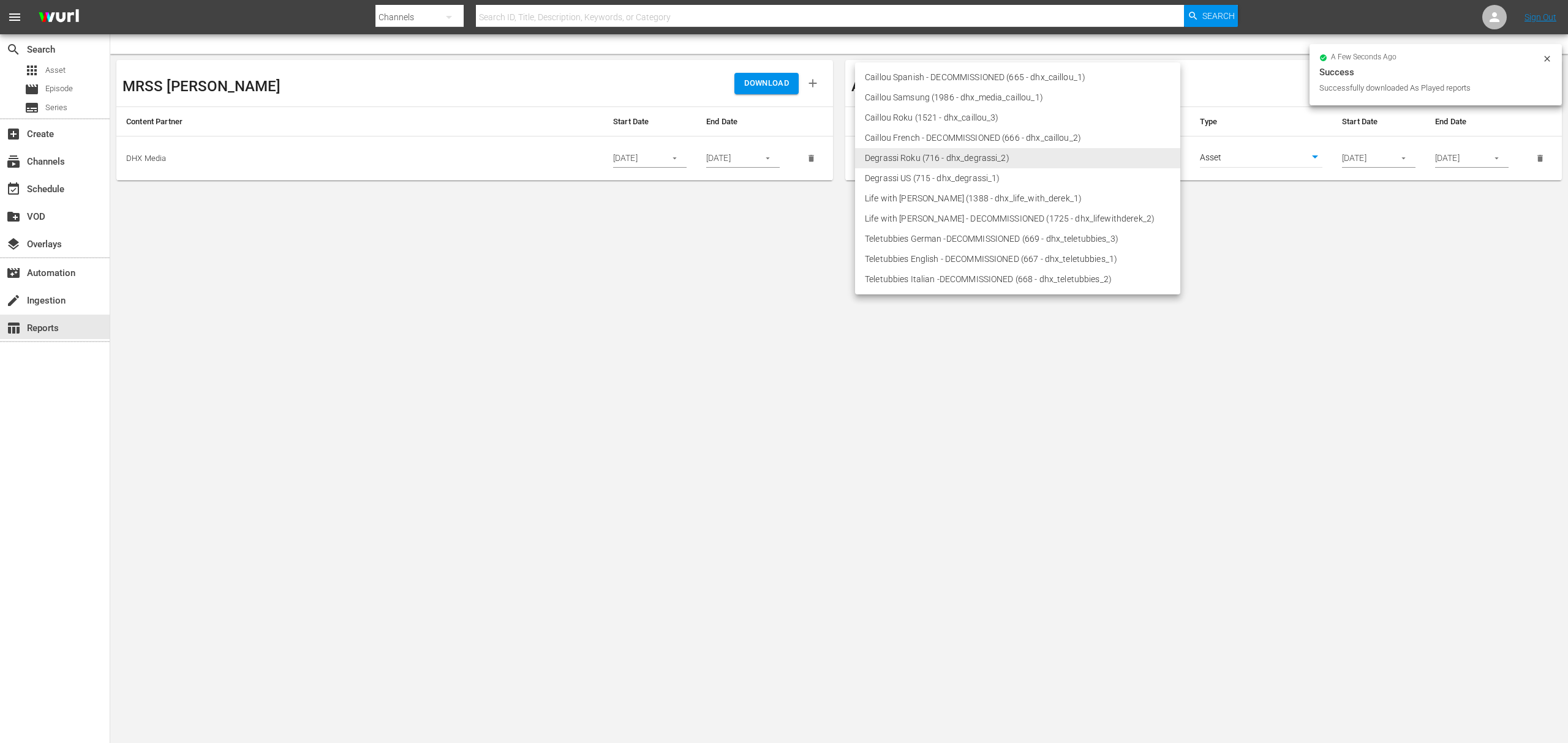
click at [970, 202] on li "Life with Derek Roku (1388 - dhx_life_with_derek_1)" at bounding box center [1018, 199] width 325 height 20
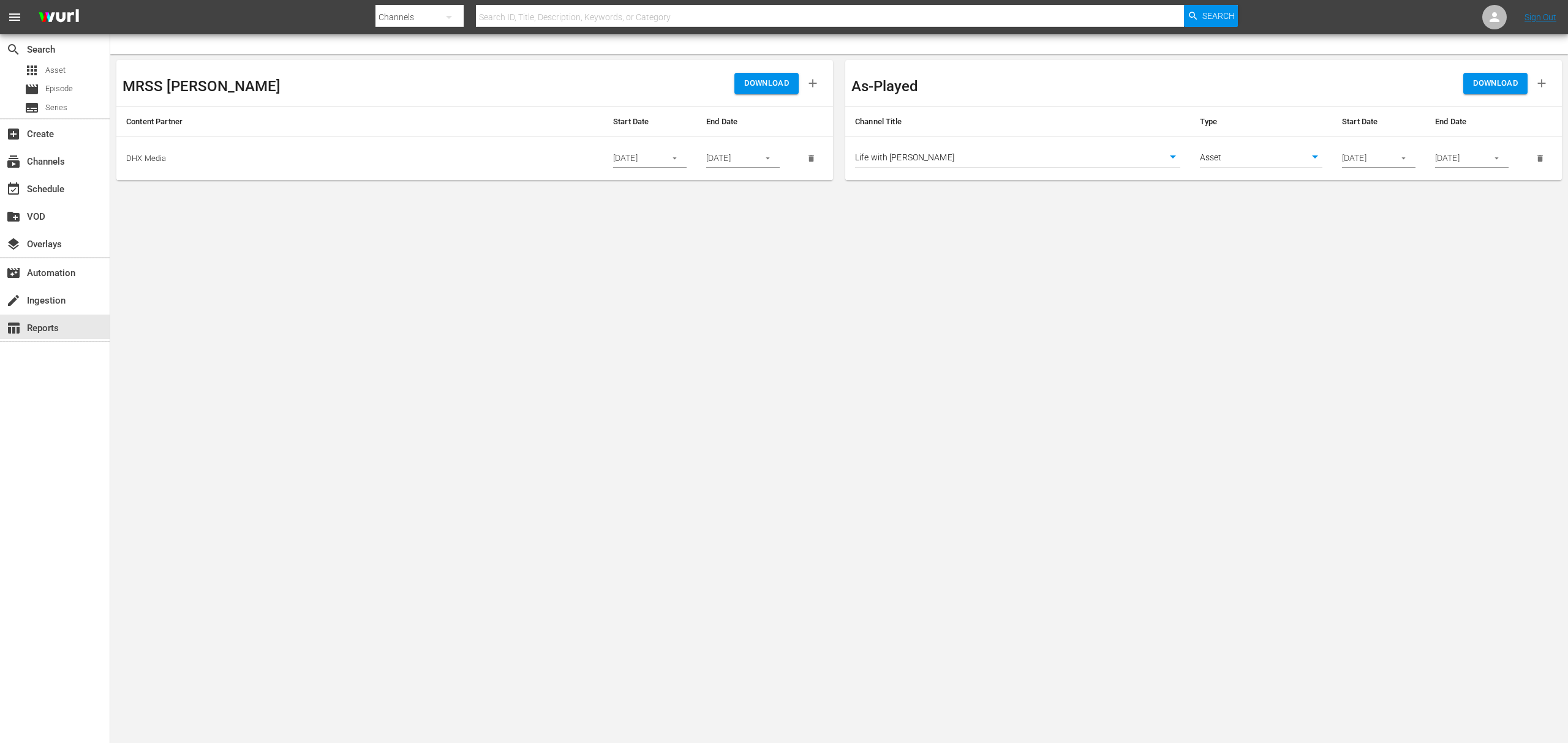
click at [1046, 378] on body "menu Search By Channels Search ID, Title, Description, Keywords, or Category Se…" at bounding box center [784, 372] width 1568 height 743
click at [1176, 82] on span "DOWNLOAD" at bounding box center [1495, 84] width 45 height 14
click at [949, 153] on body "menu Search By Channels Search ID, Title, Description, Keywords, or Category Se…" at bounding box center [784, 372] width 1568 height 743
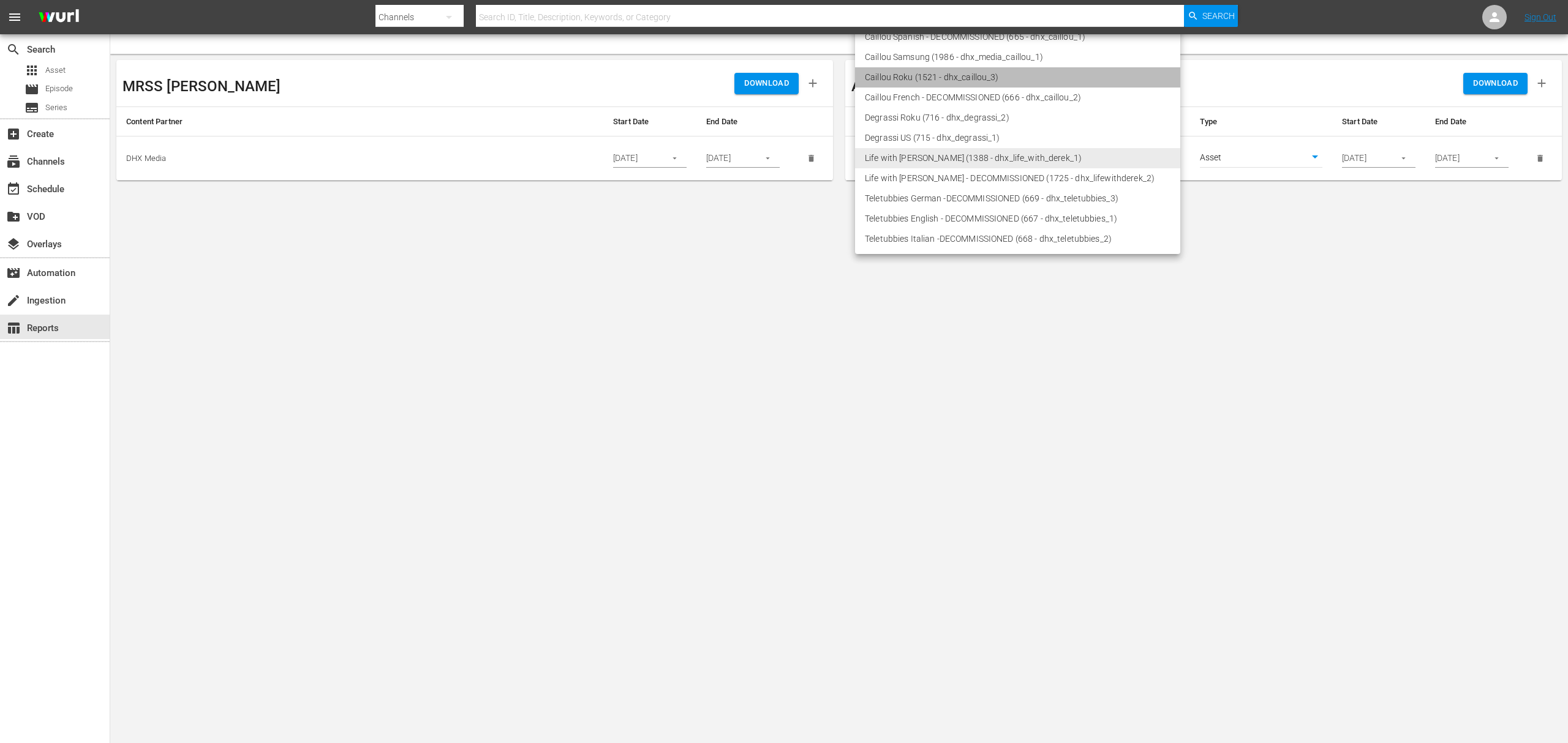
click at [900, 76] on li "Caillou Roku (1521 - dhx_caillou_3)" at bounding box center [1018, 77] width 325 height 20
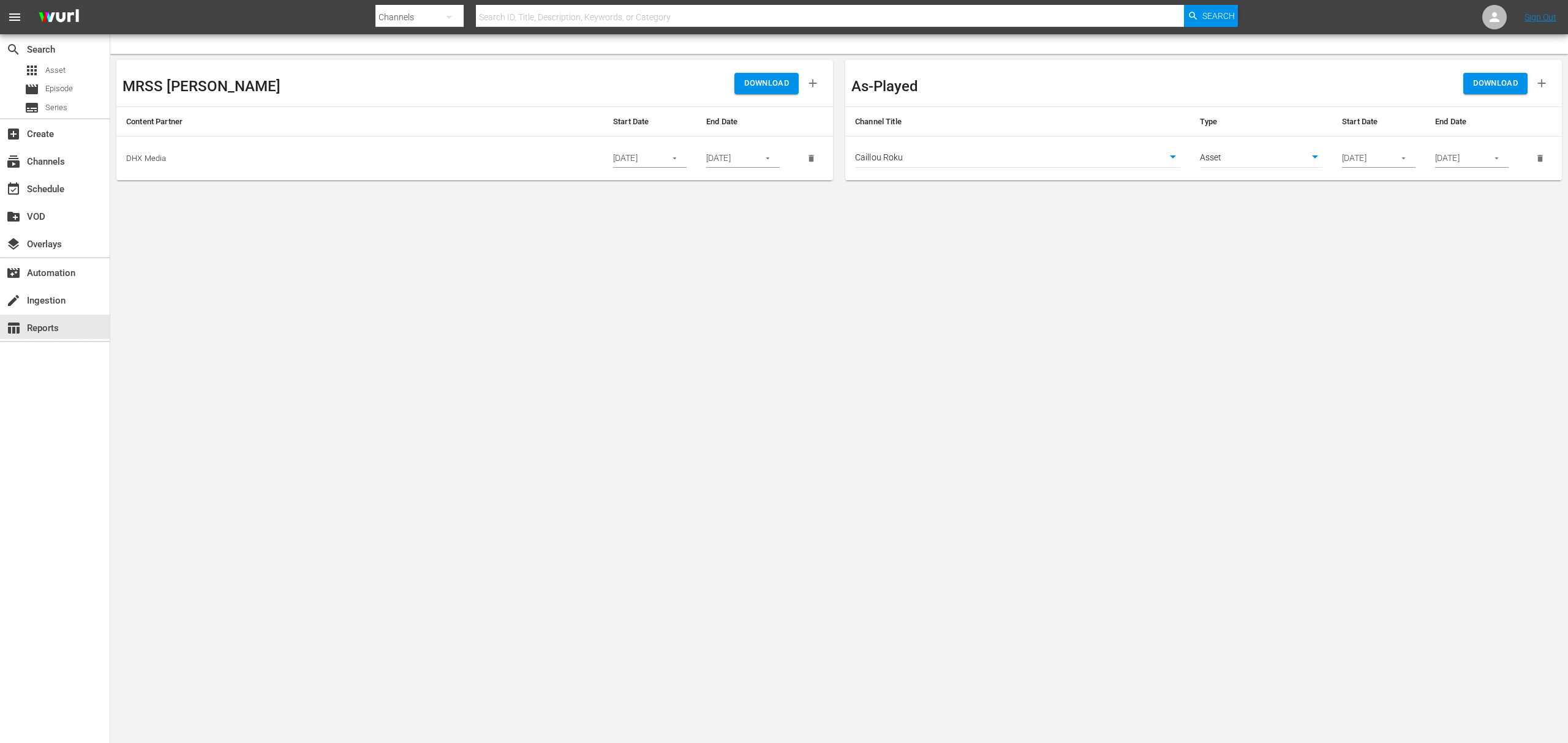
click at [1176, 77] on span "DOWNLOAD" at bounding box center [1495, 84] width 45 height 14
click at [904, 275] on body "menu Search By Channels Search ID, Title, Description, Keywords, or Category Se…" at bounding box center [784, 372] width 1568 height 743
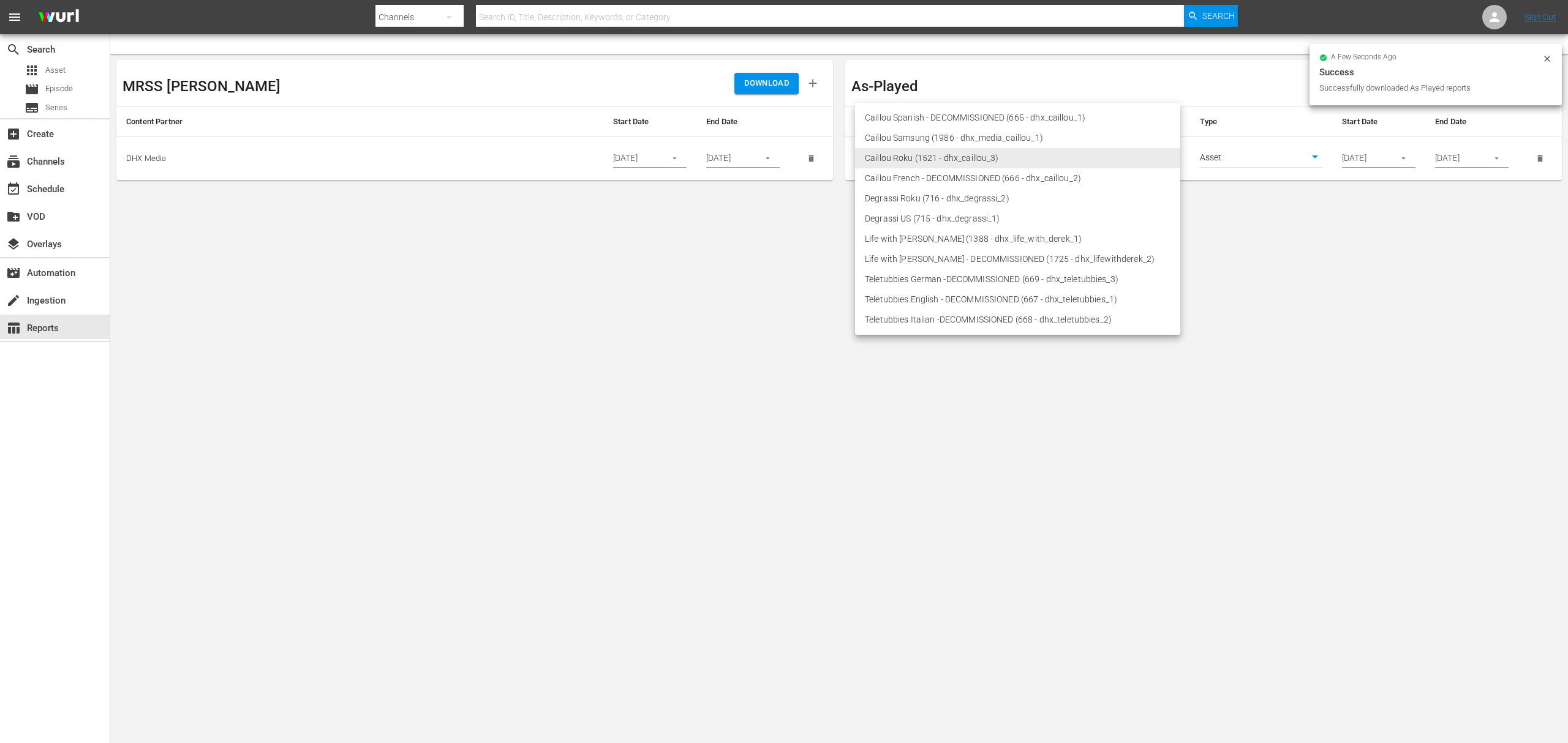
click at [1063, 163] on body "menu Search By Channels Search ID, Title, Description, Keywords, or Category Se…" at bounding box center [784, 372] width 1568 height 743
click at [1002, 172] on li "Caillou French - DECOMMISSIONED (666 - dhx_caillou_2)" at bounding box center [1018, 178] width 325 height 20
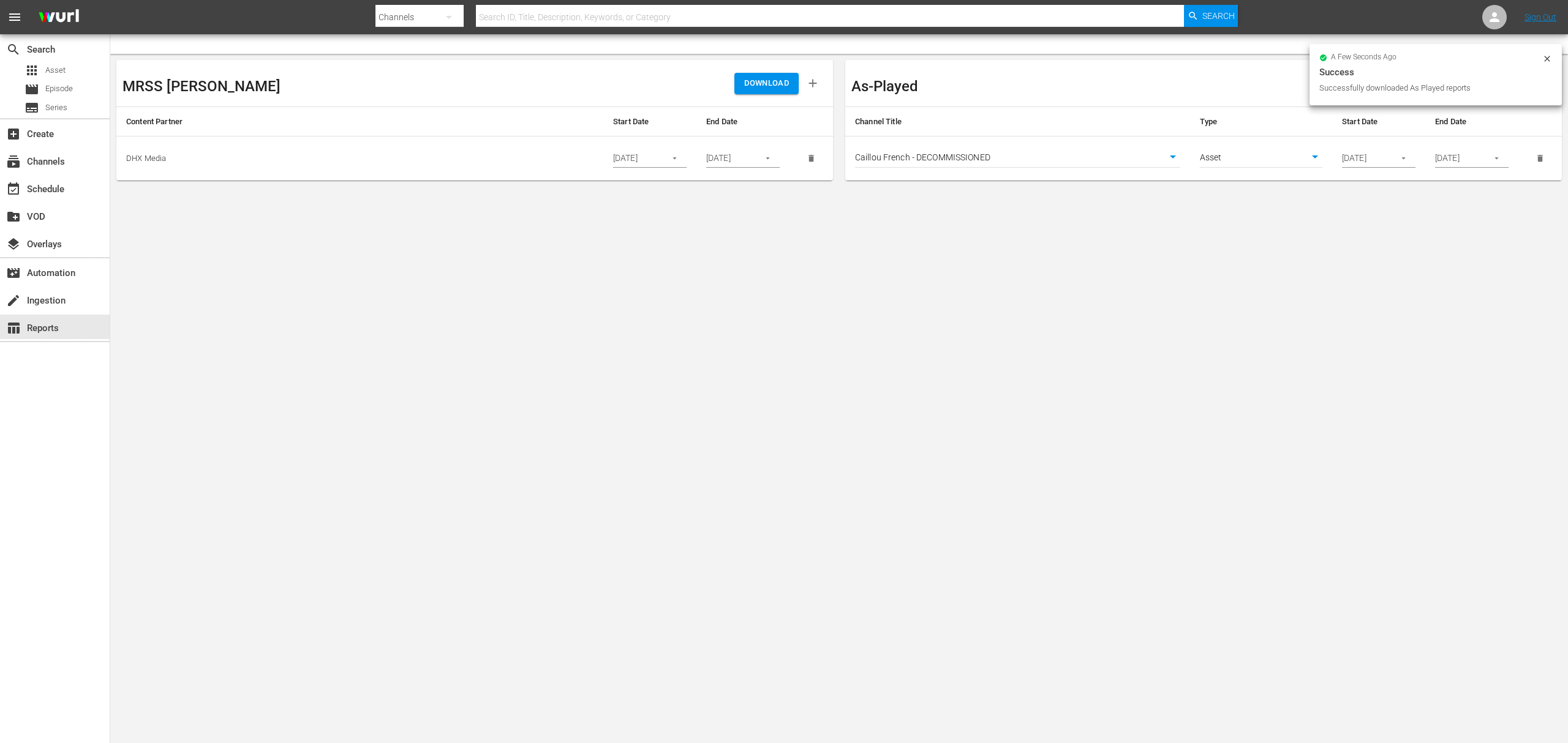
click at [1176, 308] on body "menu Search By Channels Search ID, Title, Description, Keywords, or Category Se…" at bounding box center [784, 372] width 1568 height 743
click at [1176, 82] on span "DOWNLOAD" at bounding box center [1495, 84] width 45 height 14
click at [1121, 168] on div "Caillou French - DECOMMISSIONED 666" at bounding box center [1018, 159] width 325 height 19
click at [1120, 158] on body "menu Search By Channels Search ID, Title, Description, Keywords, or Category Se…" at bounding box center [784, 372] width 1568 height 743
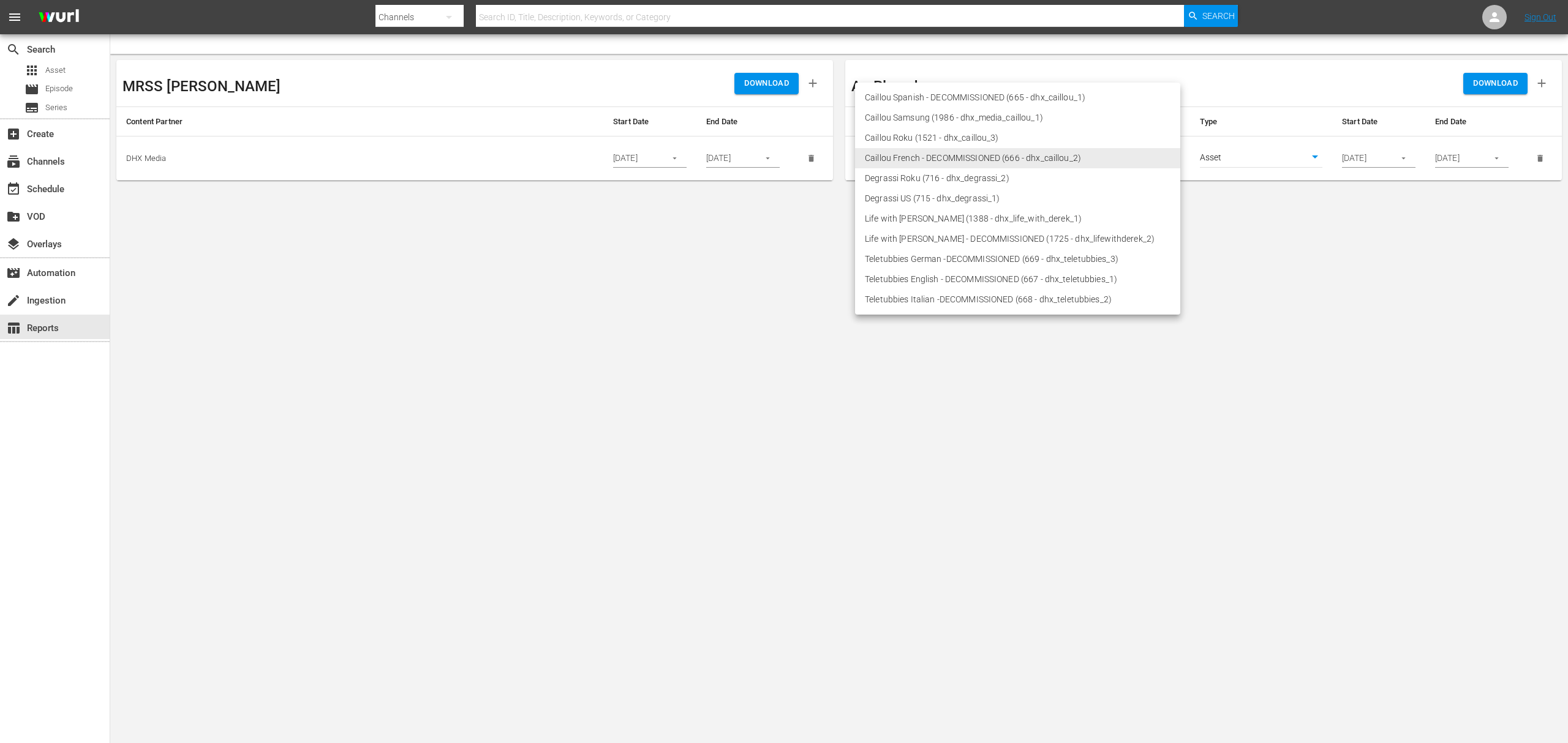
click at [966, 108] on li "Caillou Samsung (1986 - dhx_media_caillou_1)" at bounding box center [1018, 118] width 325 height 20
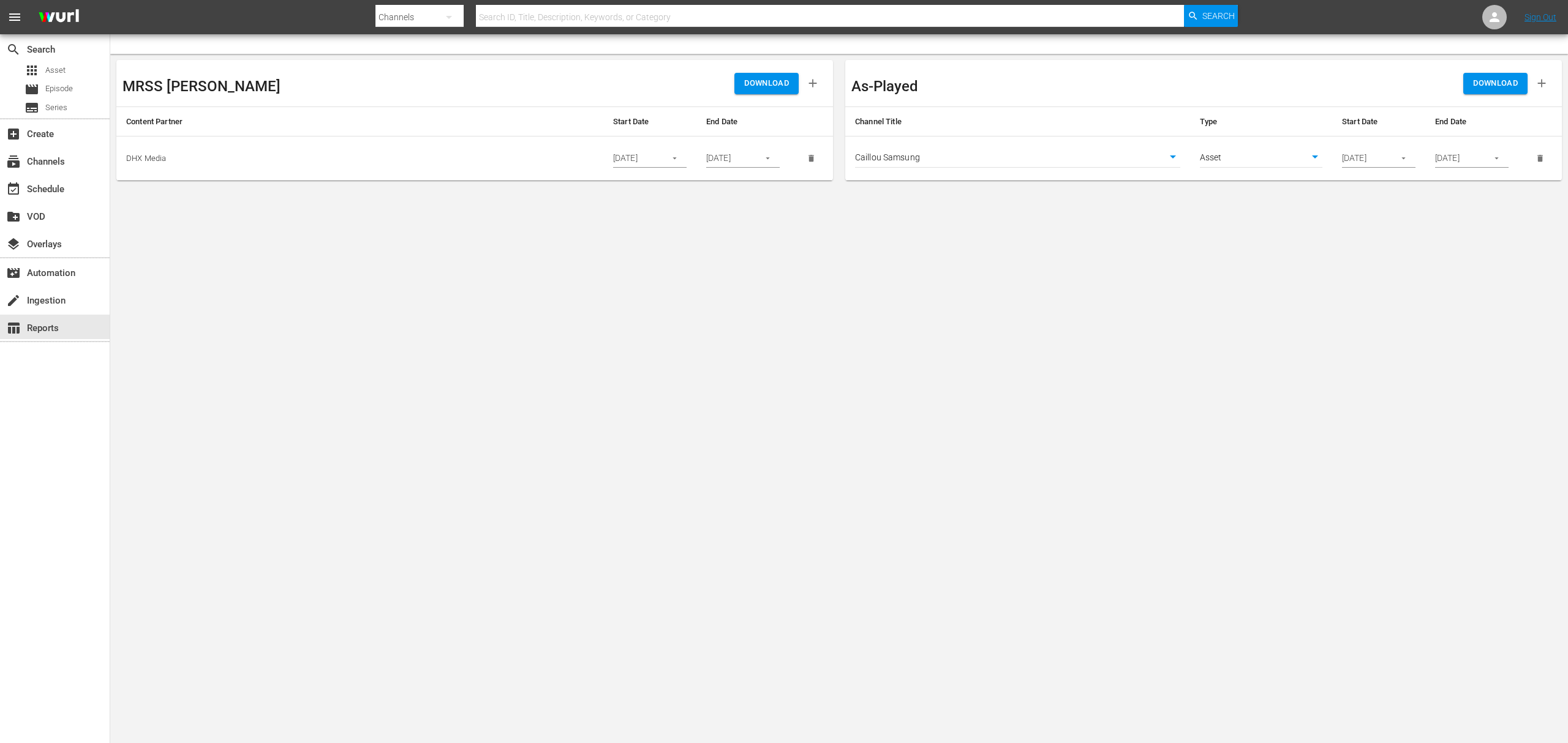
click at [1176, 343] on body "menu Search By Channels Search ID, Title, Description, Keywords, or Category Se…" at bounding box center [784, 372] width 1568 height 743
click at [1176, 89] on span "DOWNLOAD" at bounding box center [1495, 84] width 45 height 14
click at [1176, 160] on input "06/25/2025" at bounding box center [1365, 159] width 45 height 18
click at [1176, 165] on button "button" at bounding box center [1404, 159] width 24 height 24
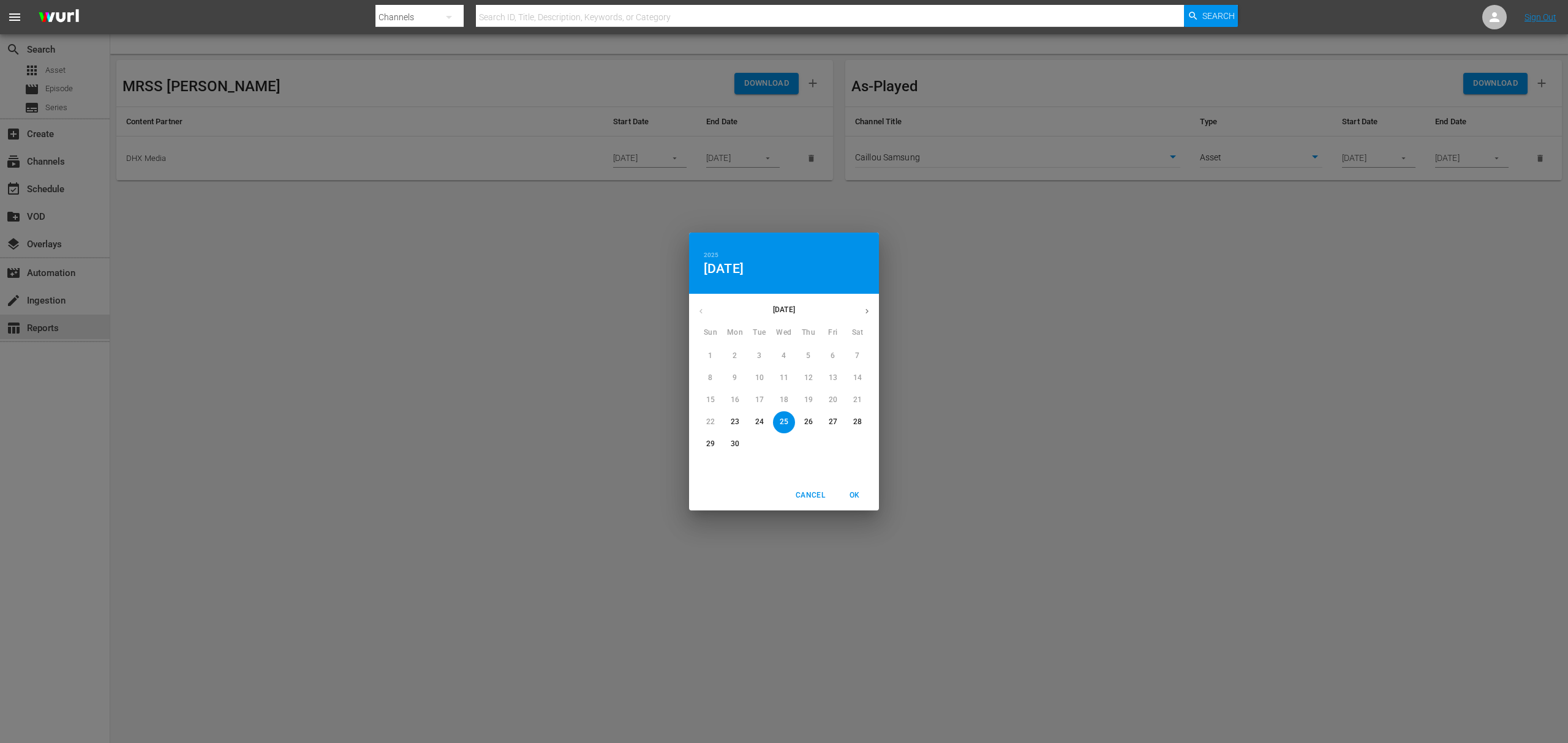
click at [1051, 557] on div "2025 Wed, Jun 25 June 2025 Sun Mon Tue Wed Thu Fri Sat 1 2 3 4 5 6 7 8 9 10 11 …" at bounding box center [784, 372] width 1568 height 743
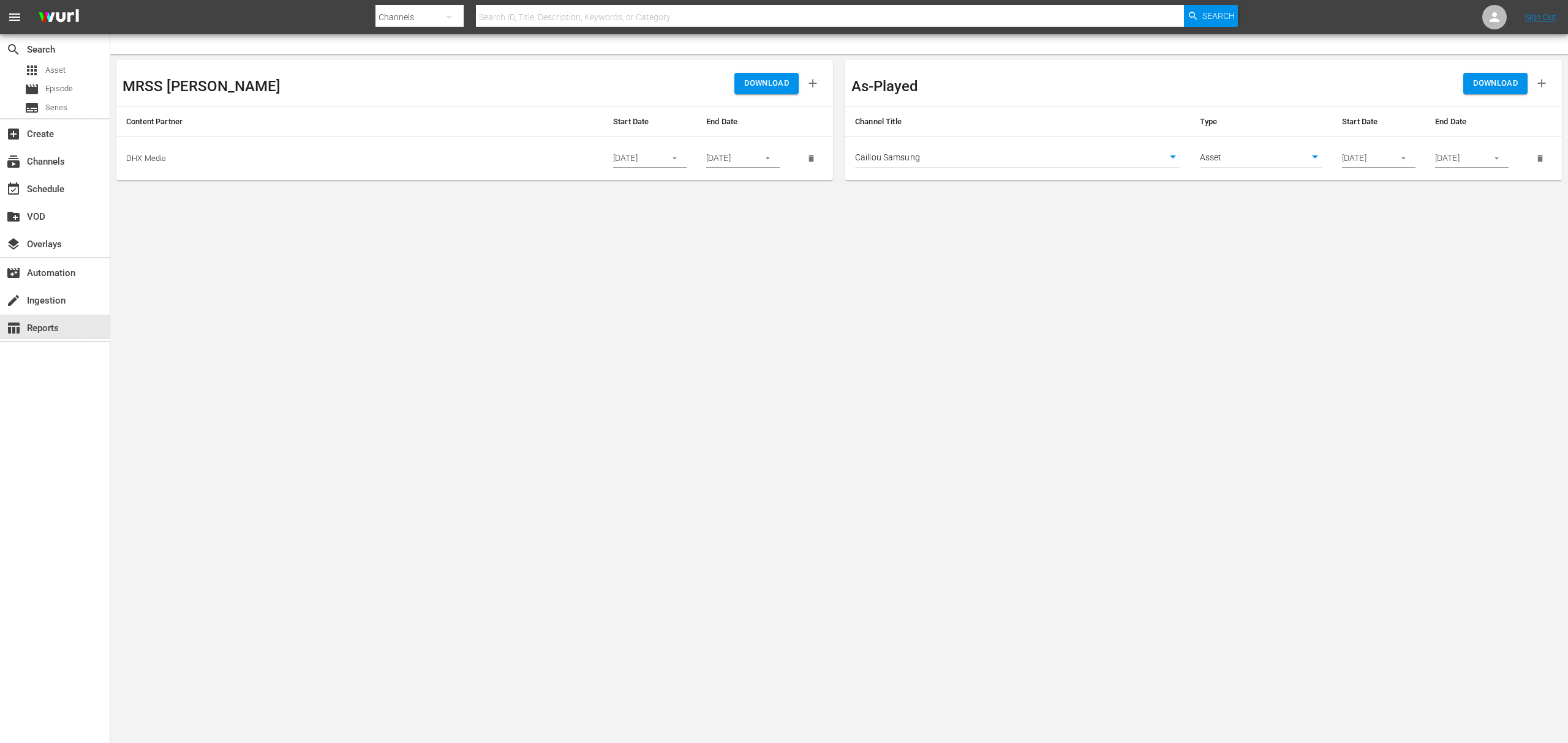
click at [1176, 152] on input "06/30/2025" at bounding box center [1457, 159] width 45 height 18
click at [1176, 152] on button "button" at bounding box center [1497, 159] width 24 height 24
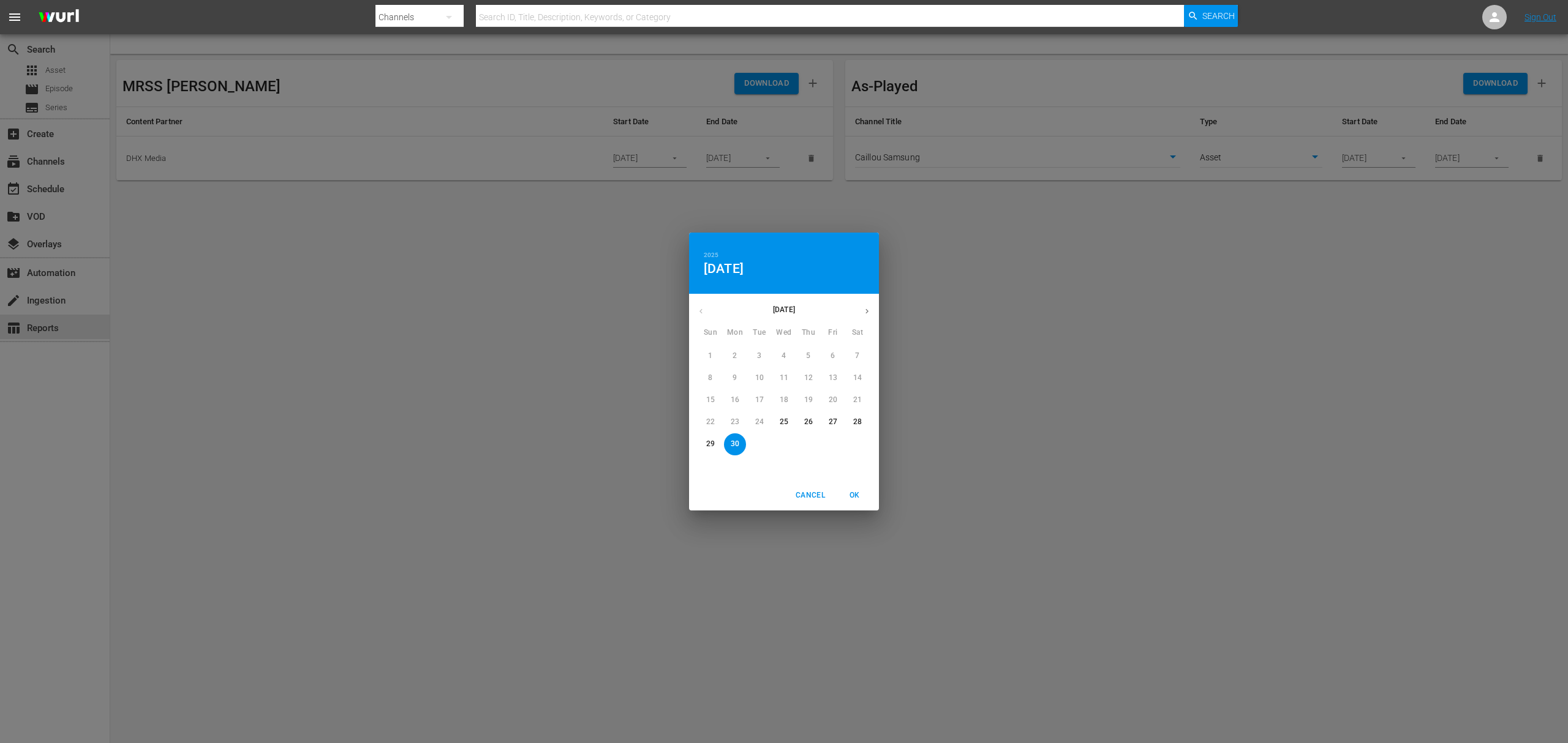
click at [869, 309] on icon "button" at bounding box center [866, 311] width 9 height 9
click at [686, 306] on div "2025 Mon, Jun 30 September 2025 Sun Mon Tue Wed Thu Fri Sat 31 1 2 3 4 5 6 7 8 …" at bounding box center [784, 372] width 1568 height 743
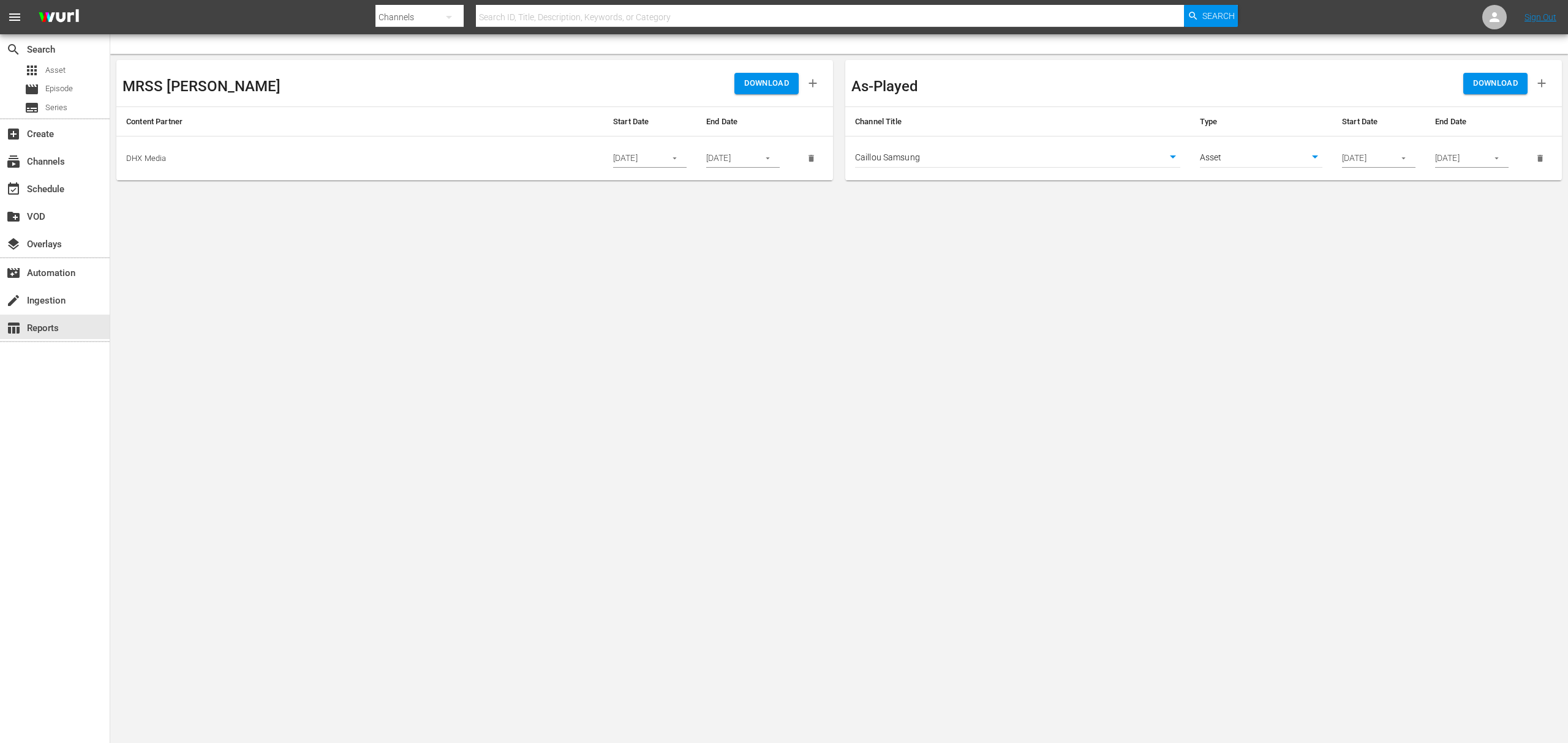
click at [697, 307] on body "menu Search By Channels Search ID, Title, Description, Keywords, or Category Se…" at bounding box center [784, 372] width 1568 height 743
click at [1176, 160] on input "06/30/2025" at bounding box center [1457, 159] width 45 height 18
click at [1176, 162] on icon "button" at bounding box center [1496, 158] width 9 height 9
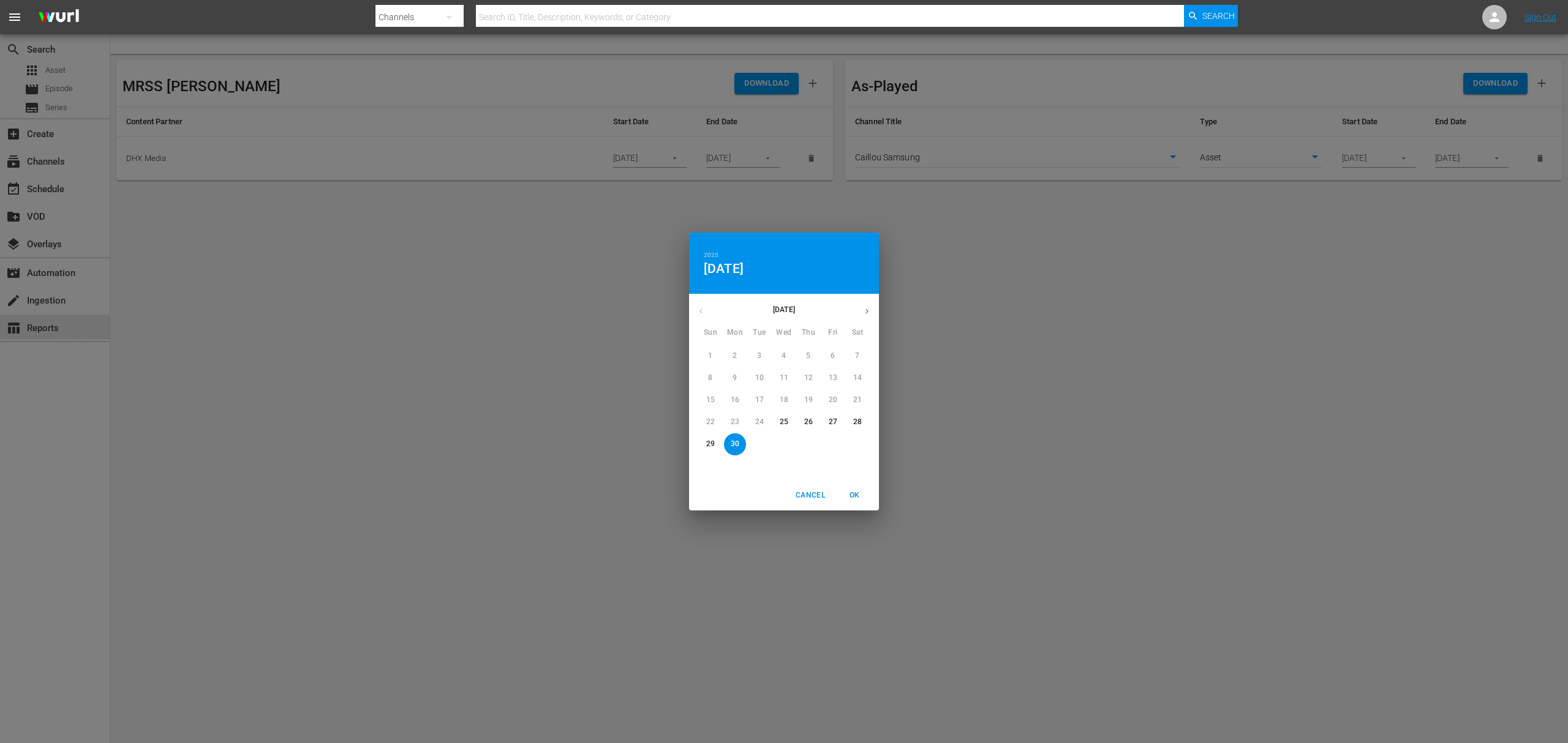
click at [866, 303] on button "button" at bounding box center [867, 311] width 24 height 24
click at [1176, 307] on div "2025 Mon, Jun 30 July 2025 Sun Mon Tue Wed Thu Fri Sat 29 30 1 2 3 4 5 6 7 8 9 …" at bounding box center [784, 372] width 1568 height 743
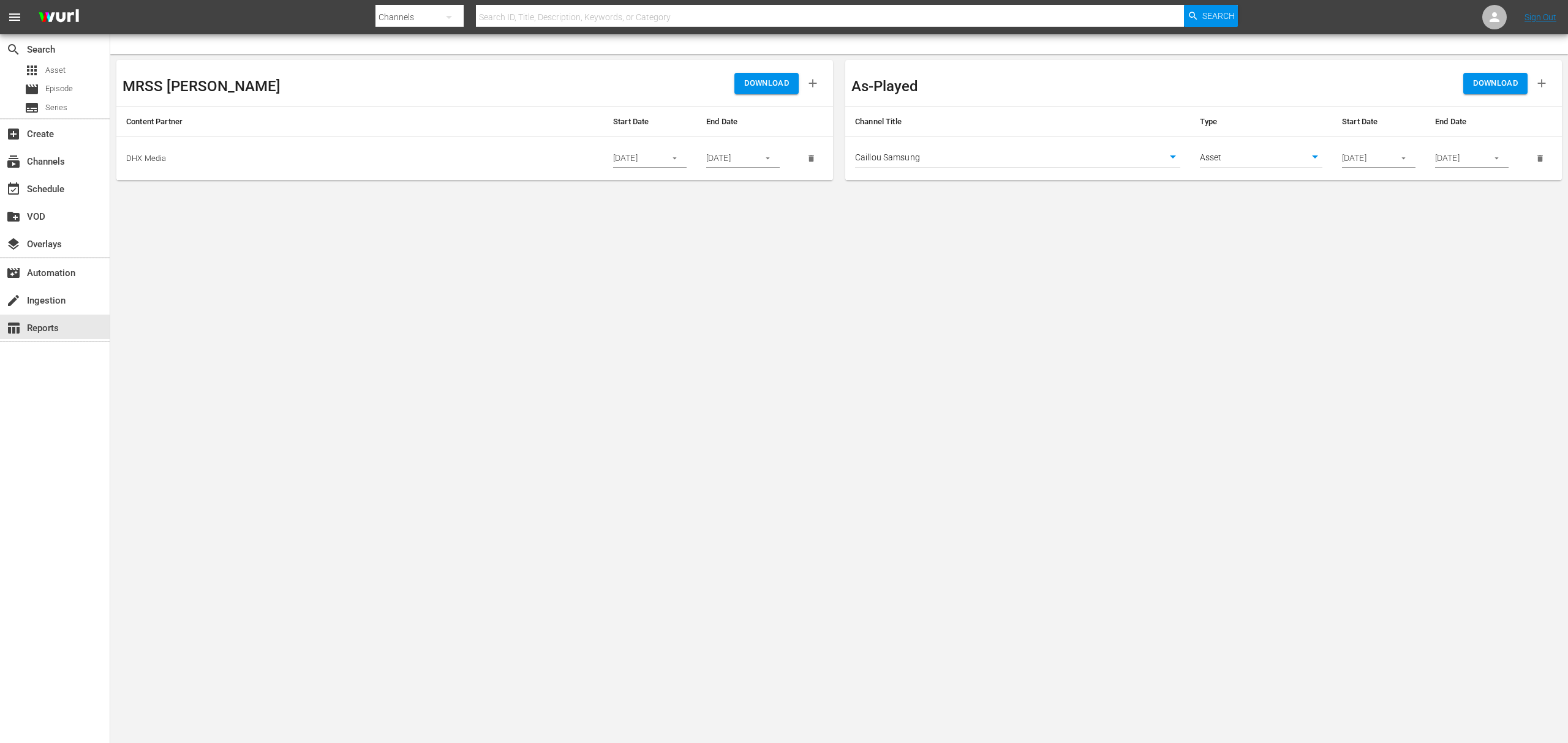
click at [1176, 160] on button "button" at bounding box center [1404, 159] width 24 height 24
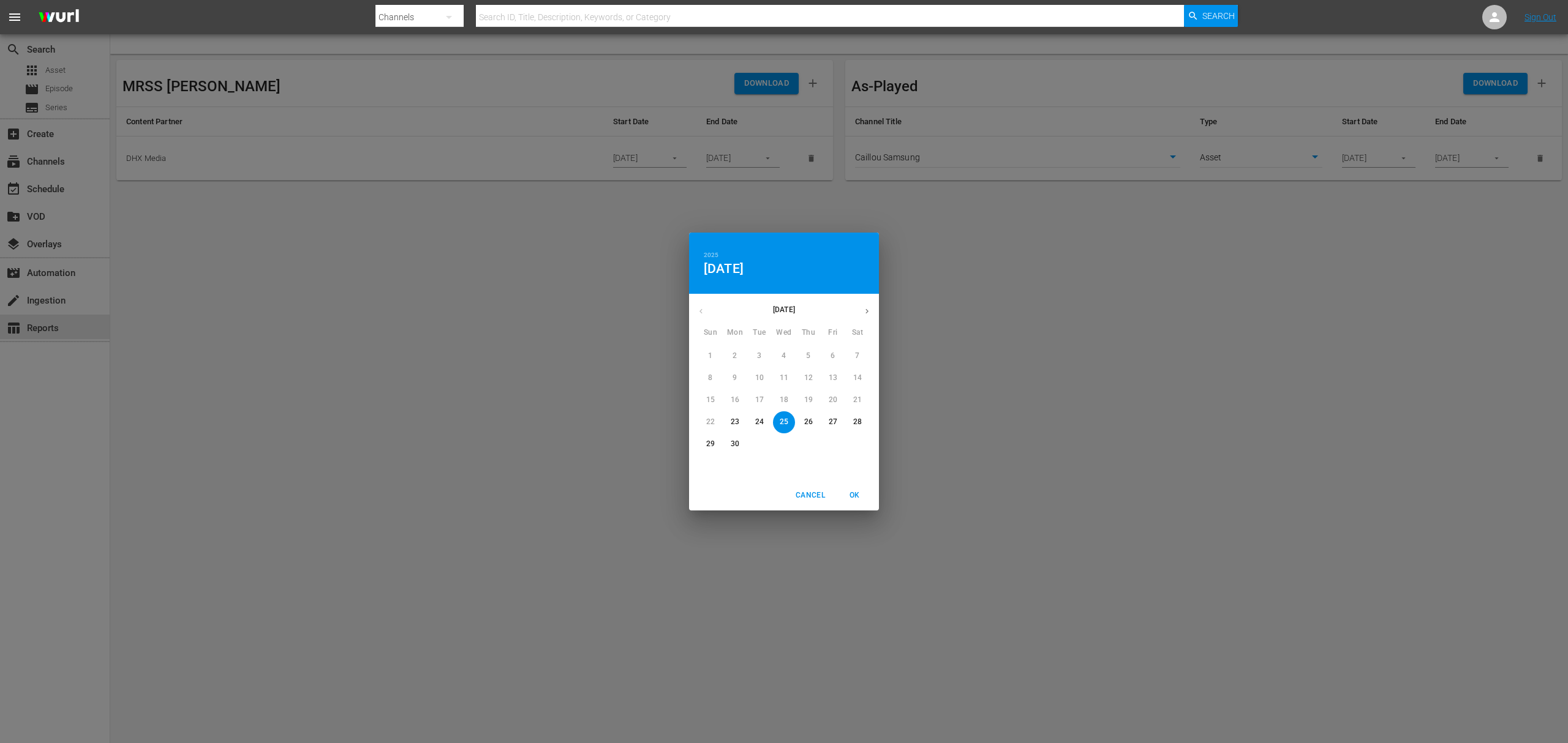
click at [861, 306] on button "button" at bounding box center [867, 311] width 24 height 24
click at [761, 359] on p "1" at bounding box center [758, 355] width 4 height 10
click at [1116, 350] on div "2025 Tue, Jul 1 July 2025 Sun Mon Tue Wed Thu Fri Sat 29 30 1 2 3 4 5 6 7 8 9 1…" at bounding box center [784, 372] width 1568 height 743
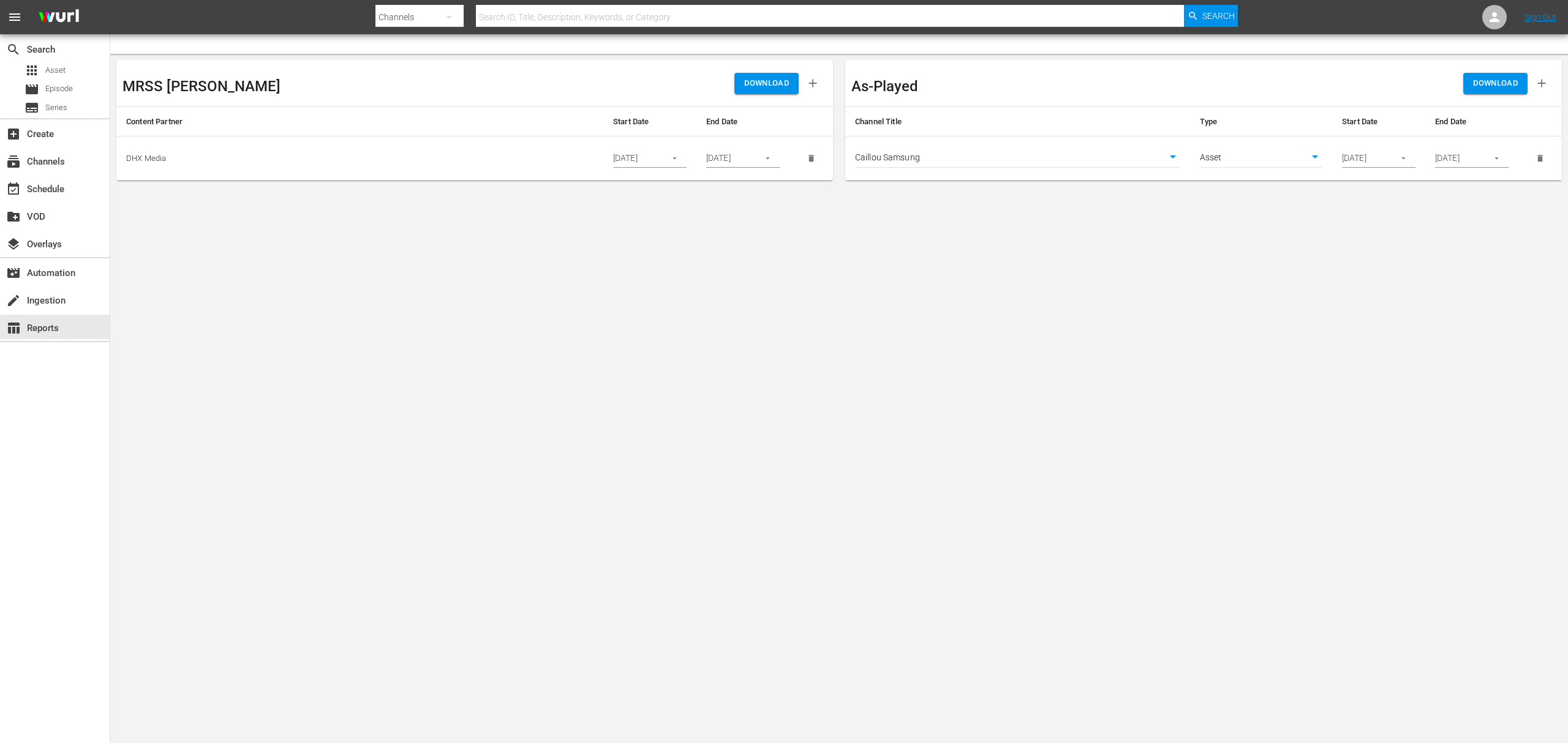
click at [1176, 160] on icon "button" at bounding box center [1496, 158] width 9 height 9
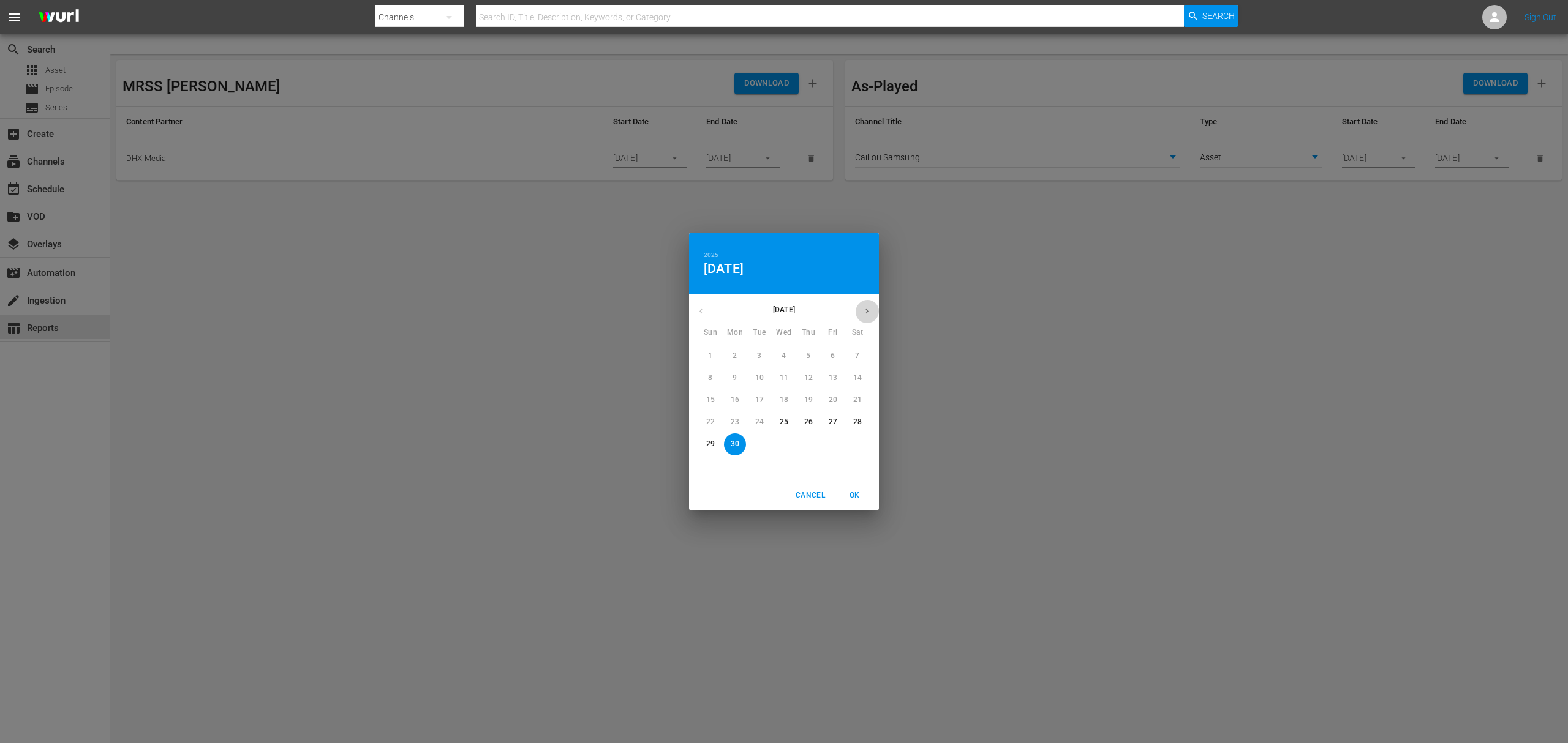
click at [866, 314] on icon "button" at bounding box center [866, 311] width 9 height 9
click at [706, 317] on button "button" at bounding box center [701, 311] width 24 height 24
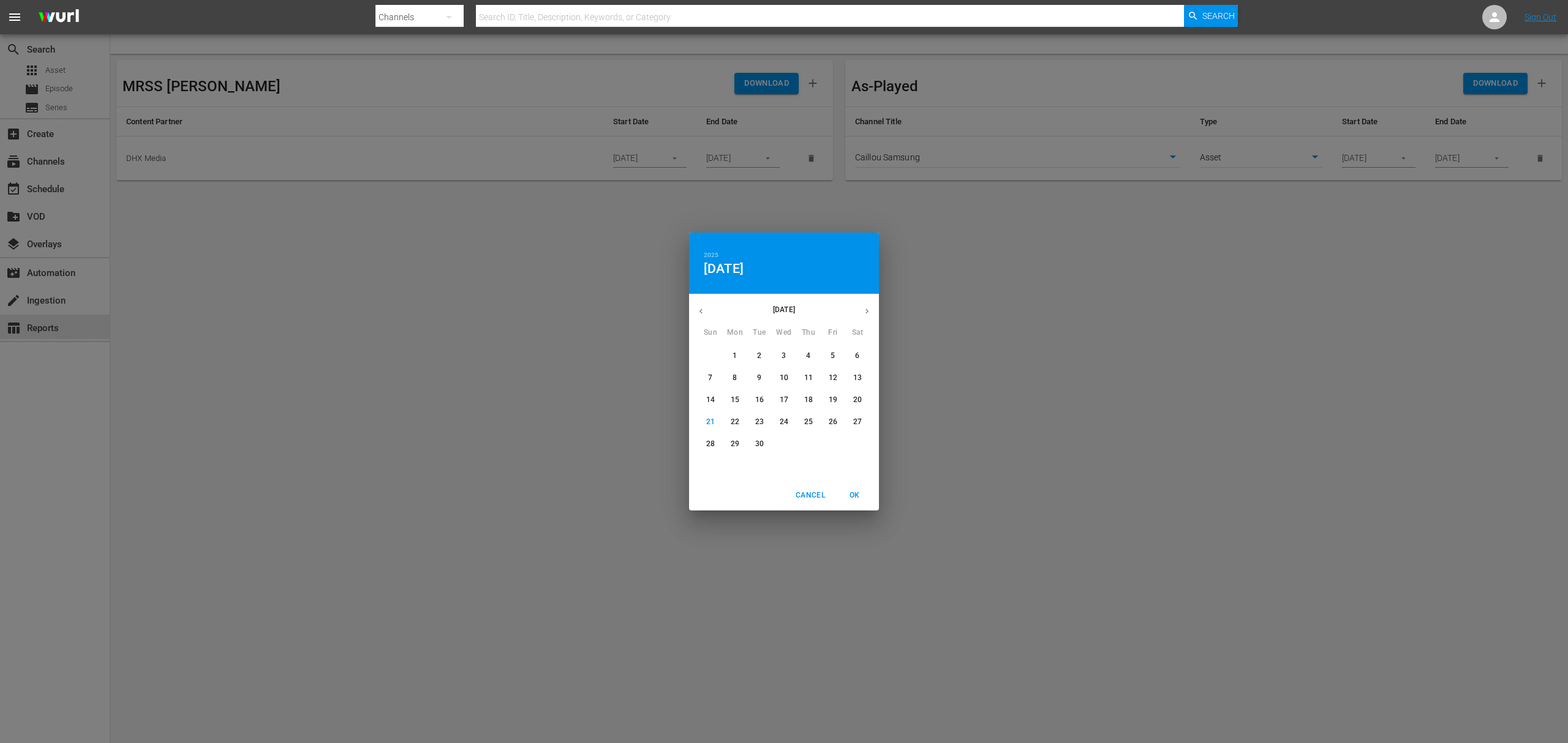
click at [699, 312] on icon "button" at bounding box center [701, 311] width 9 height 9
click at [710, 465] on p "31" at bounding box center [710, 466] width 9 height 10
click at [1090, 423] on div "2025 Sun, Aug 31 August 2025 Sun Mon Tue Wed Thu Fri Sat 27 28 29 30 31 1 2 3 4…" at bounding box center [784, 372] width 1568 height 743
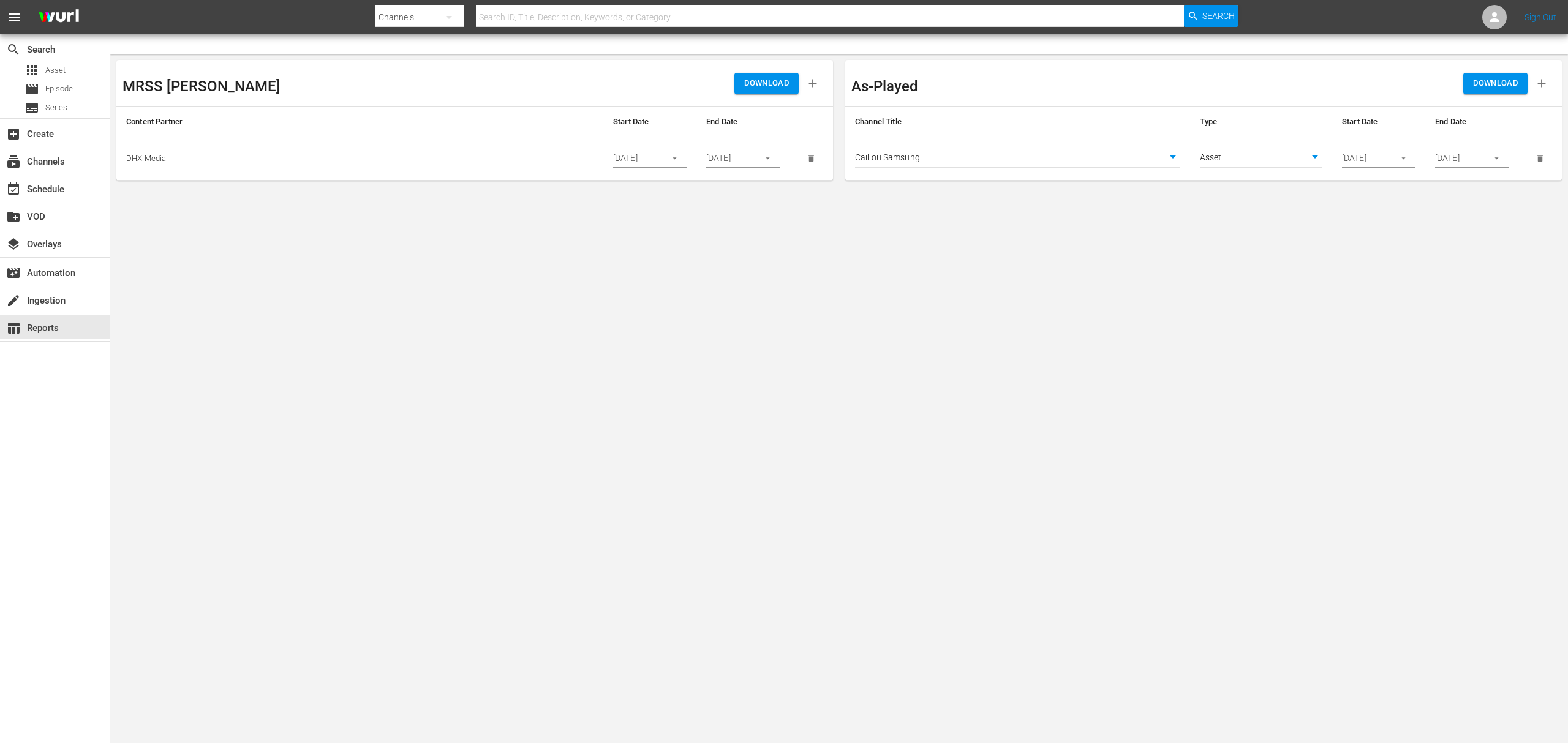
click at [1036, 158] on body "menu Search By Channels Search ID, Title, Description, Keywords, or Category Se…" at bounding box center [784, 372] width 1568 height 743
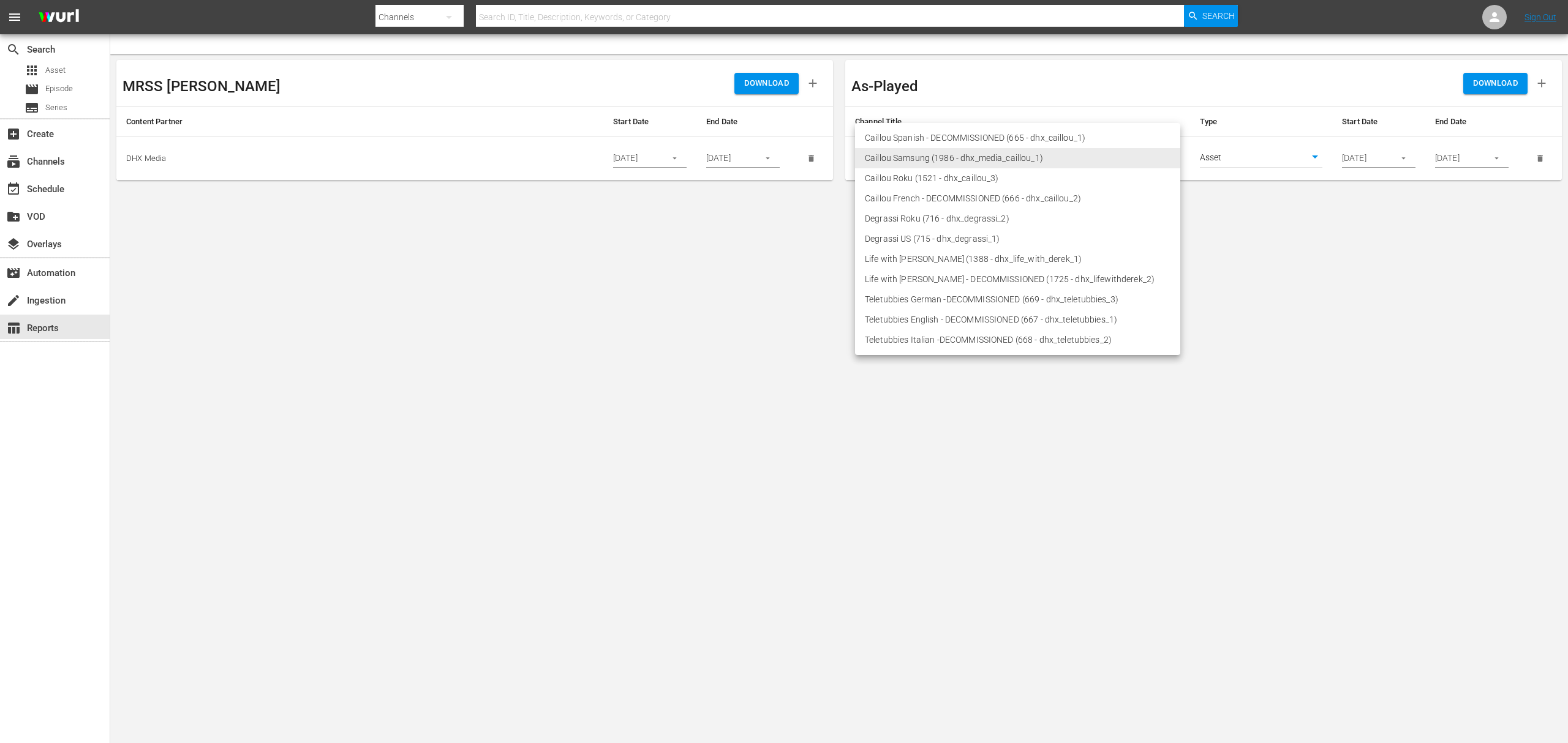
click at [926, 215] on li "Degrassi Roku (716 - dhx_degrassi_2)" at bounding box center [1018, 219] width 325 height 20
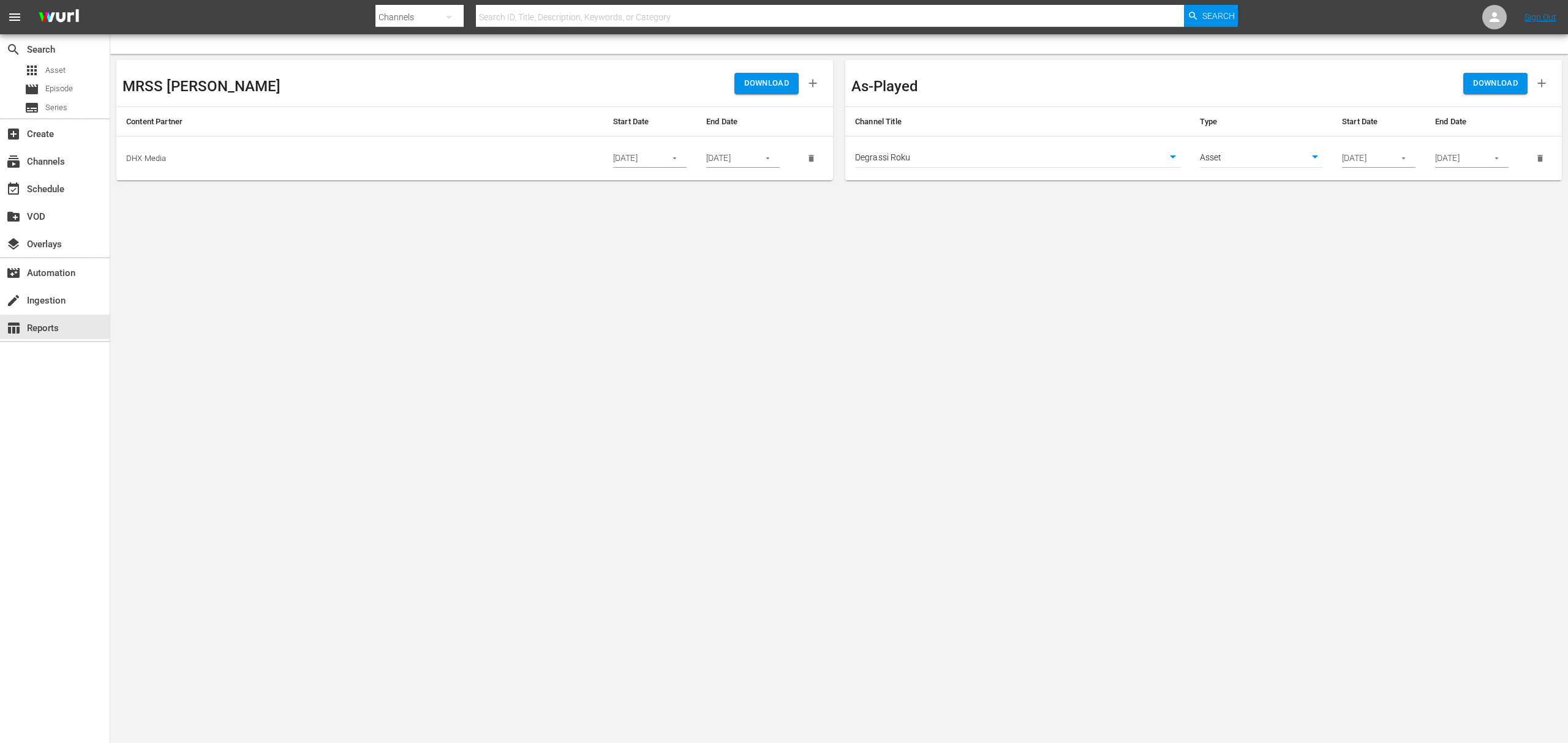
click at [1176, 402] on body "menu Search By Channels Search ID, Title, Description, Keywords, or Category Se…" at bounding box center [784, 372] width 1568 height 743
click at [1176, 83] on span "DOWNLOAD" at bounding box center [1495, 84] width 45 height 14
click at [1024, 155] on body "menu Search By Channels Search ID, Title, Description, Keywords, or Category Se…" at bounding box center [784, 372] width 1568 height 743
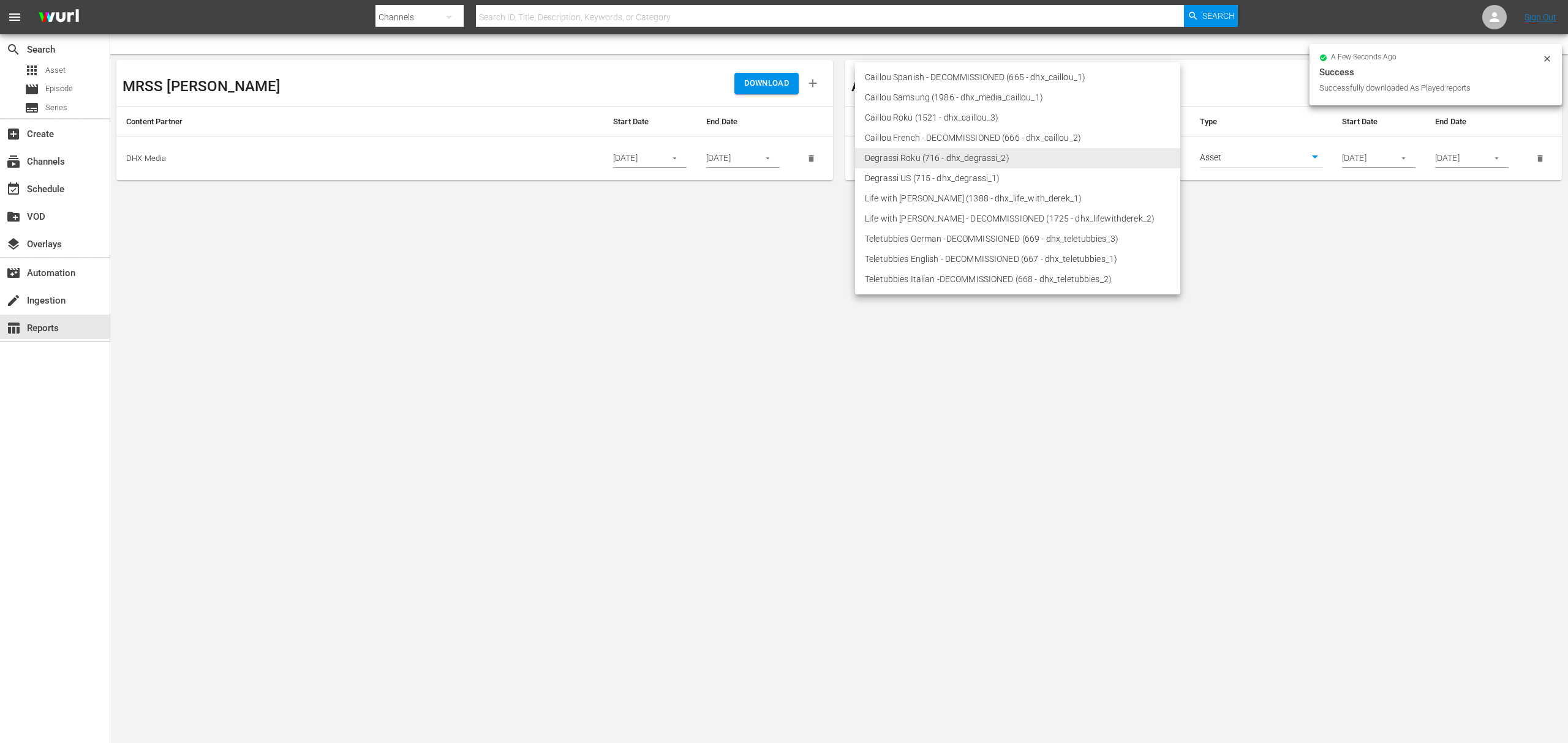
drag, startPoint x: 953, startPoint y: 173, endPoint x: 1024, endPoint y: 189, distance: 72.8
click at [953, 173] on li "Degrassi US (715 - dhx_degrassi_1)" at bounding box center [1018, 178] width 325 height 20
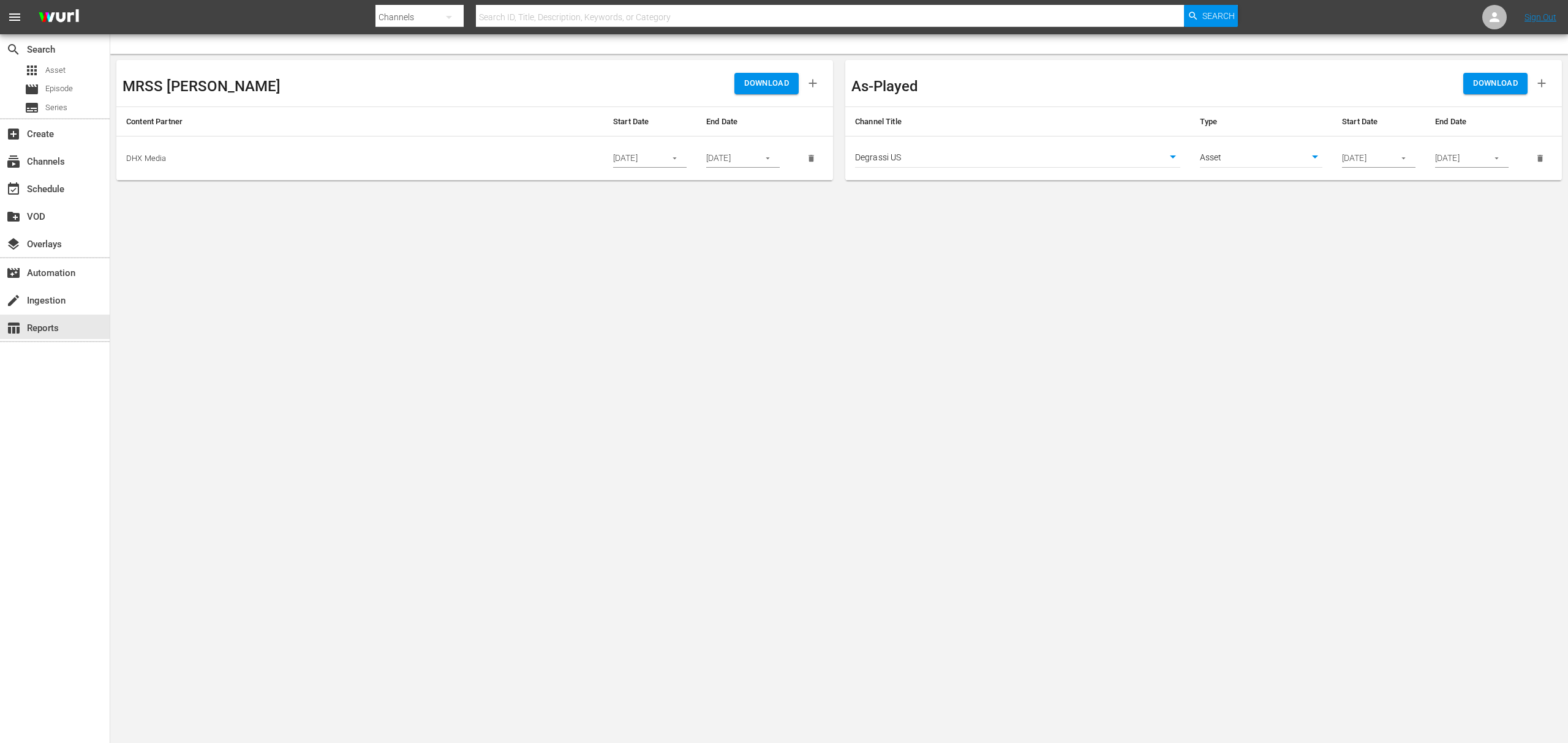
click at [1176, 86] on span "DOWNLOAD" at bounding box center [1495, 84] width 45 height 14
click at [998, 155] on body "menu Search By Channels Search ID, Title, Description, Keywords, or Category Se…" at bounding box center [784, 372] width 1568 height 743
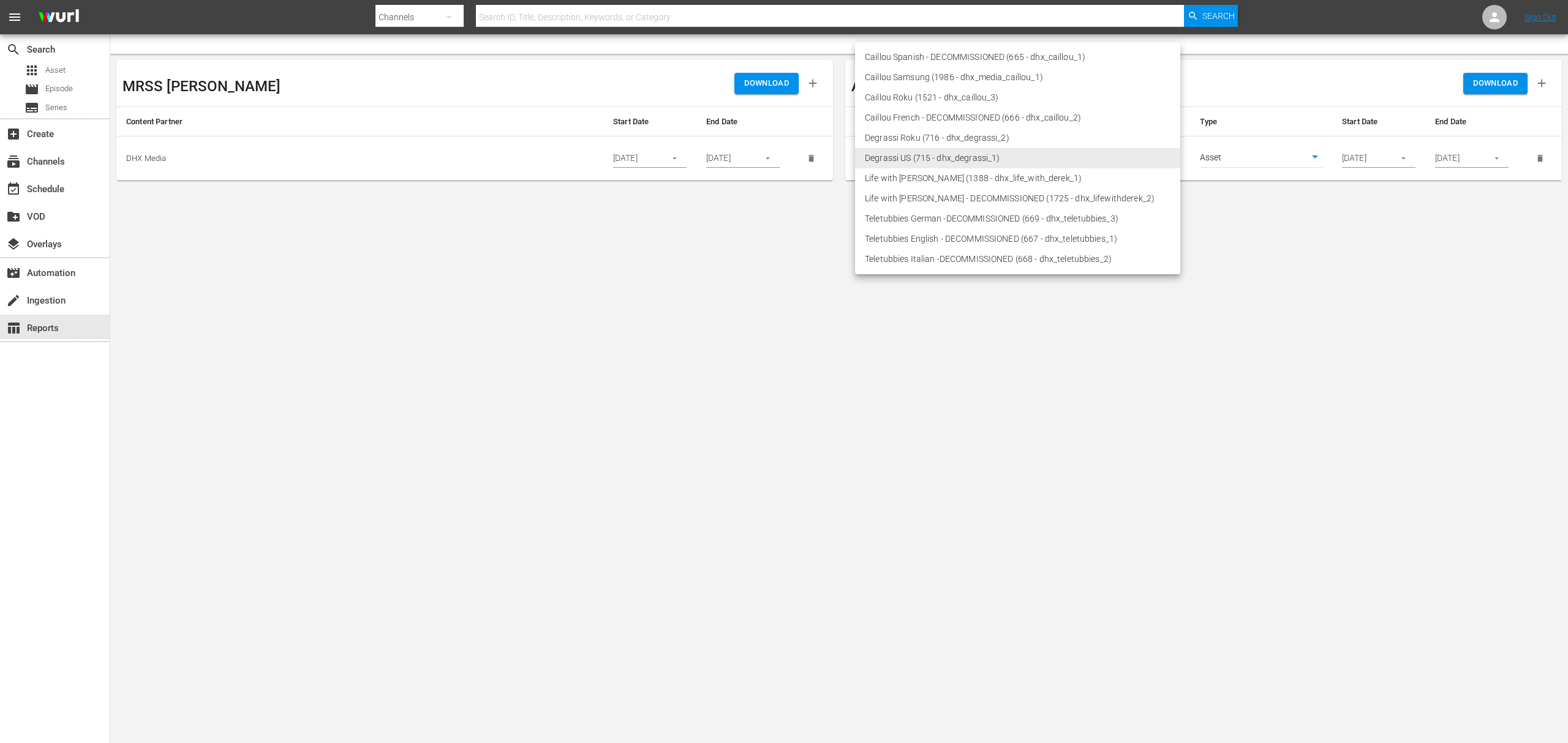
click at [926, 182] on li "Life with Derek Roku (1388 - dhx_life_with_derek_1)" at bounding box center [1018, 178] width 325 height 20
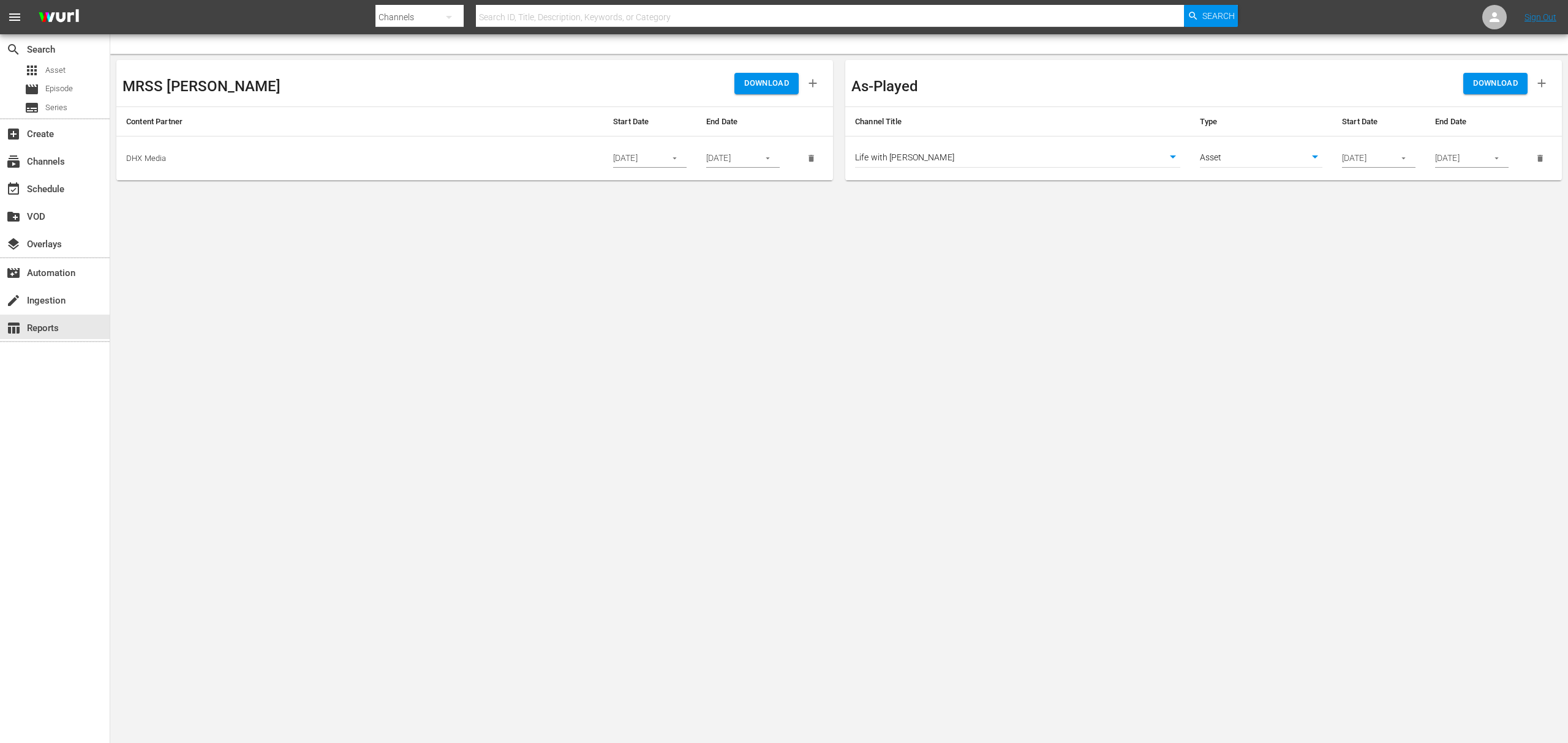
click at [1176, 86] on span "DOWNLOAD" at bounding box center [1495, 84] width 45 height 14
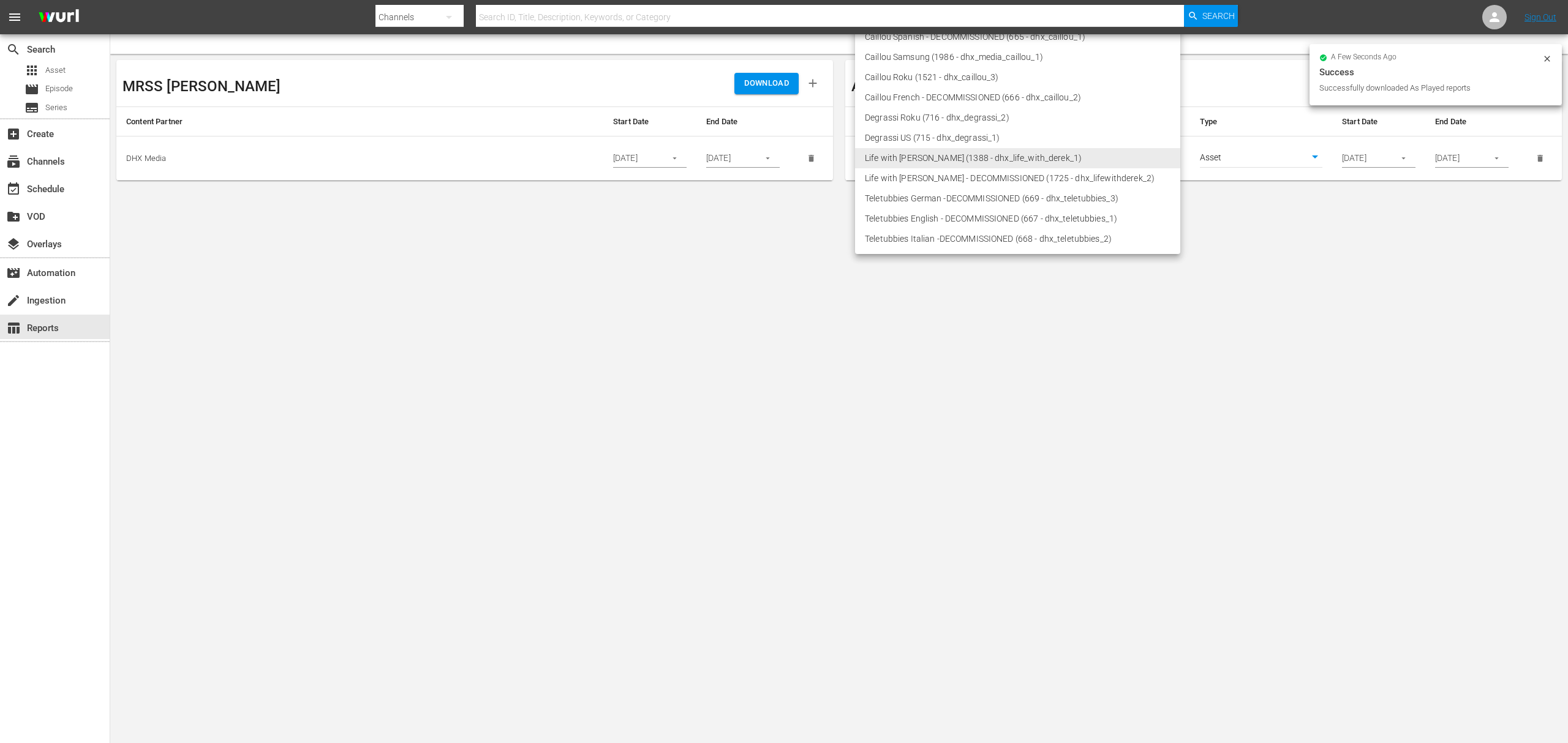
click at [1048, 162] on body "menu Search By Channels Search ID, Title, Description, Keywords, or Category Se…" at bounding box center [784, 372] width 1568 height 743
click at [958, 76] on li "Caillou Roku (1521 - dhx_caillou_3)" at bounding box center [1018, 77] width 325 height 20
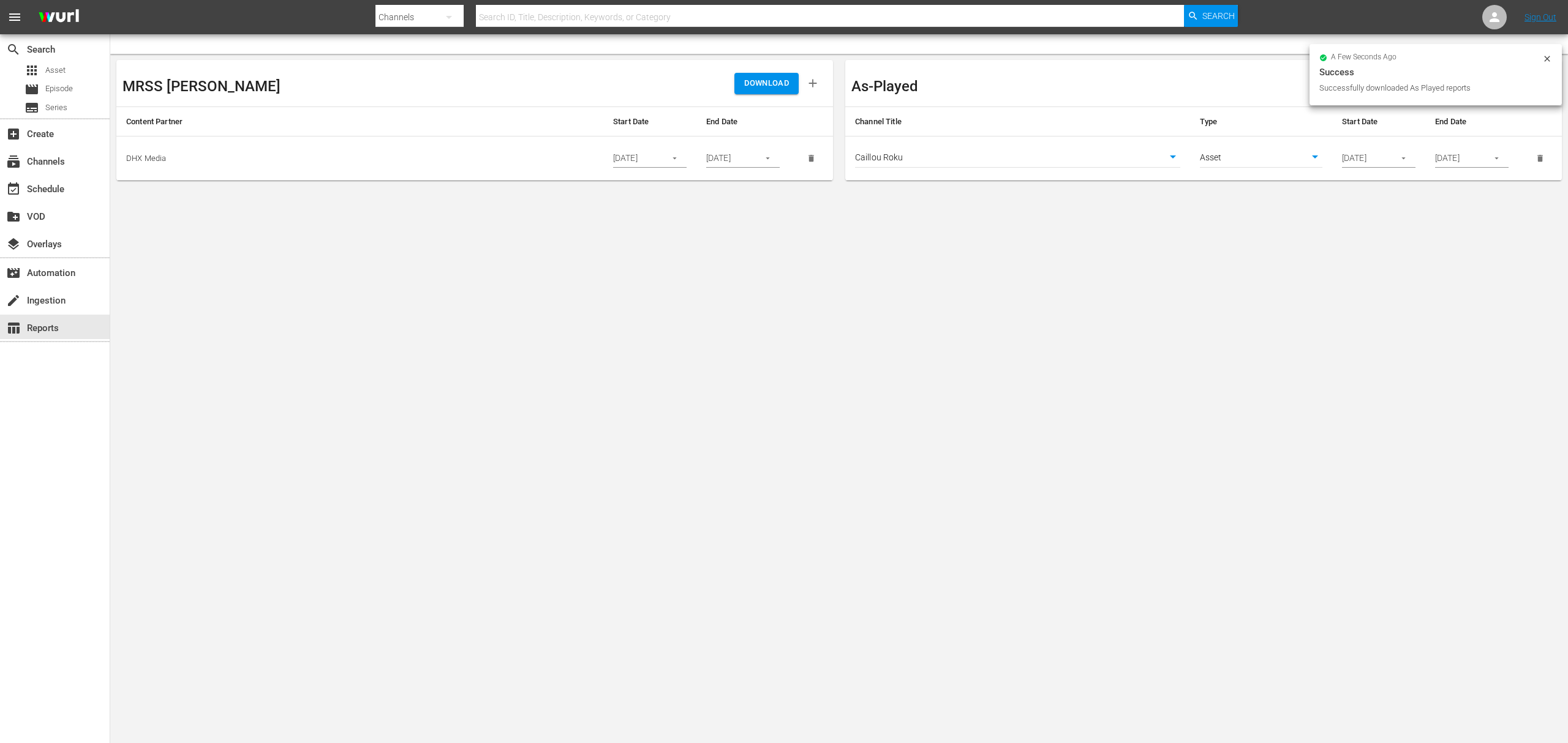
click at [1176, 300] on body "menu Search By Channels Search ID, Title, Description, Keywords, or Category Se…" at bounding box center [784, 372] width 1568 height 743
click at [1176, 82] on span "DOWNLOAD" at bounding box center [1495, 84] width 45 height 14
click at [1047, 167] on body "menu Search By Channels Search ID, Title, Description, Keywords, or Category Se…" at bounding box center [784, 372] width 1568 height 743
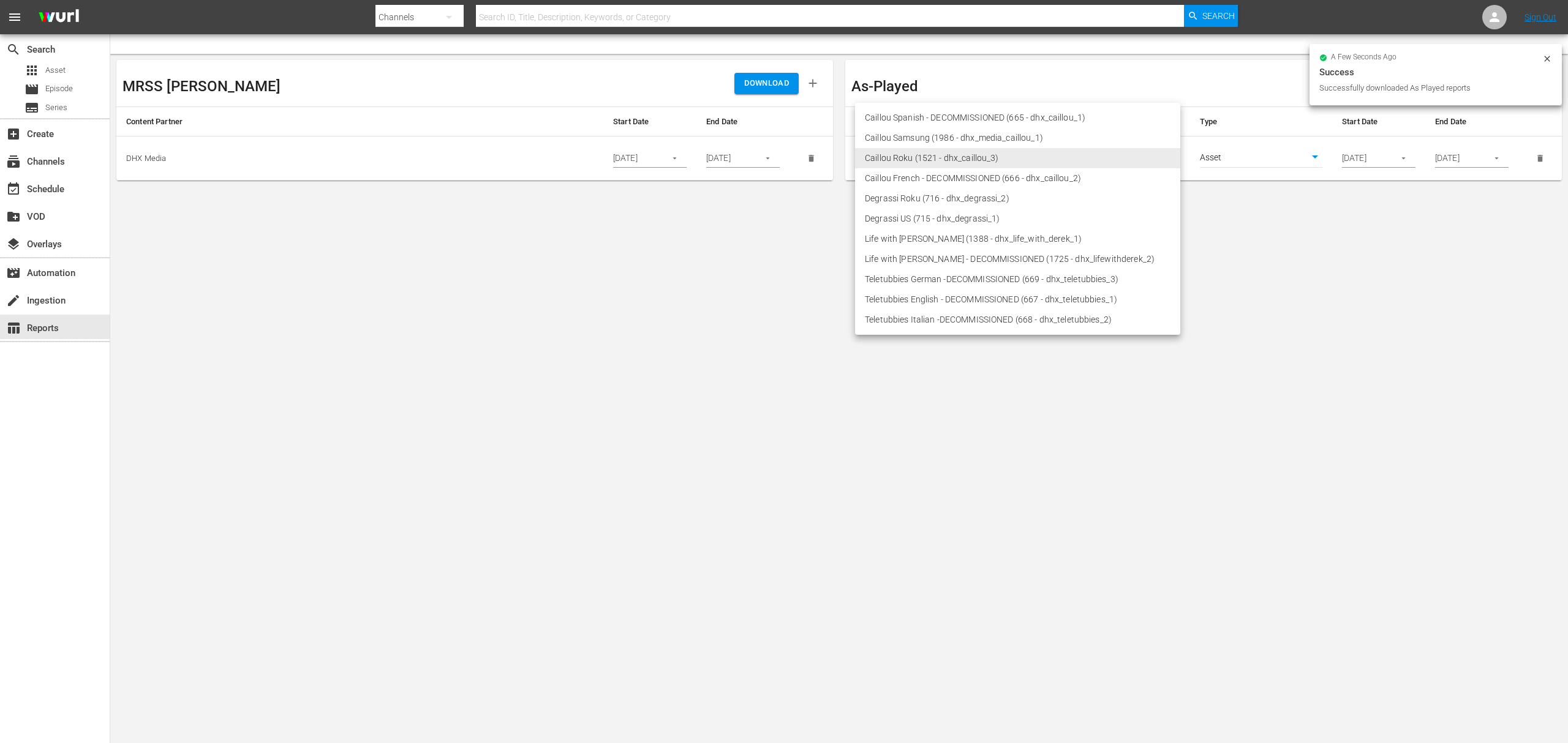
click at [980, 140] on li "Caillou Samsung (1986 - dhx_media_caillou_1)" at bounding box center [1018, 138] width 325 height 20
type input "1986"
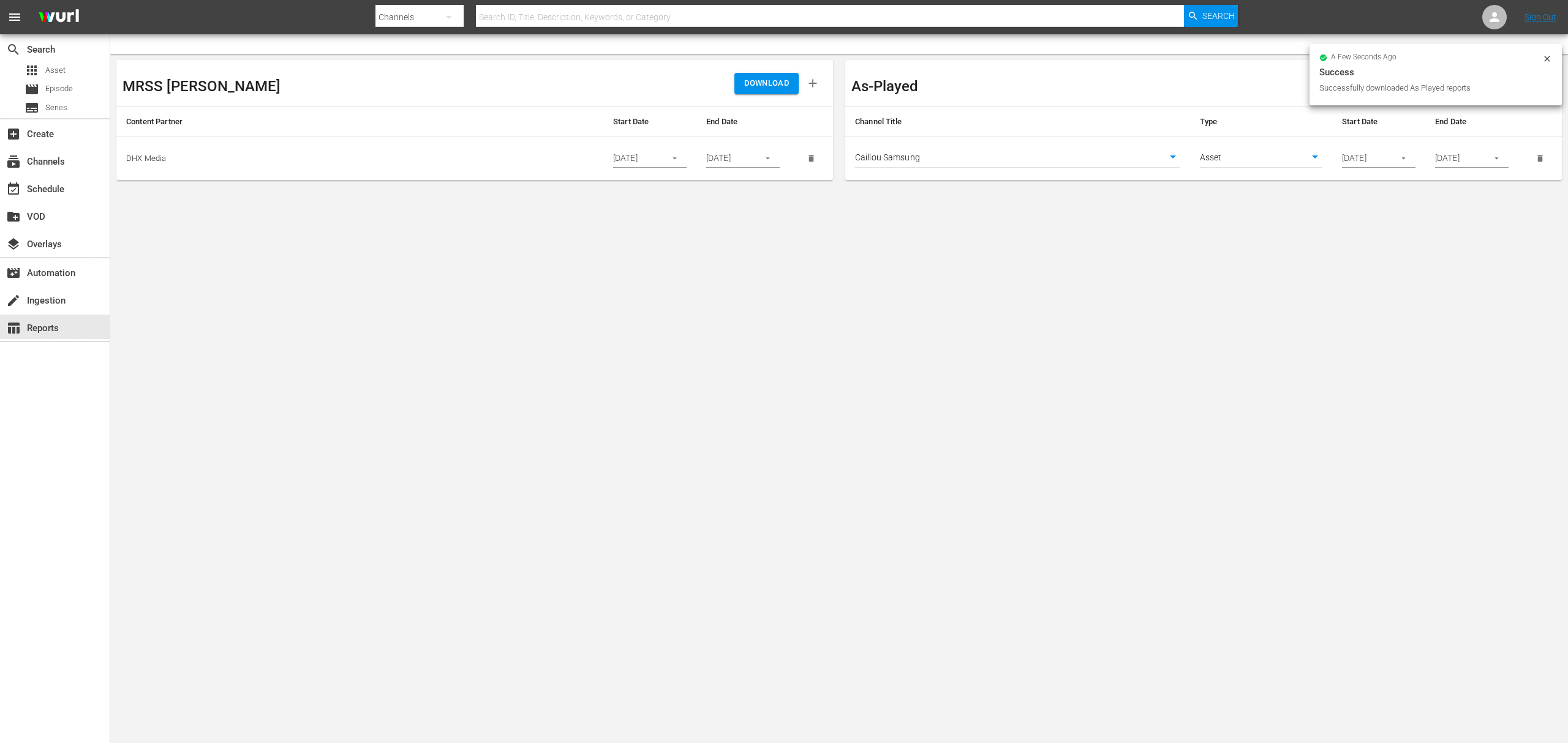
click at [1176, 336] on body "menu Search By Channels Search ID, Title, Description, Keywords, or Category Se…" at bounding box center [784, 372] width 1568 height 743
click at [1176, 85] on span "DOWNLOAD" at bounding box center [1495, 84] width 45 height 14
click at [899, 252] on body "menu Search By Channels Search ID, Title, Description, Keywords, or Category Se…" at bounding box center [784, 372] width 1568 height 743
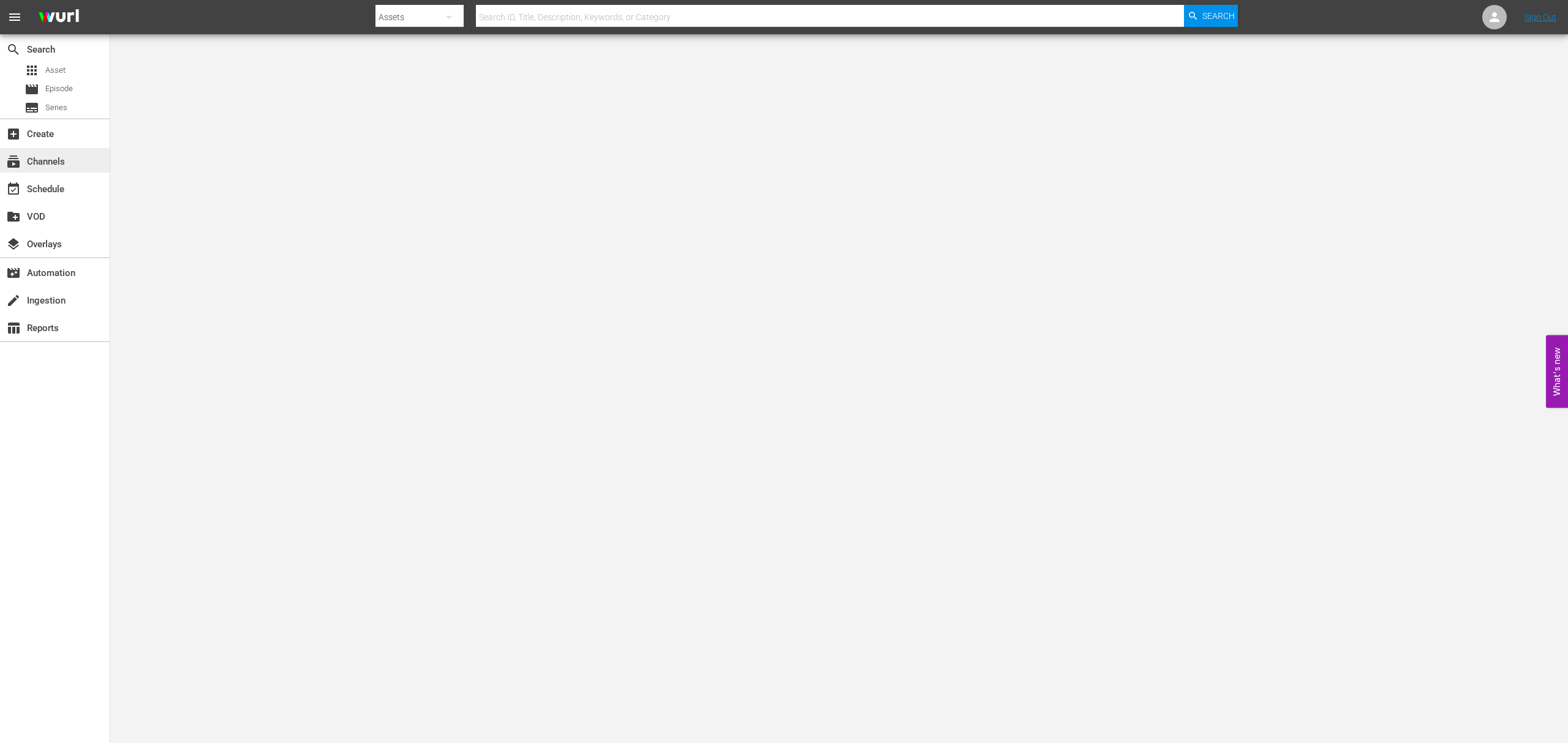
click at [47, 165] on div "subscriptions Channels" at bounding box center [34, 160] width 69 height 11
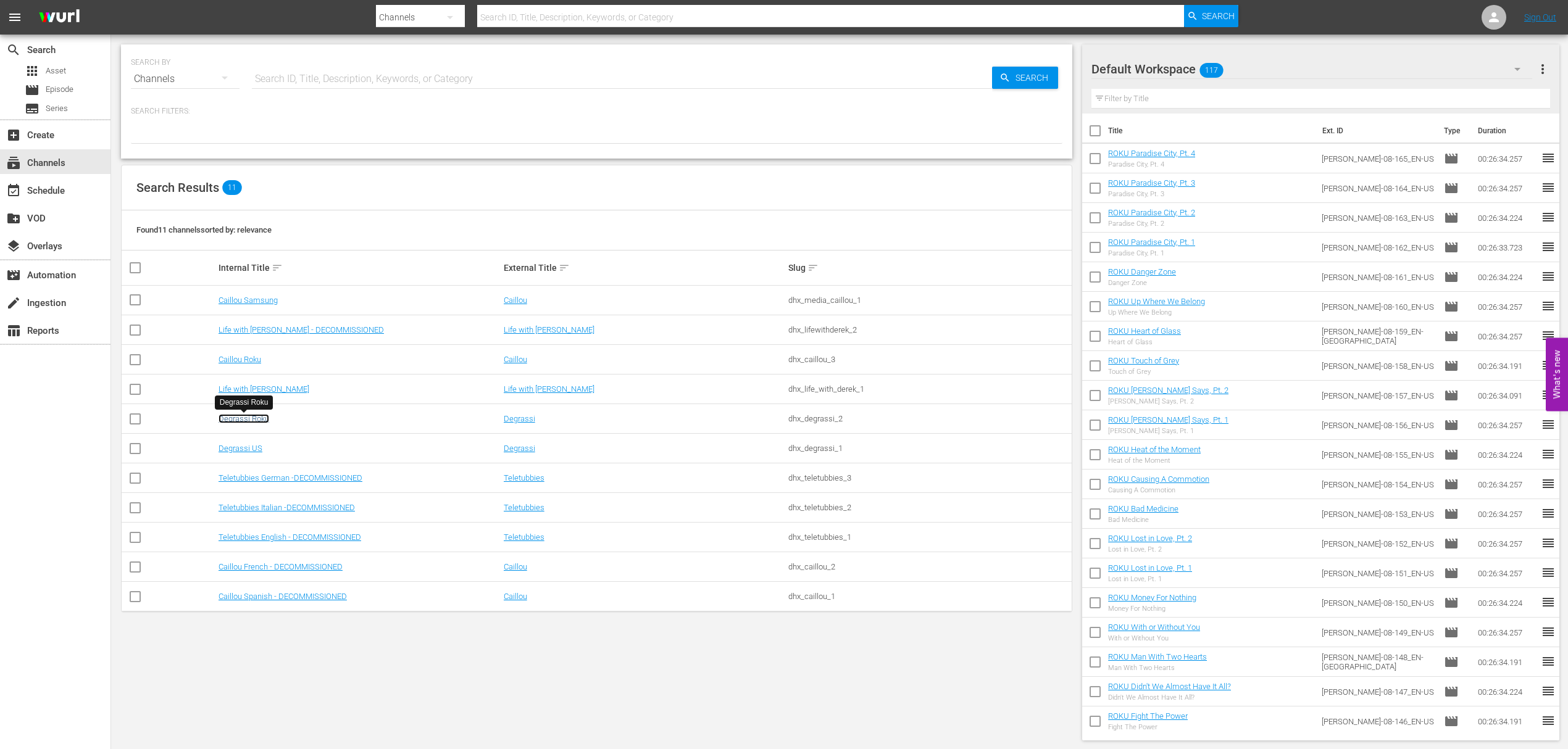
click at [232, 416] on link "Degrassi Roku" at bounding box center [244, 418] width 51 height 9
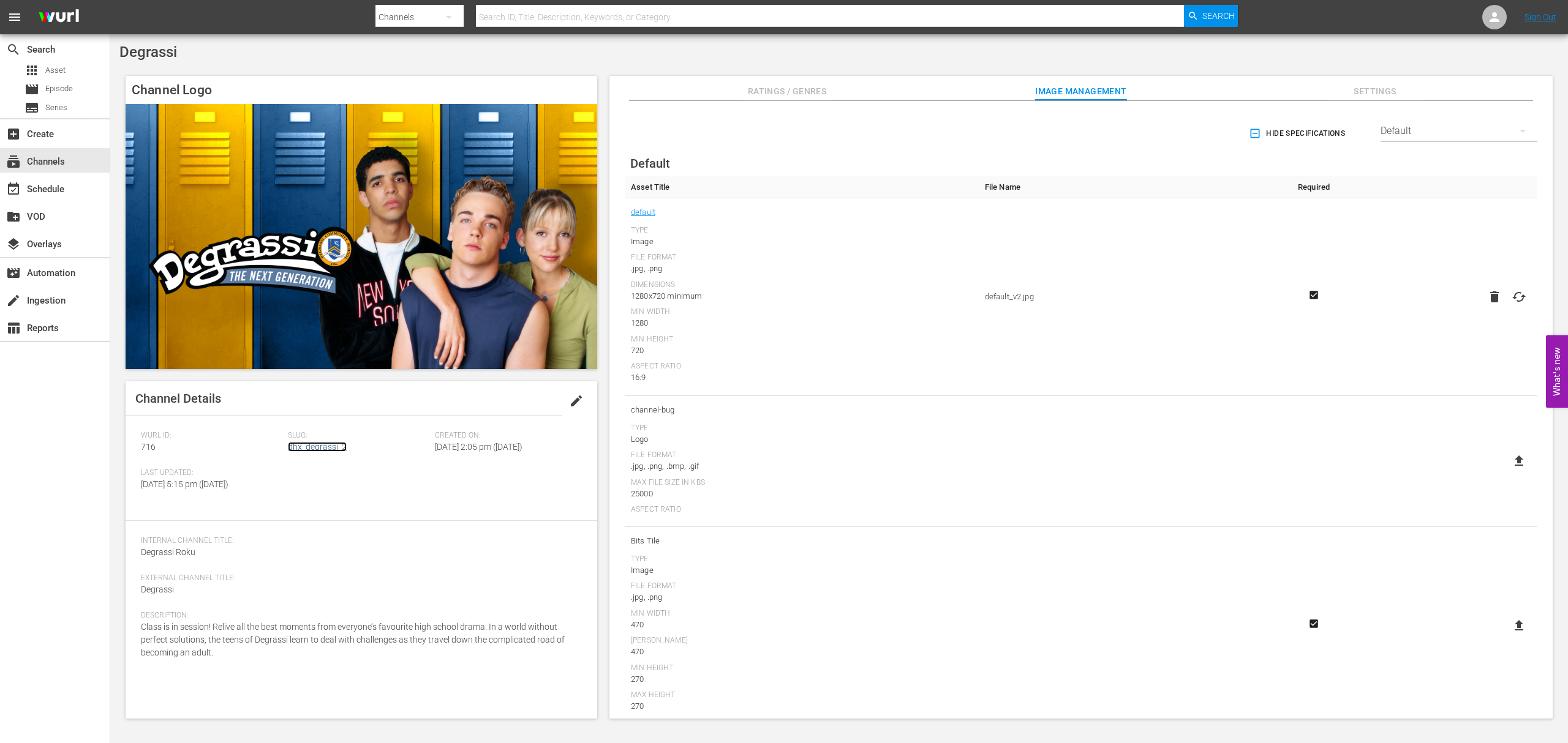
click at [302, 442] on link "dhx_degrassi_2" at bounding box center [316, 447] width 58 height 10
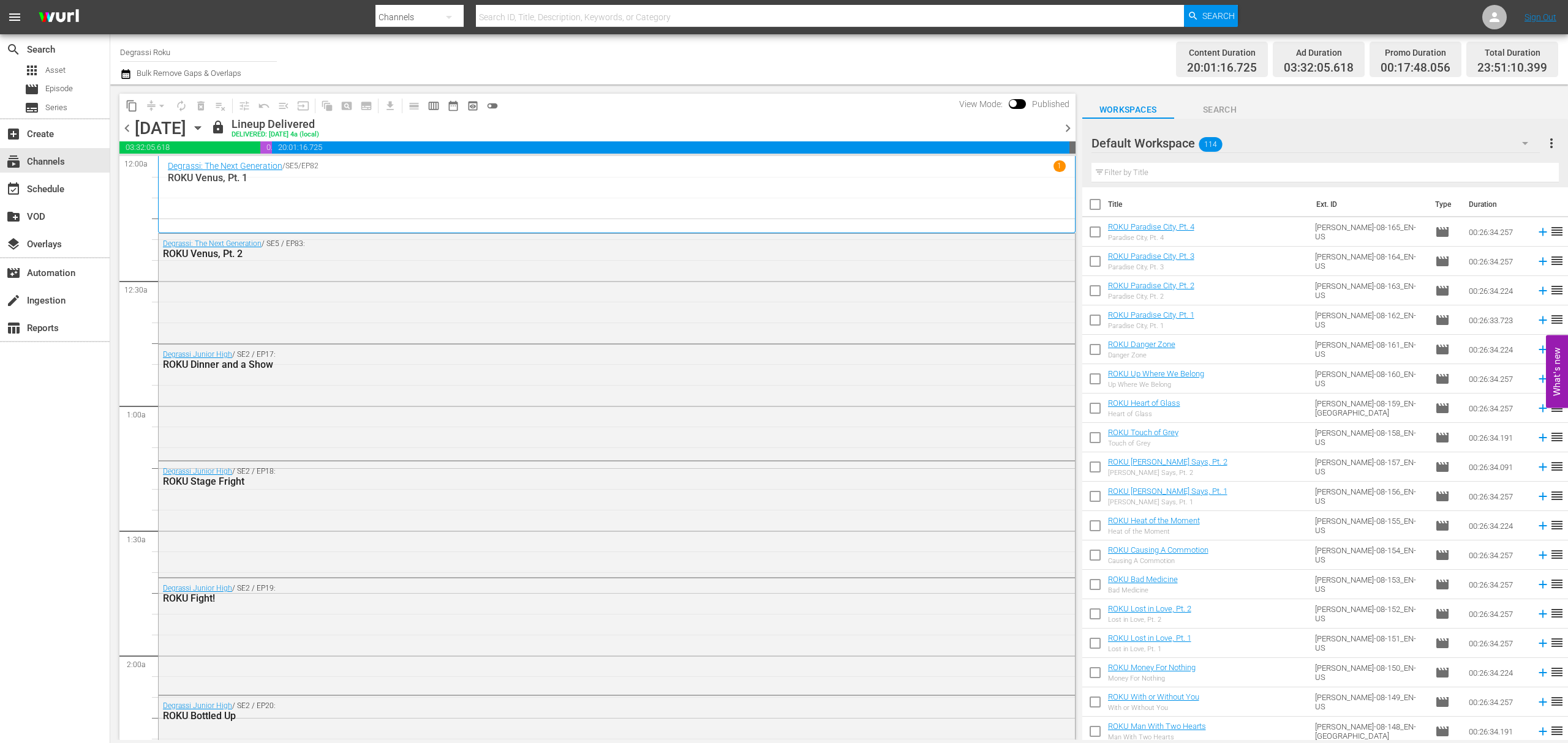
click at [365, 425] on div "Degrassi Junior High / SE2 / EP17: ROKU Dinner and a Show" at bounding box center [617, 401] width 916 height 113
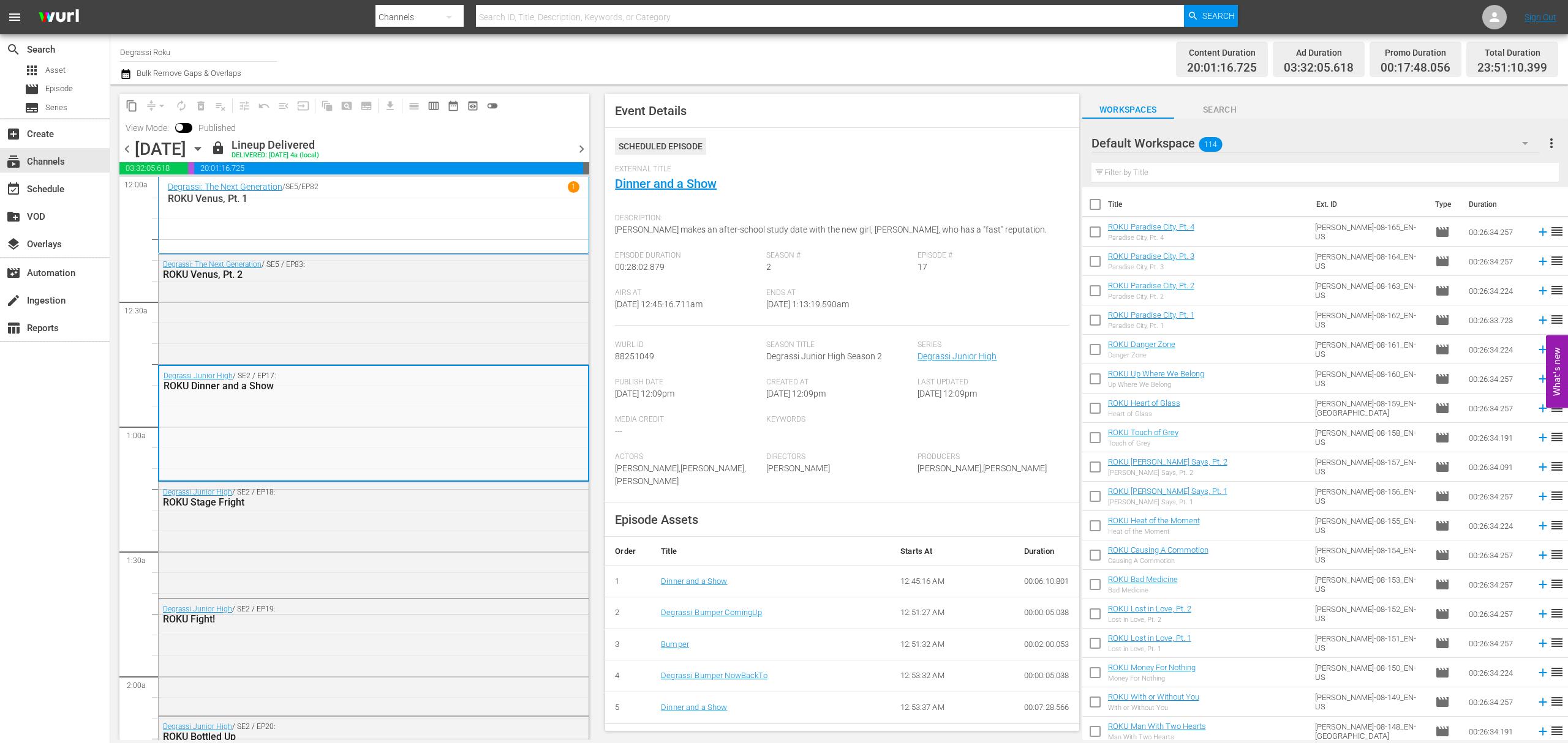
scroll to position [121, 0]
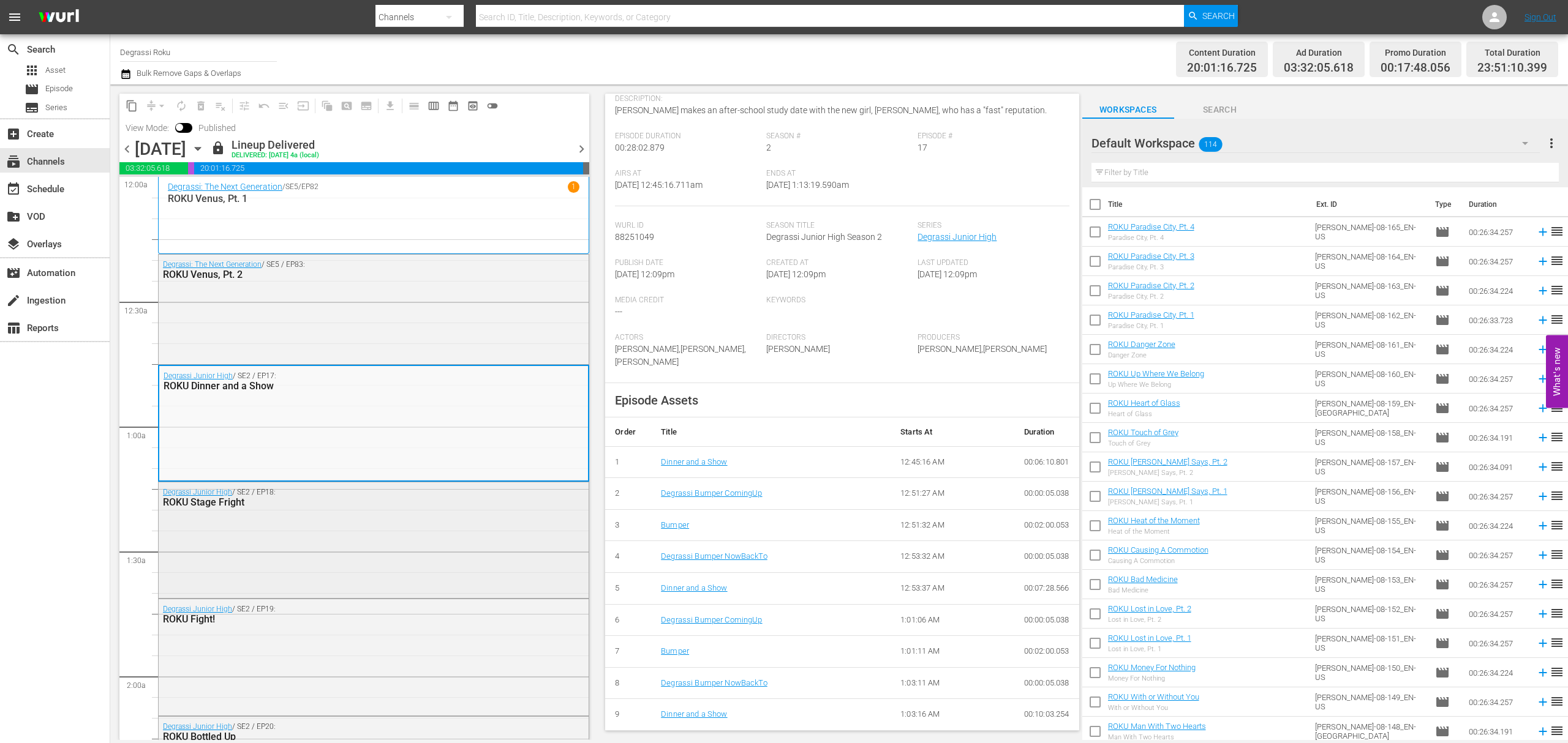
click at [397, 554] on div "Degrassi Junior High / SE2 / EP18: ROKU Stage Fright" at bounding box center [373, 539] width 430 height 113
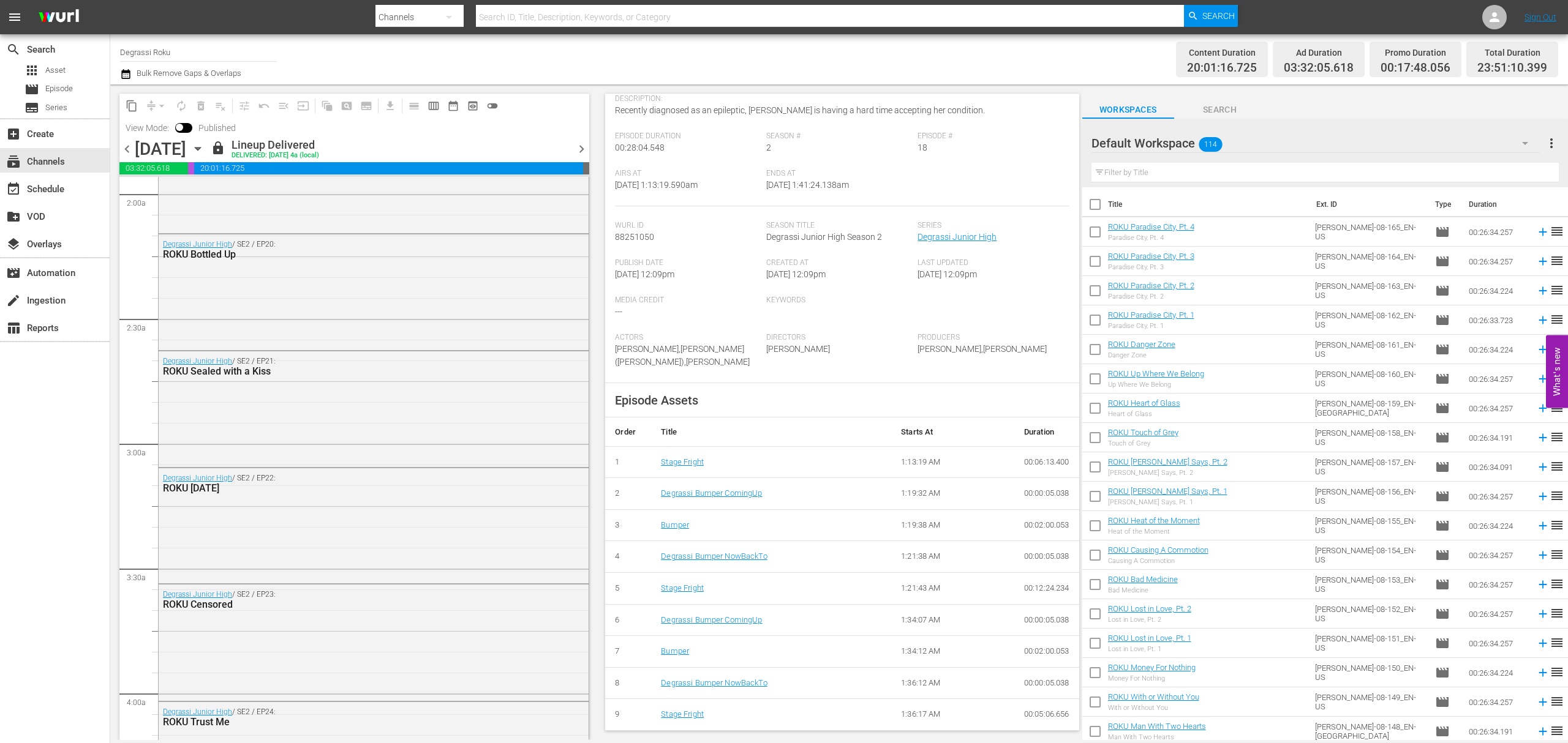
scroll to position [490, 0]
click at [431, 645] on div "Degrassi Junior High / SE2 / EP23: ROKU Censored" at bounding box center [373, 633] width 430 height 113
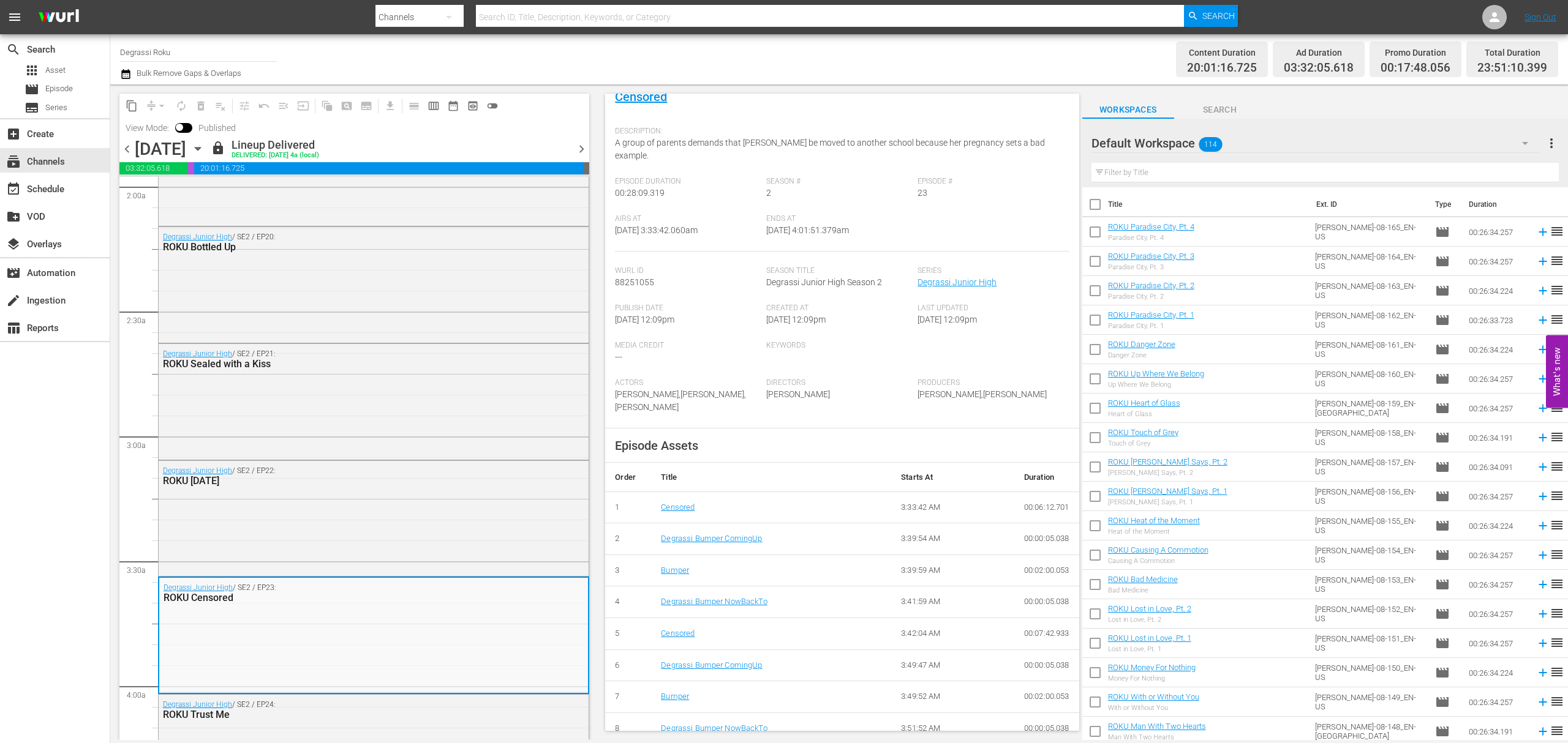
scroll to position [121, 0]
